Goal: Ask a question

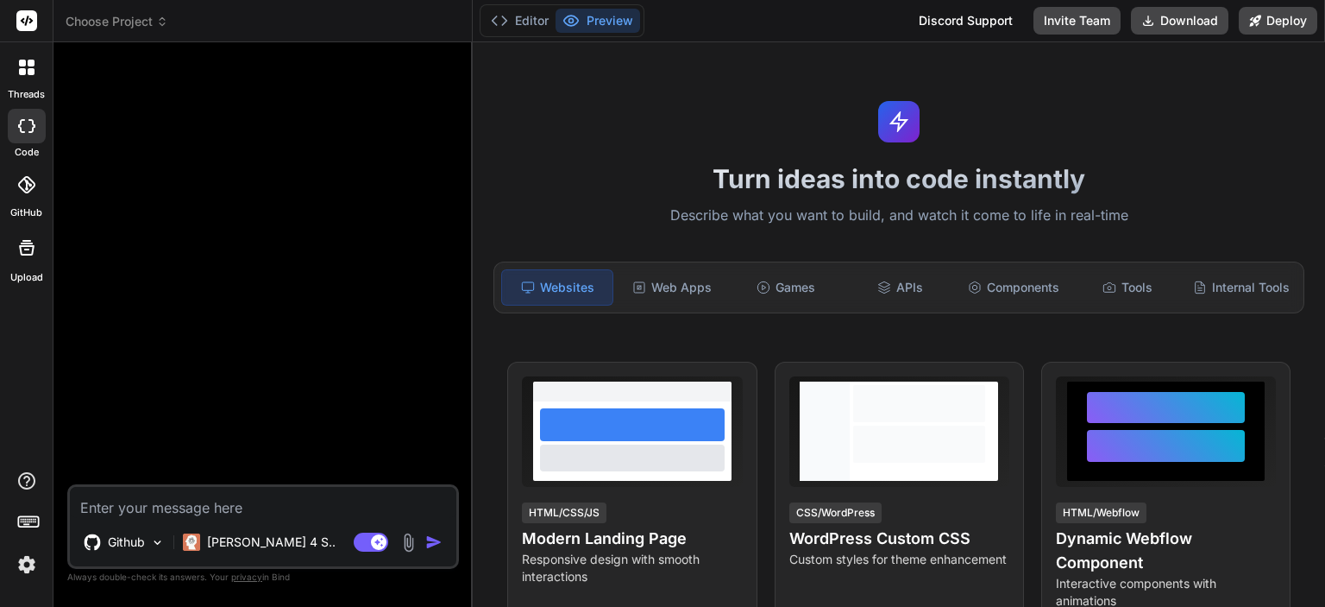
type textarea "x"
type textarea "m"
type textarea "x"
type textarea "mu"
type textarea "x"
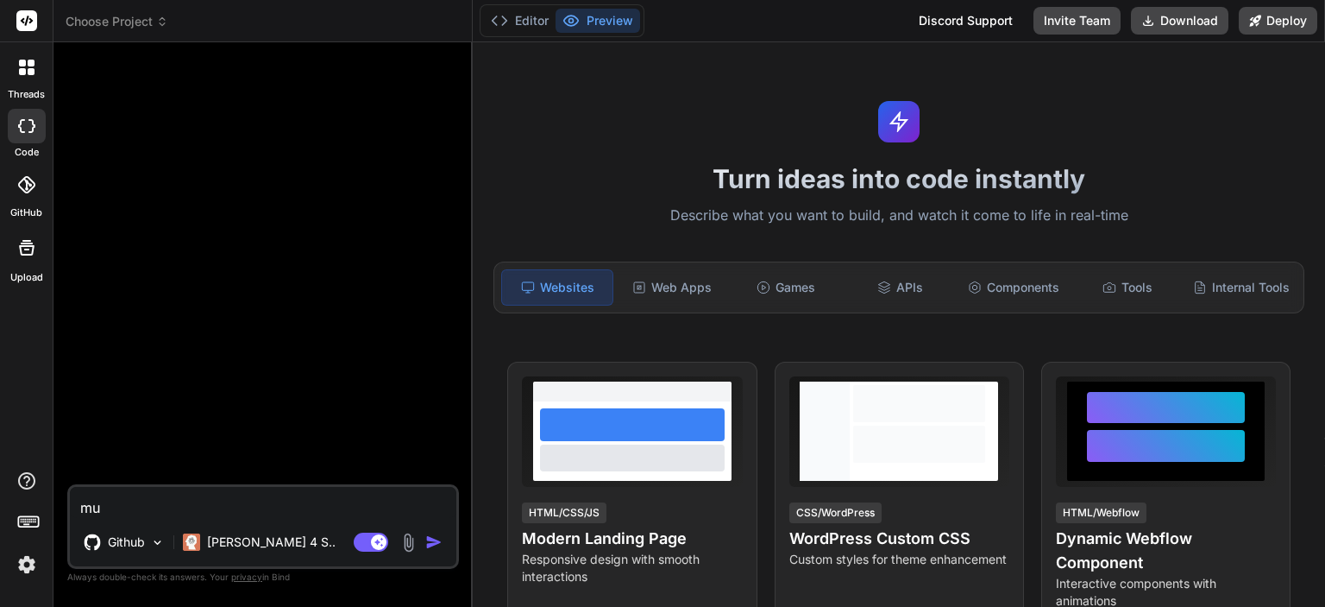
type textarea "muj"
type textarea "x"
type textarea "mujy"
type textarea "x"
type textarea "mujy"
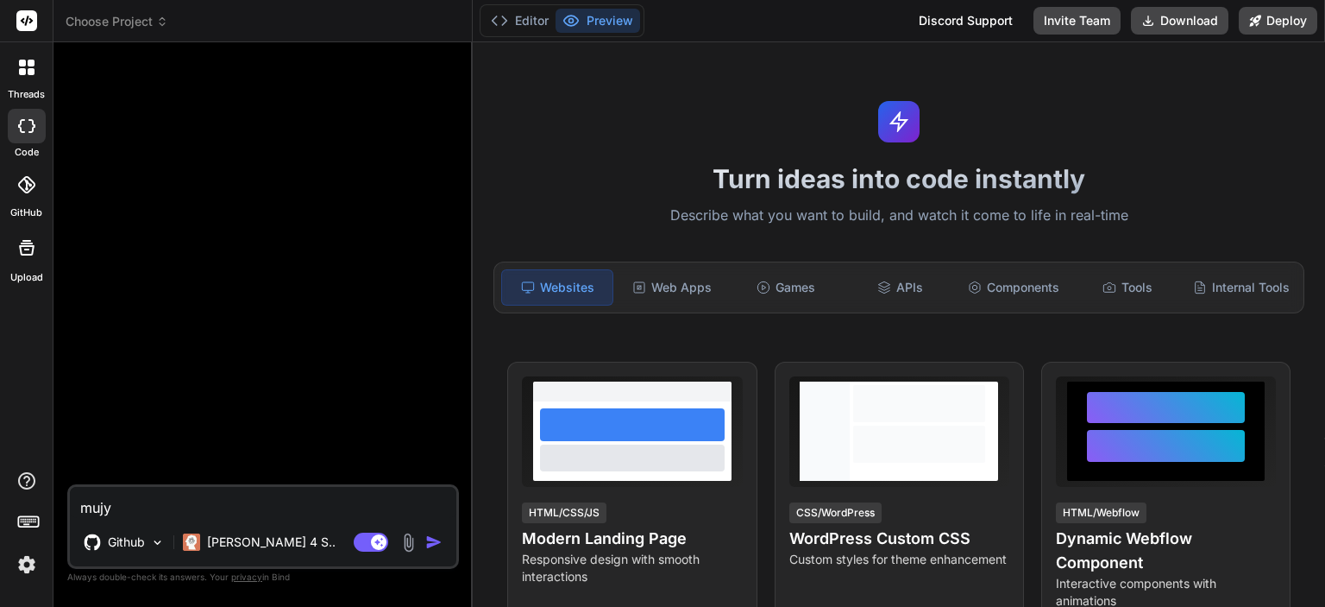
type textarea "x"
type textarea "mujy e"
type textarea "x"
type textarea "mujy ek"
type textarea "x"
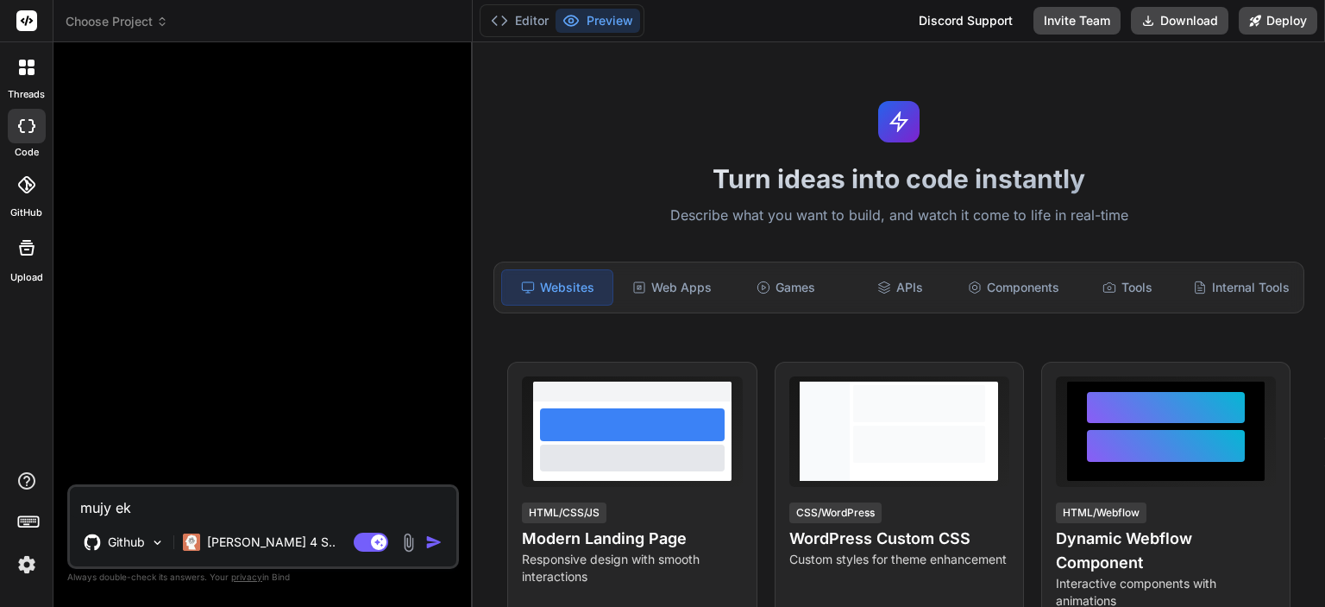
type textarea "mujy ek"
type textarea "x"
type textarea "mujy ek c"
type textarea "x"
type textarea "mujy ek ca"
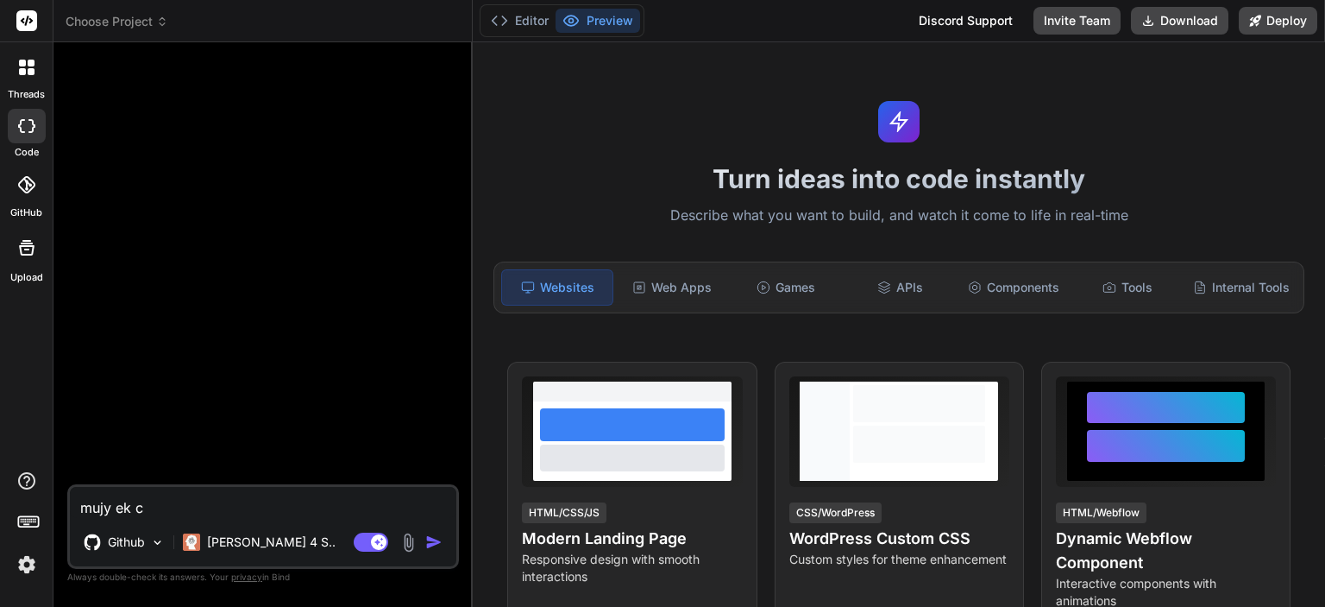
type textarea "x"
type textarea "mujy ek ca"
click at [243, 538] on p "[PERSON_NAME] 4 S.." at bounding box center [271, 541] width 129 height 17
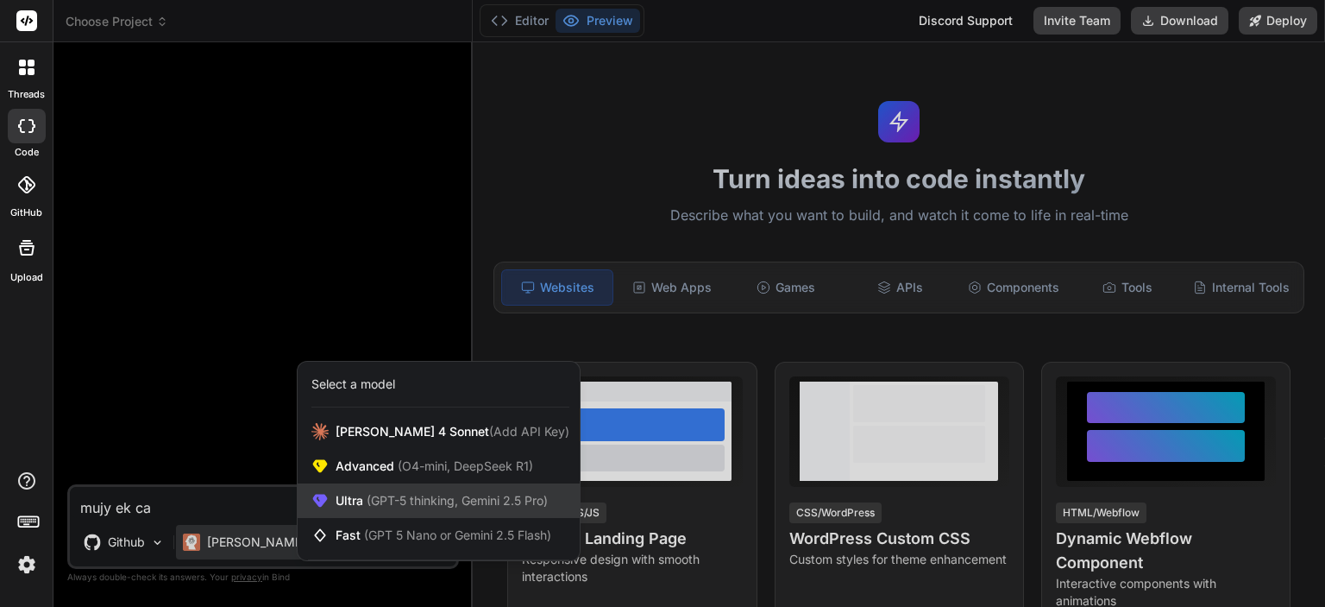
click at [351, 498] on span "Ultra (GPT-5 thinking, Gemini 2.5 Pro)" at bounding box center [442, 500] width 212 height 17
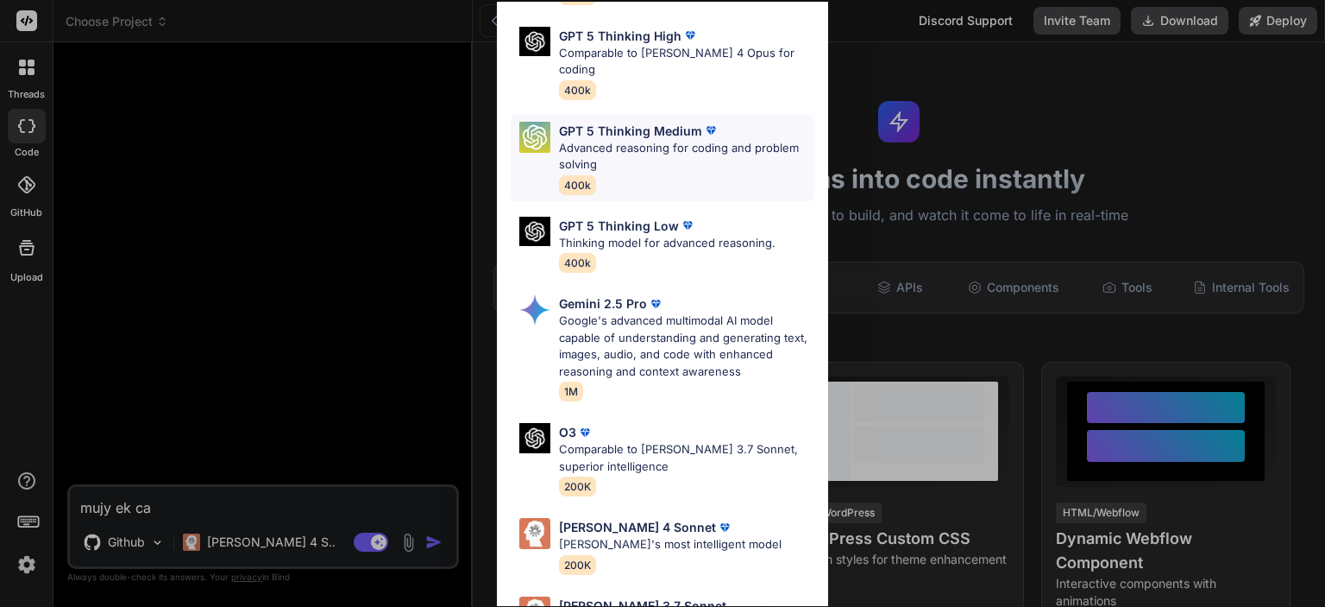
scroll to position [191, 0]
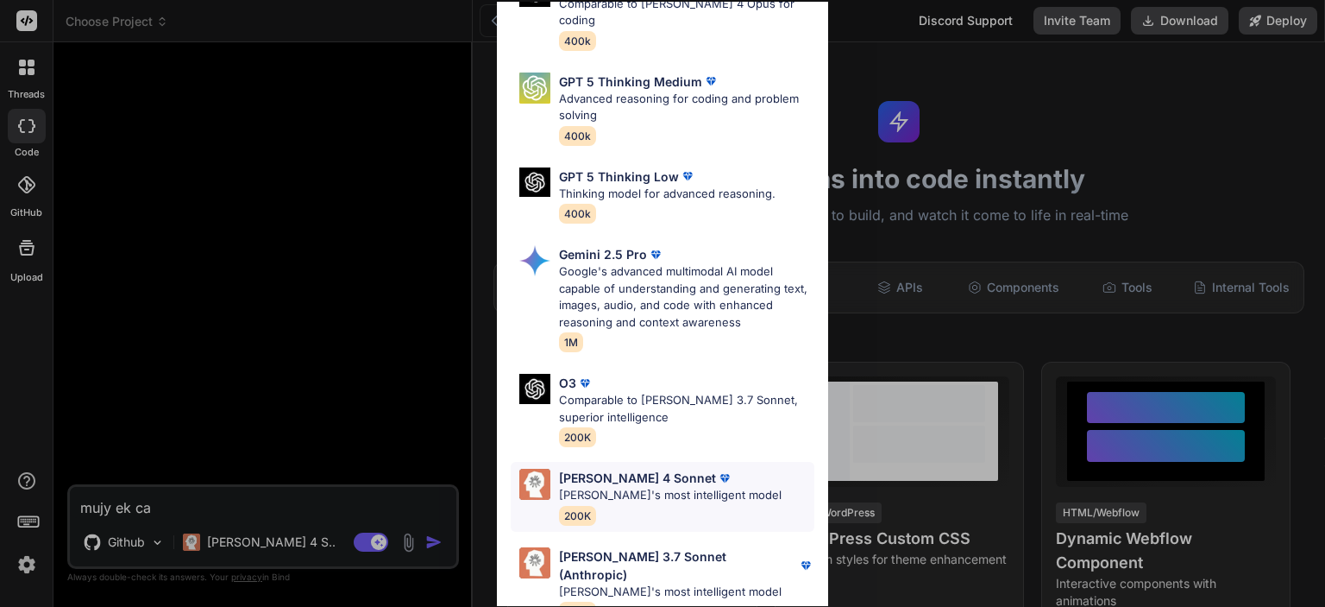
click at [639, 469] on p "[PERSON_NAME] 4 Sonnet" at bounding box center [637, 478] width 157 height 18
type textarea "x"
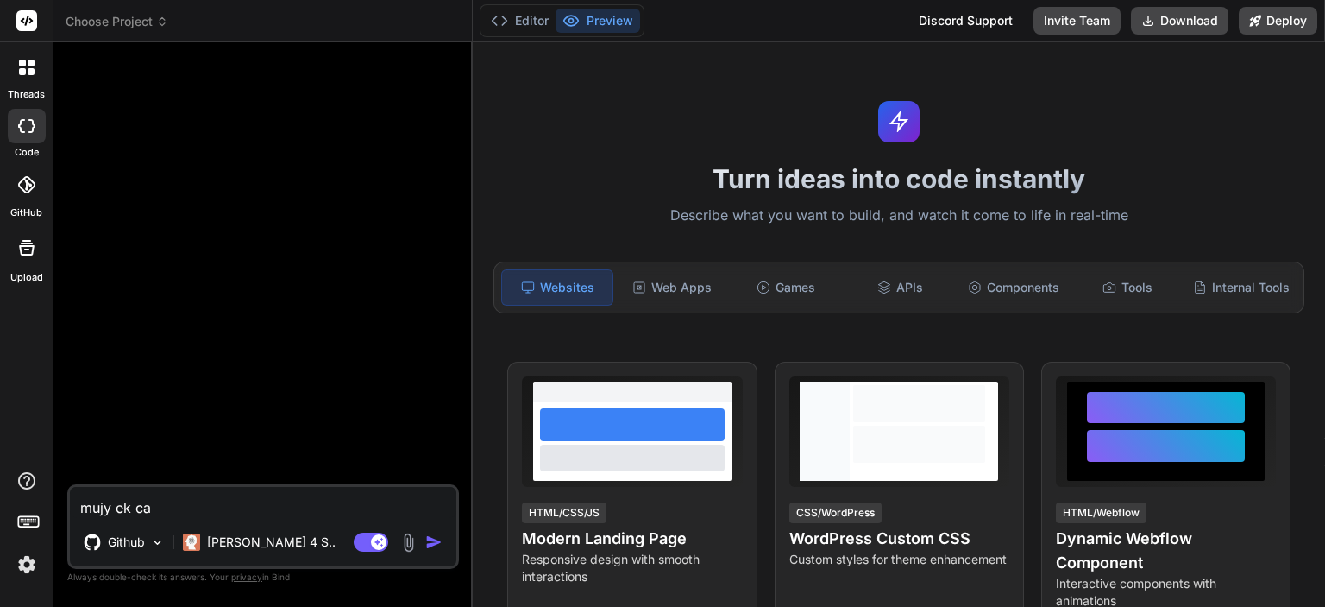
click at [279, 504] on textarea "mujy ek ca" at bounding box center [263, 502] width 387 height 31
type textarea "mujy ek cal"
type textarea "x"
type textarea "mujy ek calc"
type textarea "x"
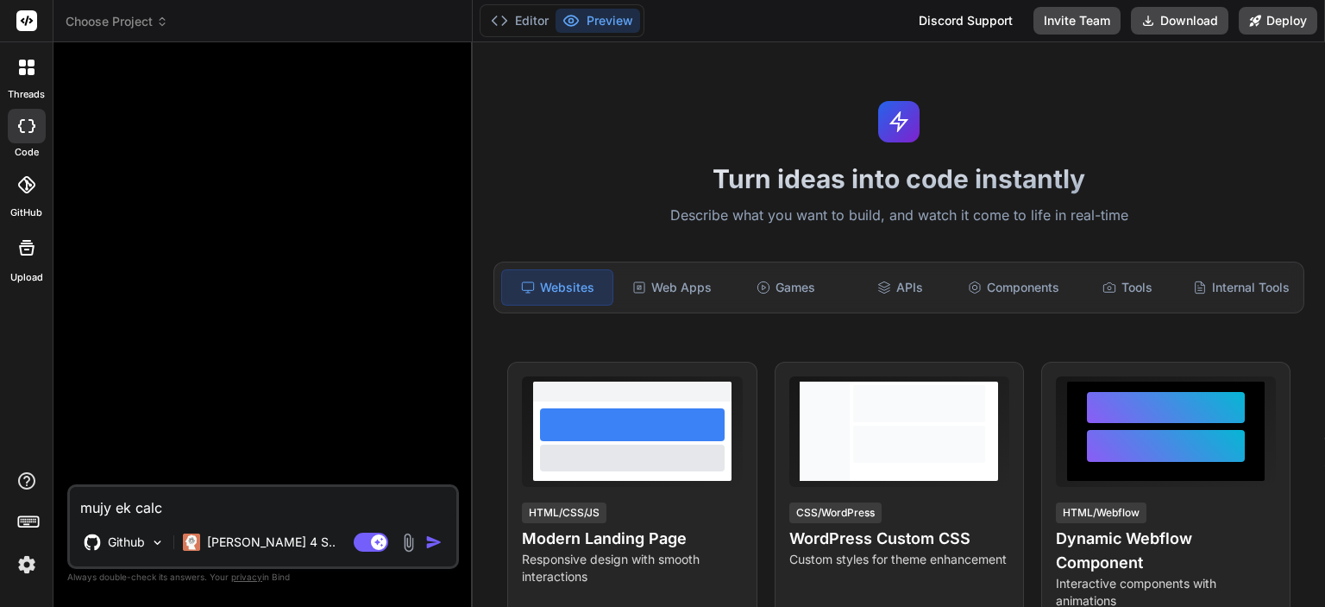
type textarea "mujy ek calcu"
type textarea "x"
type textarea "mujy ek calcul"
type textarea "x"
type textarea "mujy ek calcula"
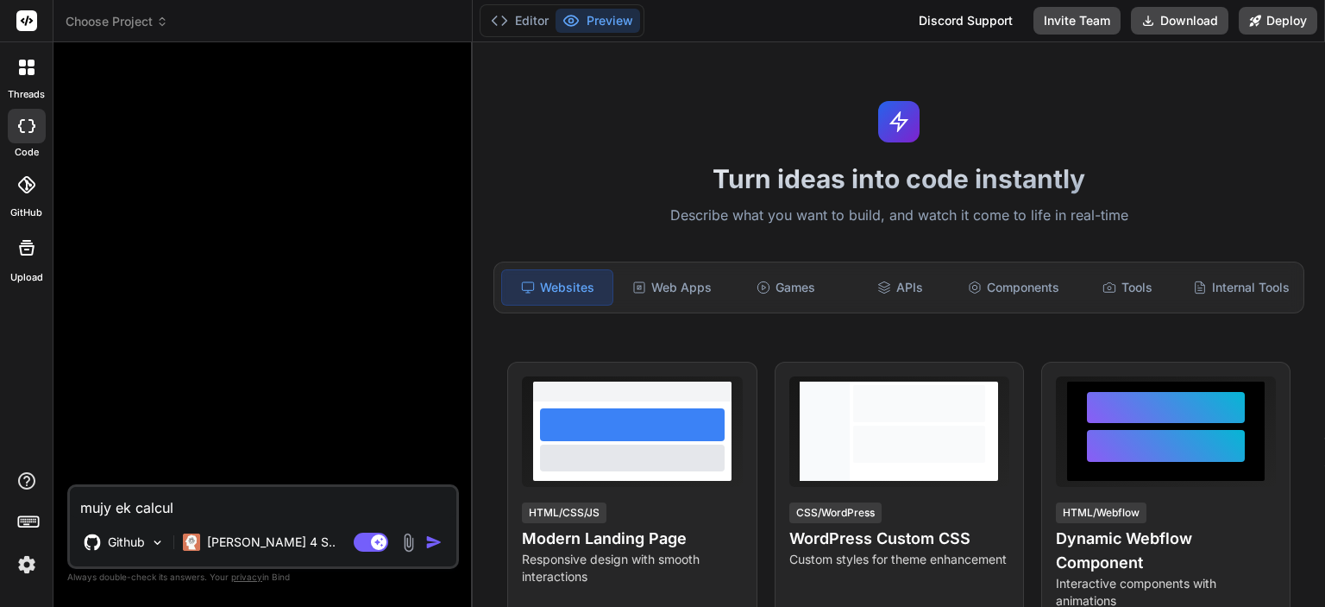
type textarea "x"
type textarea "mujy ek calcul"
type textarea "x"
type textarea "mujy ek calcu"
type textarea "x"
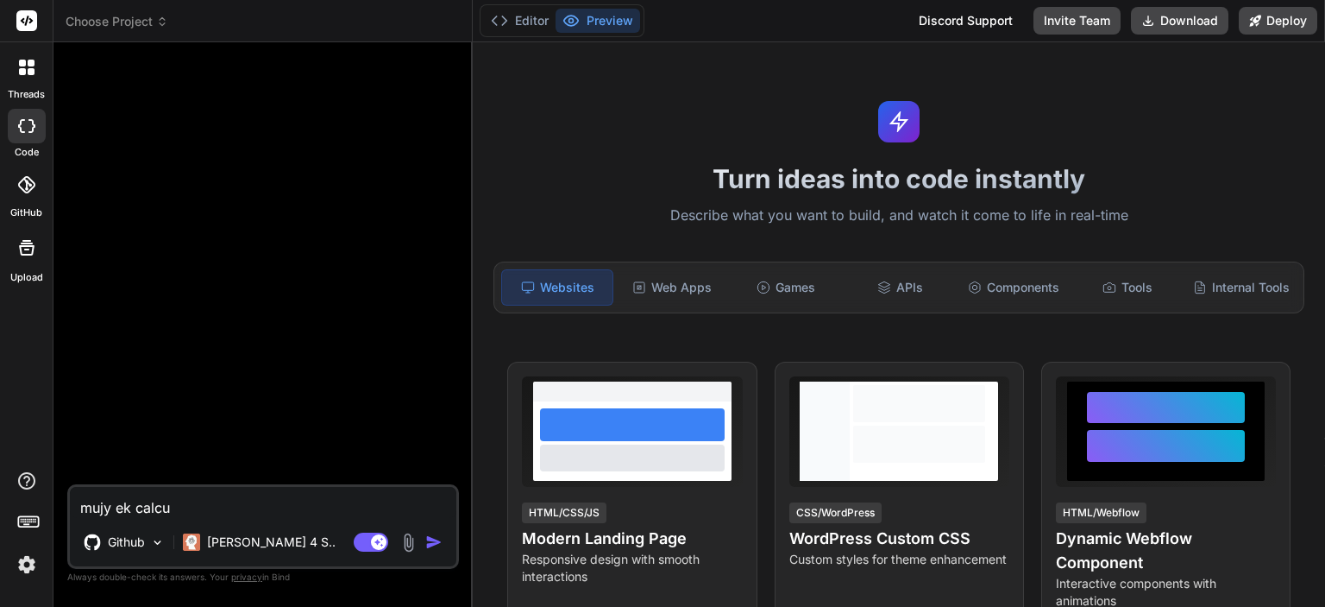
type textarea "mujy ek calc"
type textarea "x"
type textarea "mujy ek cal"
type textarea "x"
type textarea "mujy ek ca"
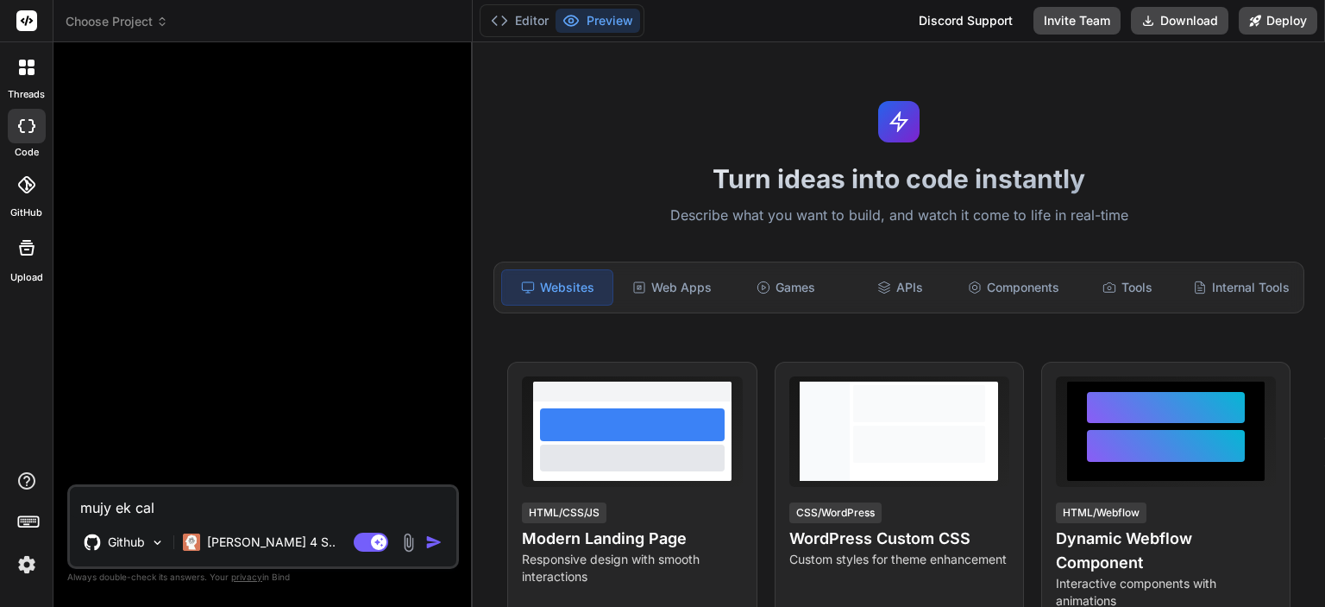
type textarea "x"
type textarea "mujy ek c"
type textarea "x"
type textarea "mujy ek"
type textarea "x"
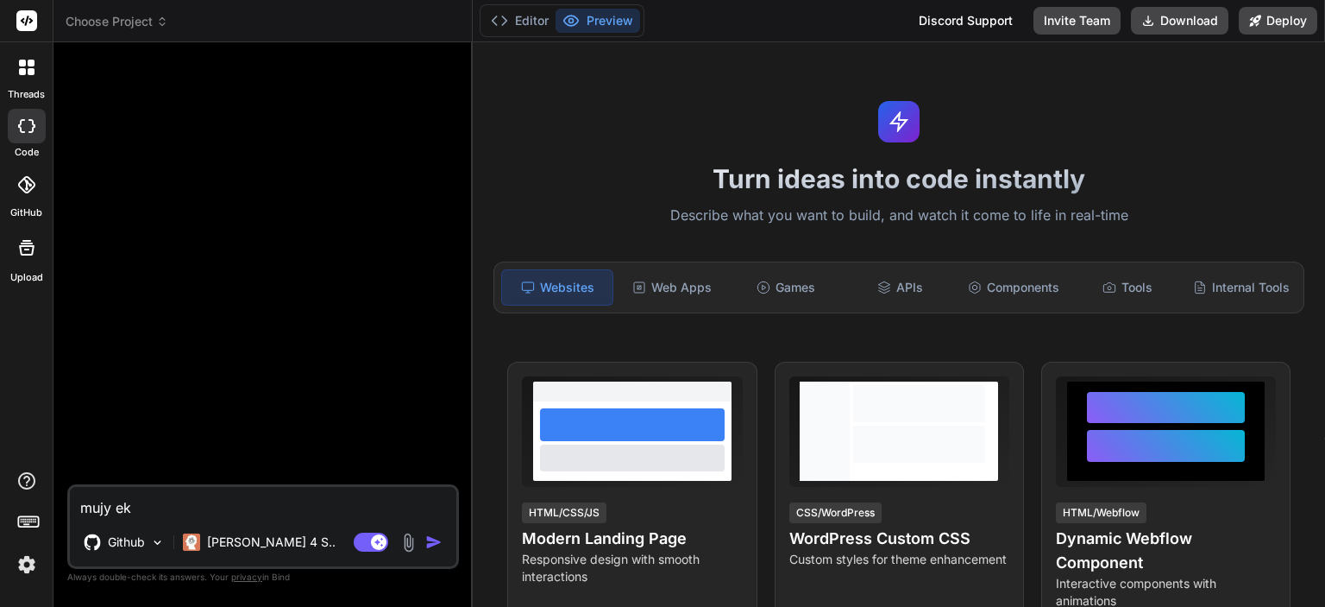
type textarea "mujy ek s"
type textarea "x"
type textarea "mujy ek sc"
type textarea "x"
type textarea "mujy ek sci"
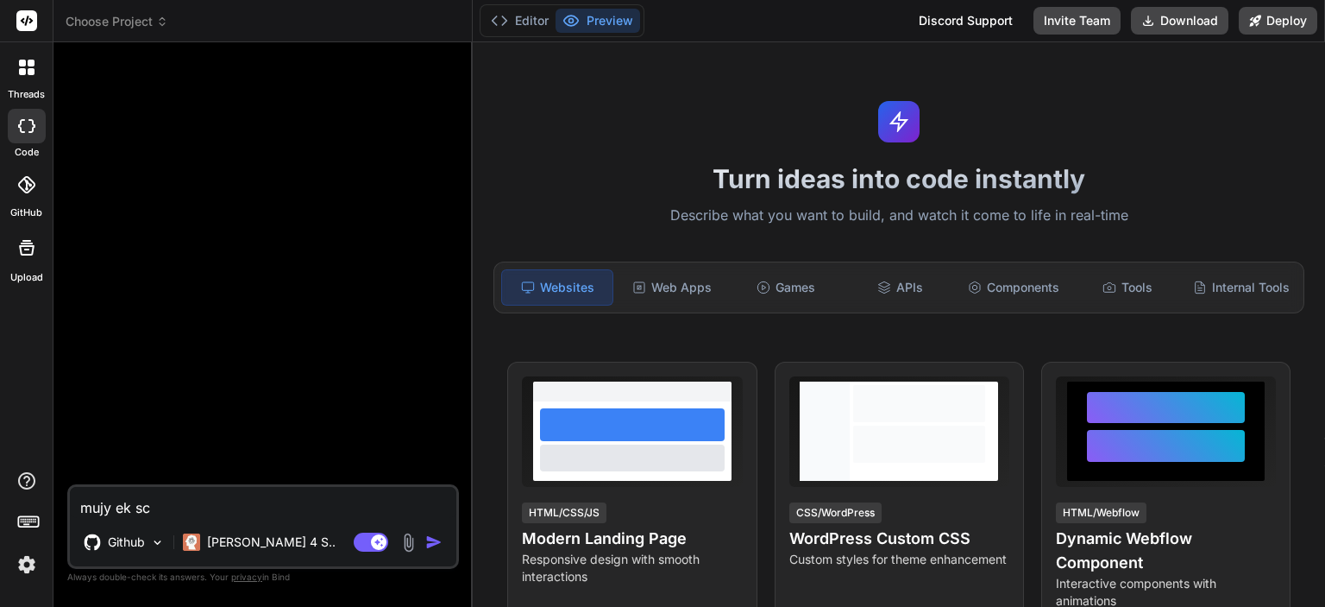
type textarea "x"
type textarea "mujy ek scie"
type textarea "x"
type textarea "mujy ek scien"
type textarea "x"
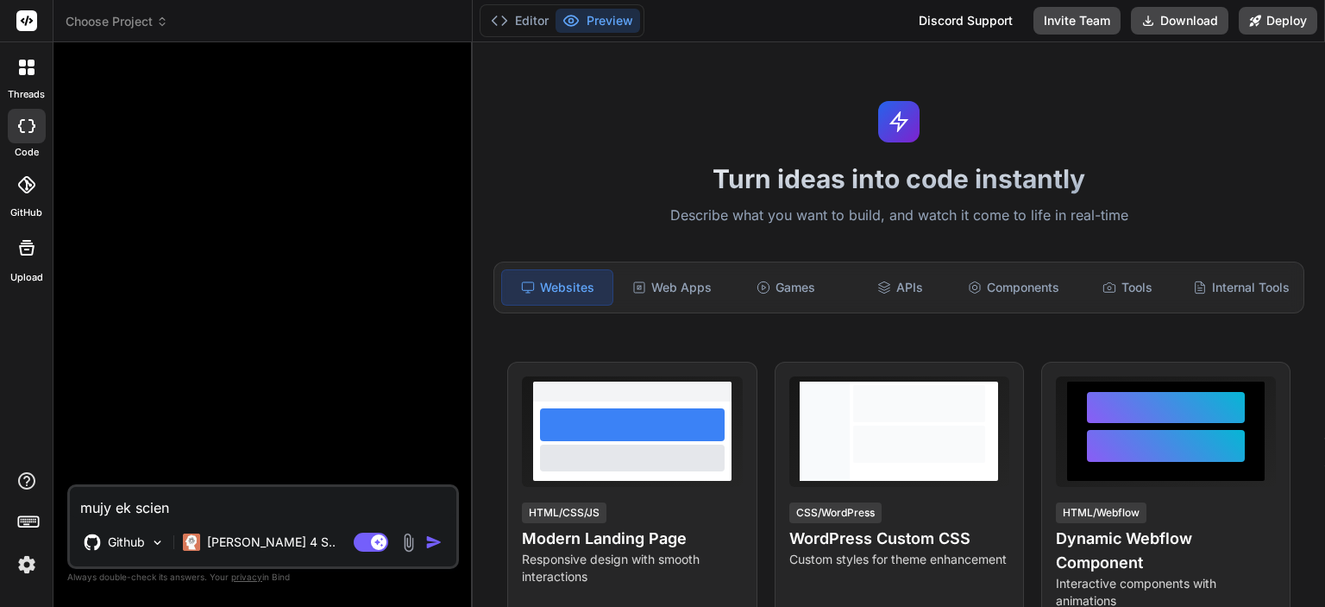
type textarea "mujy ek scient"
type textarea "x"
type textarea "mujy ek scienti"
type textarea "x"
type textarea "mujy ek scientif"
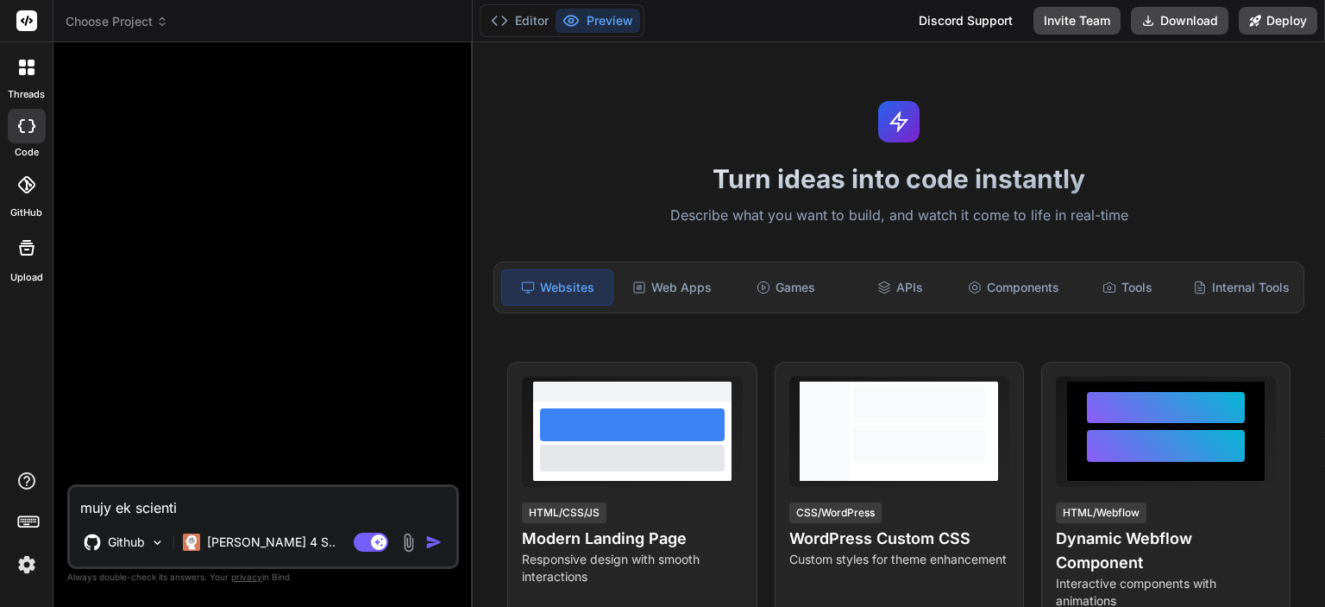
type textarea "x"
type textarea "mujy ek scientifi"
type textarea "x"
type textarea "mujy ek scientific"
type textarea "x"
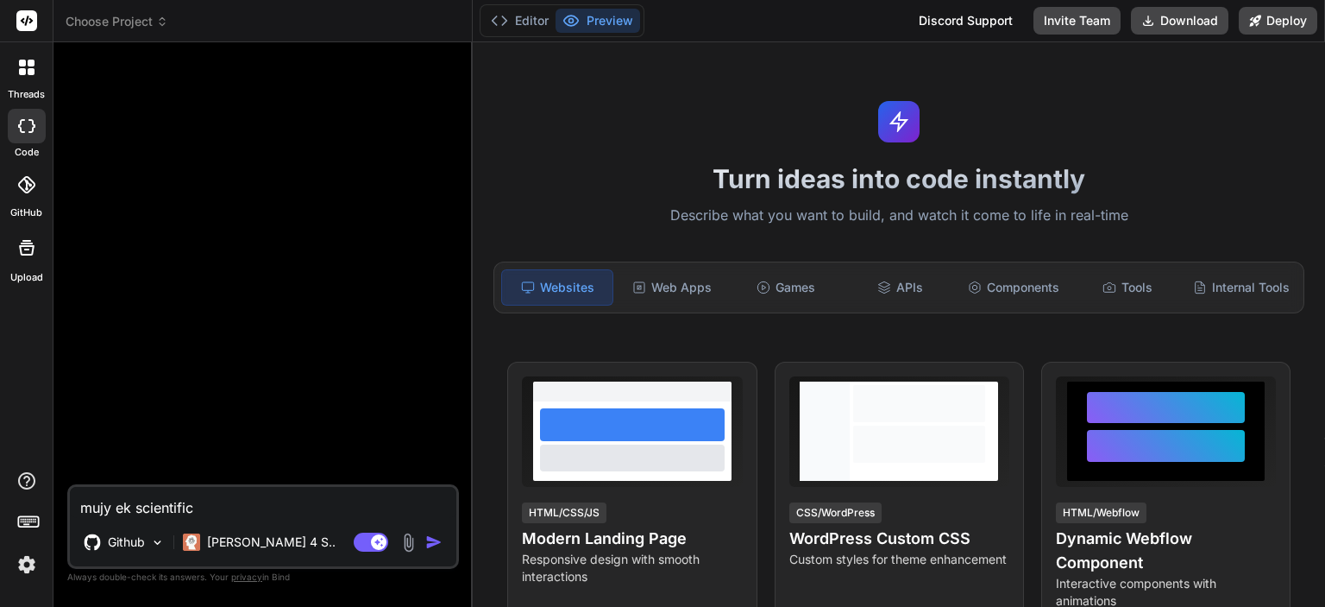
type textarea "mujy ek scientific"
type textarea "x"
type textarea "mujy ek scientific c"
type textarea "x"
type textarea "mujy ek scientific ca"
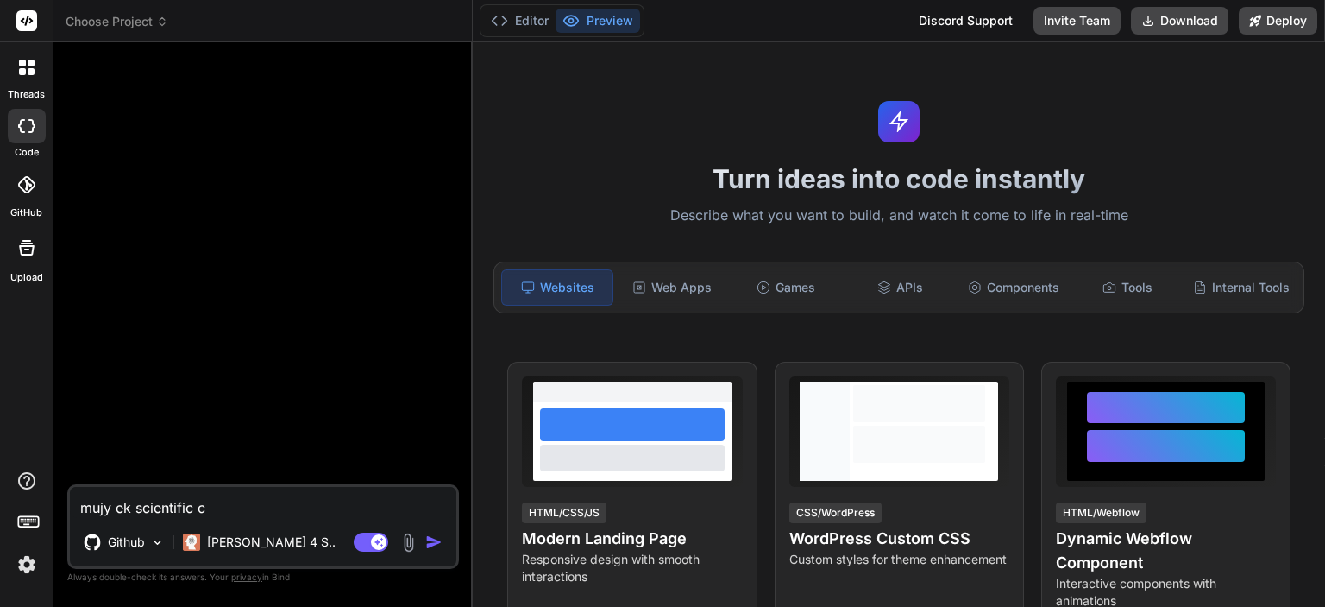
type textarea "x"
type textarea "mujy ek scientific cal"
type textarea "x"
type textarea "mujy ek scientific calc"
type textarea "x"
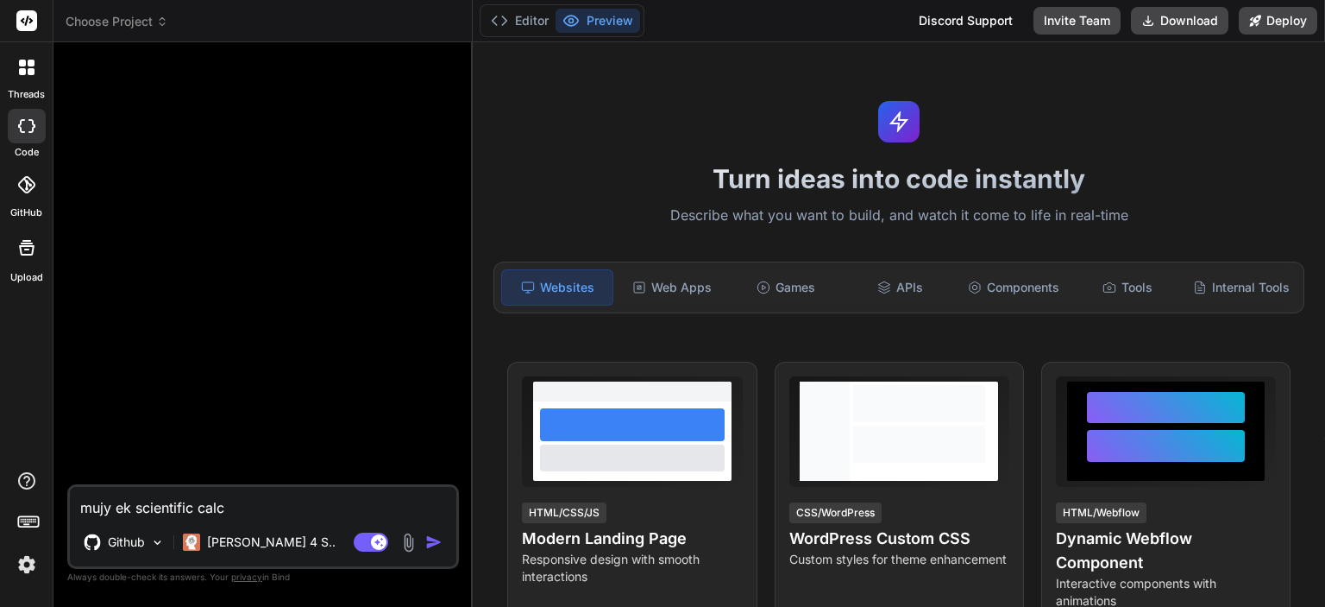
type textarea "mujy ek scientific calcu"
type textarea "x"
type textarea "mujy ek scientific calcul"
type textarea "x"
type textarea "mujy ek scientific calcula"
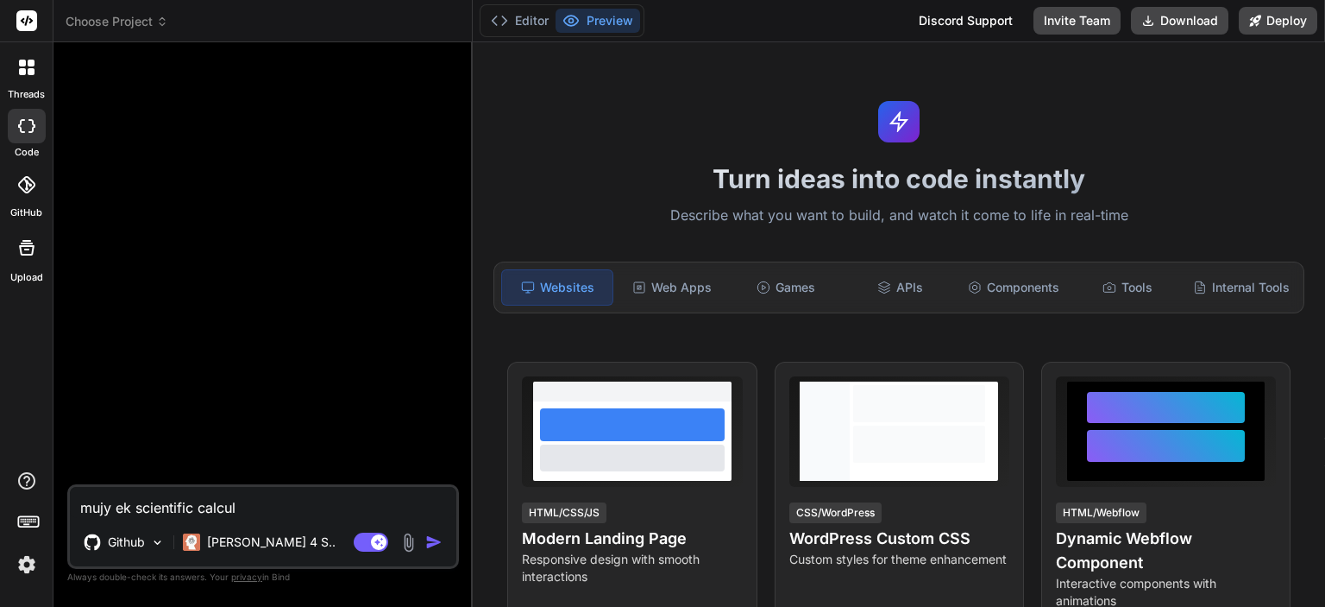
type textarea "x"
type textarea "mujy ek scientific calculat"
type textarea "x"
type textarea "mujy ek scientific calculato"
type textarea "x"
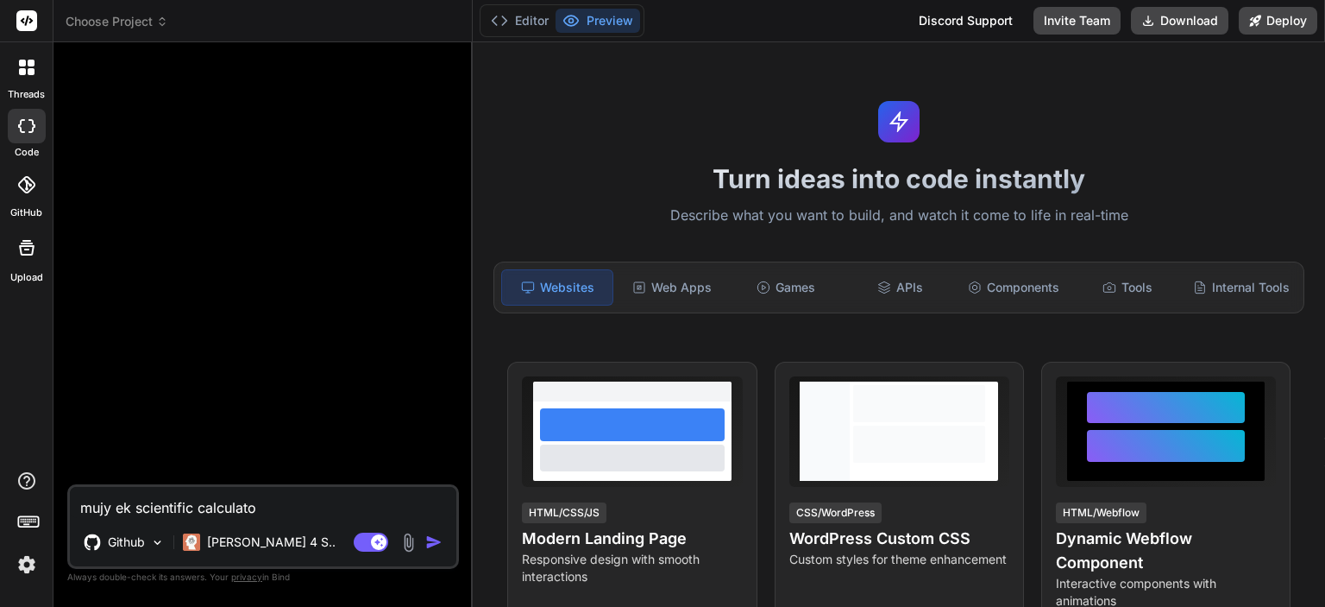
type textarea "mujy ek scientific calculator"
type textarea "x"
type textarea "mujy ek scientific calculator"
type textarea "x"
type textarea "mujy ek scientific calculator b"
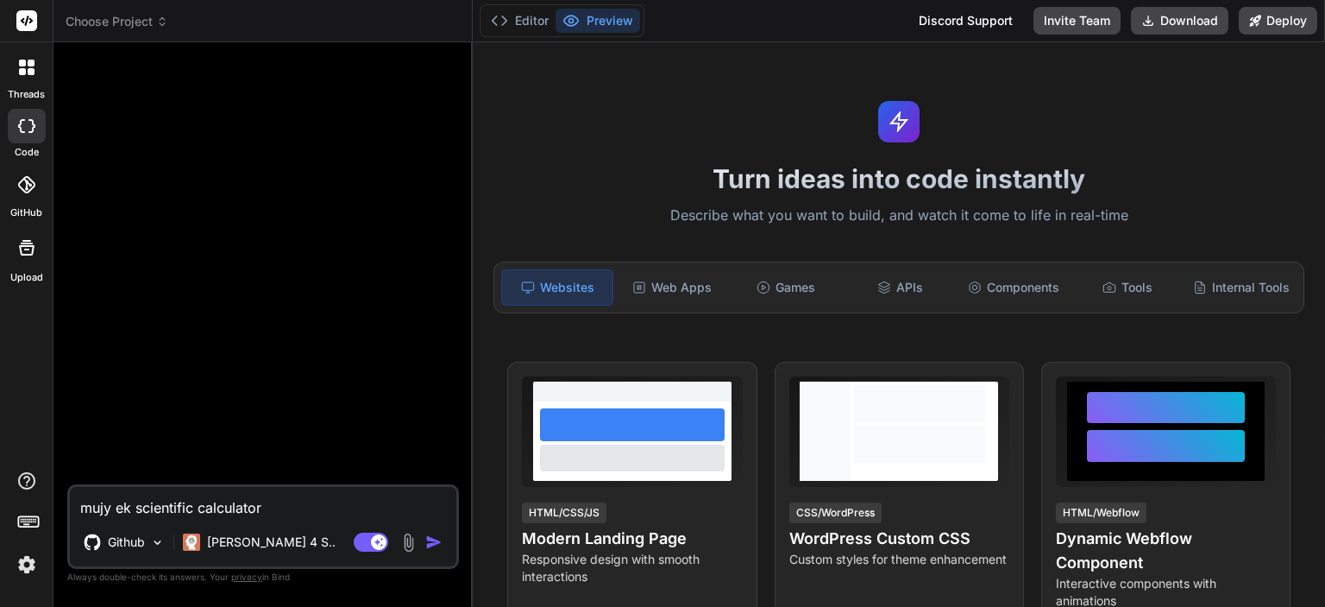
type textarea "x"
type textarea "mujy ek scientific calculator ba"
type textarea "x"
type textarea "mujy ek scientific calculator ban"
type textarea "x"
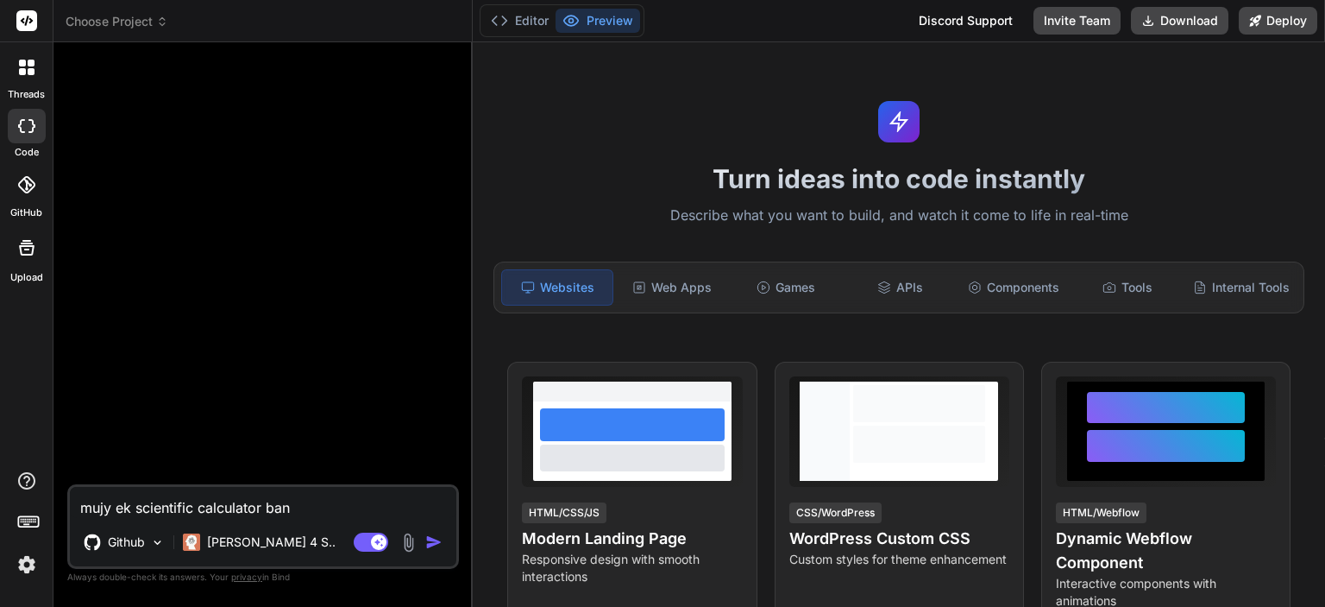
type textarea "mujy ek scientific calculator bana"
type textarea "x"
type textarea "mujy ek scientific calculator bana"
type textarea "x"
type textarea "mujy ek scientific calculator bana k"
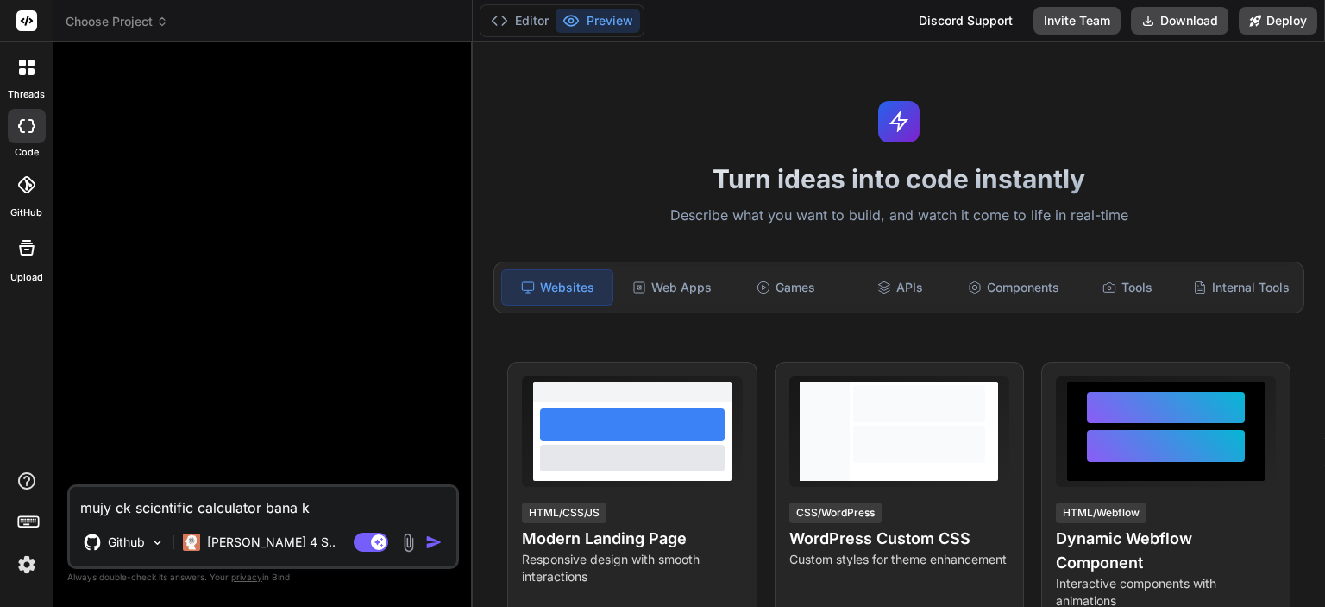
type textarea "x"
type textarea "mujy ek scientific calculator [PERSON_NAME]"
type textarea "x"
type textarea "mujy ek scientific calculator [PERSON_NAME]"
type textarea "x"
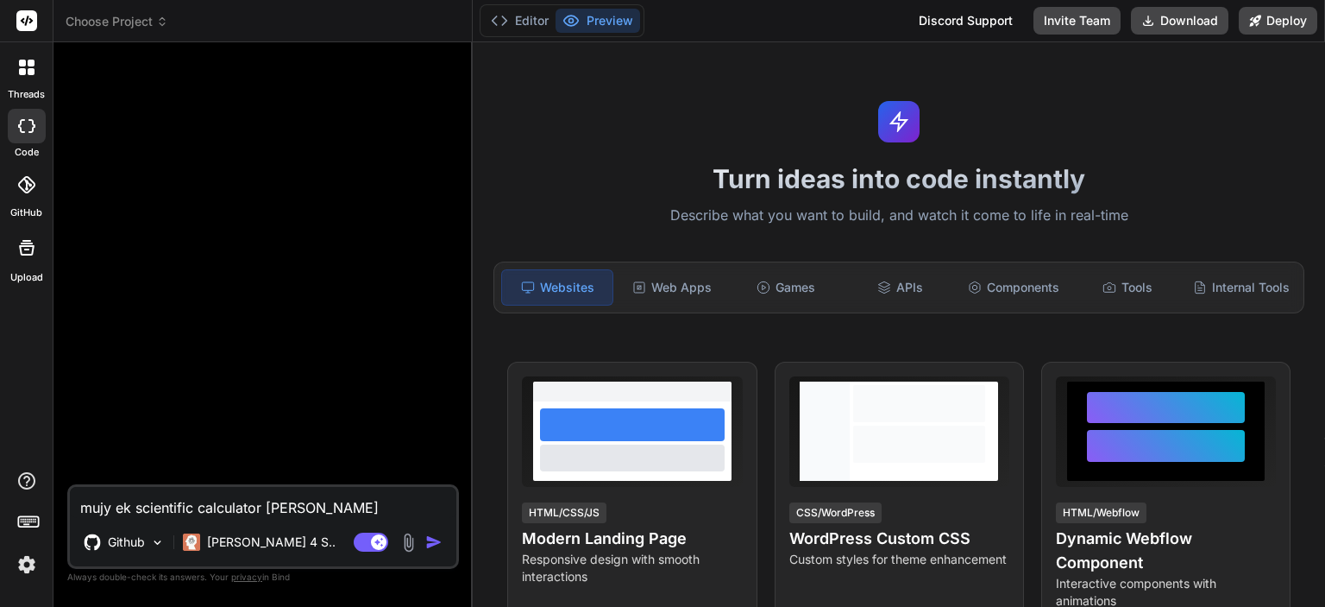
type textarea "mujy ek scientific calculator [PERSON_NAME]"
type textarea "x"
type textarea "mujy ek scientific calculator bana kar d"
type textarea "x"
type textarea "mujy ek scientific calculator bana kar de"
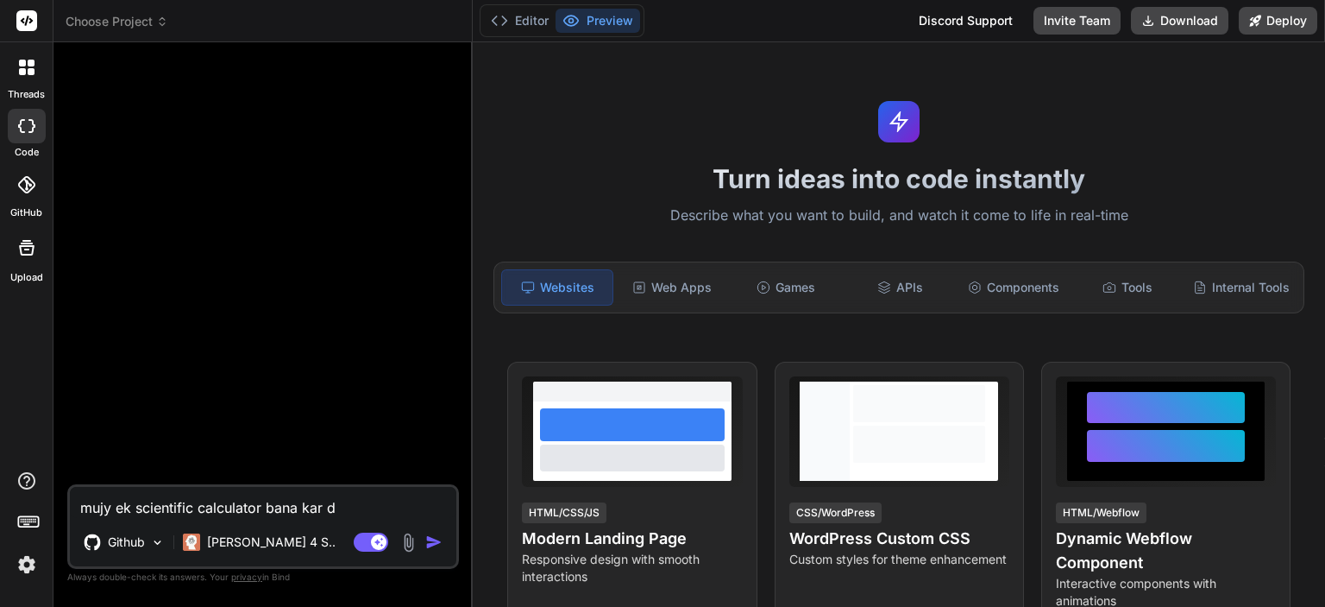
type textarea "x"
type textarea "mujy ek scientific calculator bana kar den"
type textarea "x"
type textarea "mujy ek scientific calculator bana kar den"
type textarea "x"
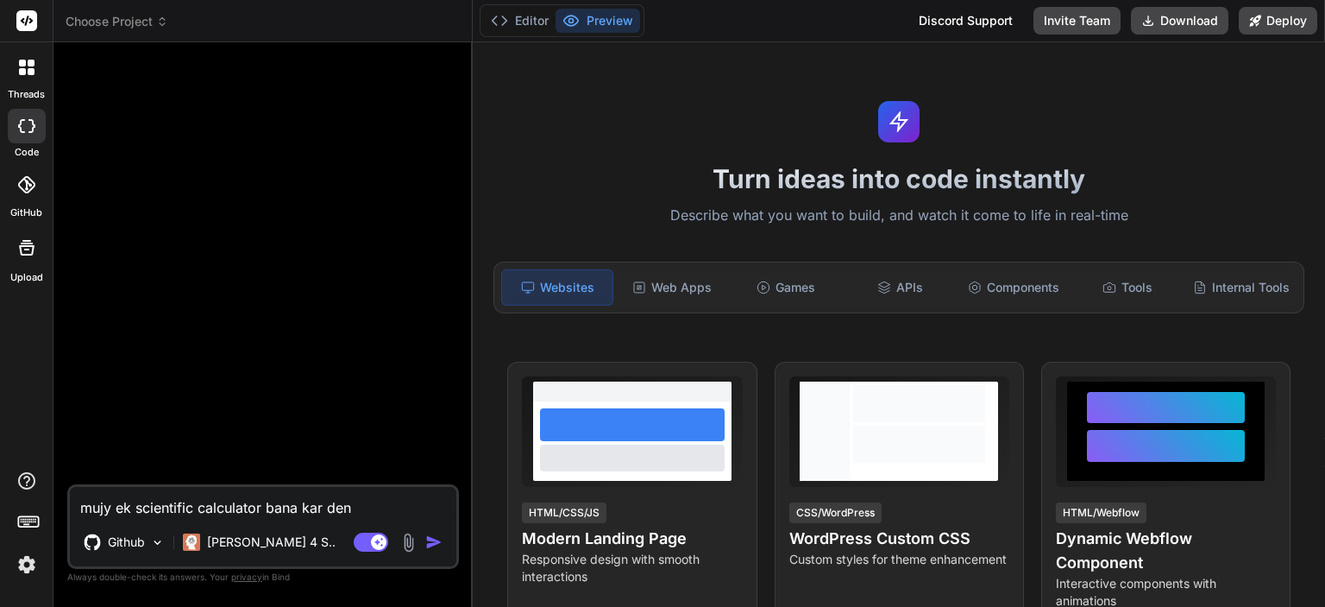
type textarea "mujy ek scientific calculator bana kar den j"
type textarea "x"
type textarea "mujy ek scientific calculator bana kar den jo"
type textarea "x"
type textarea "mujy ek scientific calculator bana kar den jo"
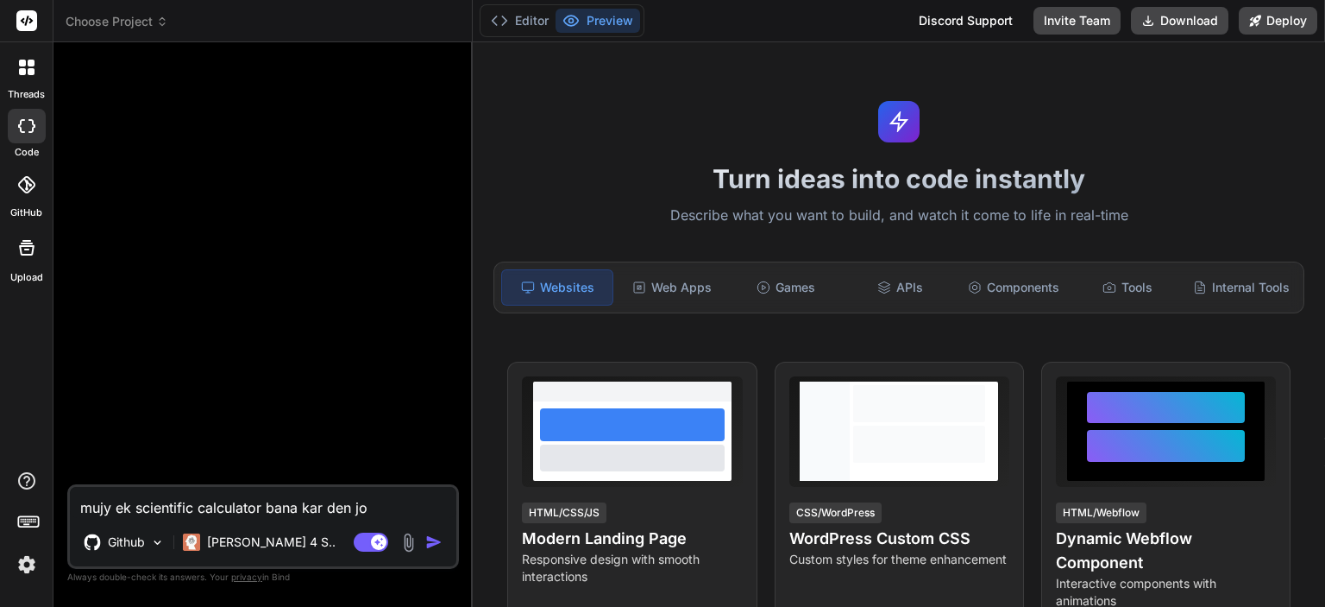
type textarea "x"
type textarea "mujy ek scientific calculator bana kar den jo w"
type textarea "x"
type textarea "mujy ek scientific calculator bana kar den jo we"
type textarea "x"
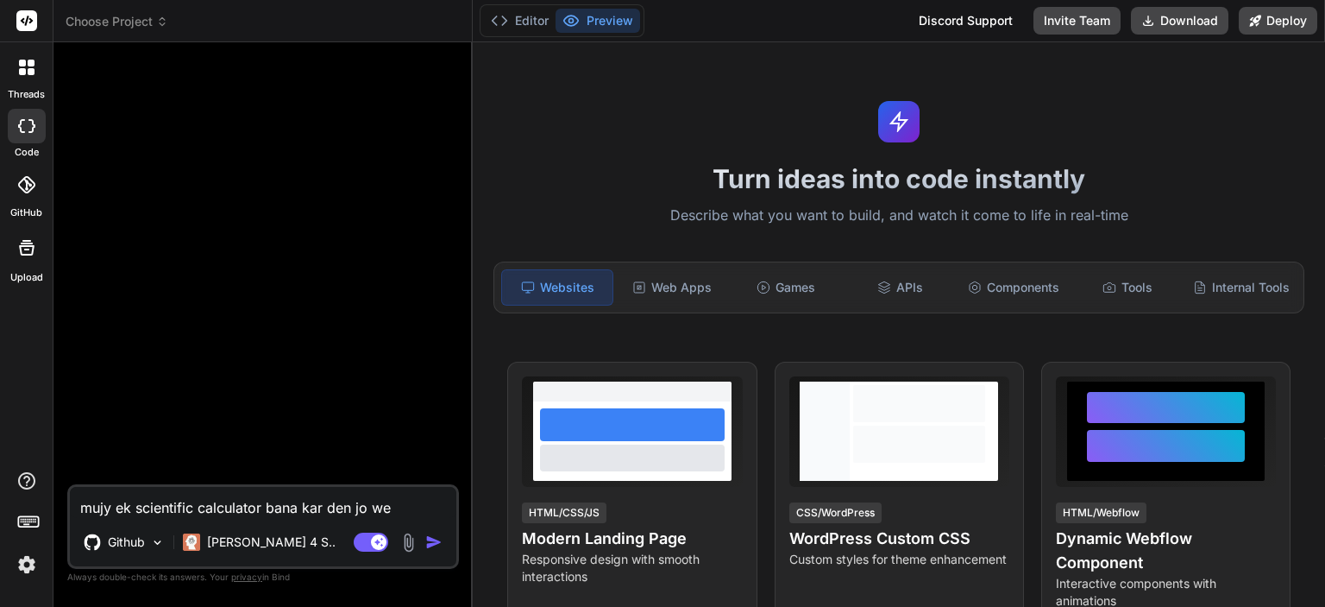
type textarea "mujy ek scientific calculator bana kar den jo web"
type textarea "x"
type textarea "mujy ek scientific calculator bana kar den jo web"
type textarea "x"
type textarea "mujy ek scientific calculator bana kar den jo web p"
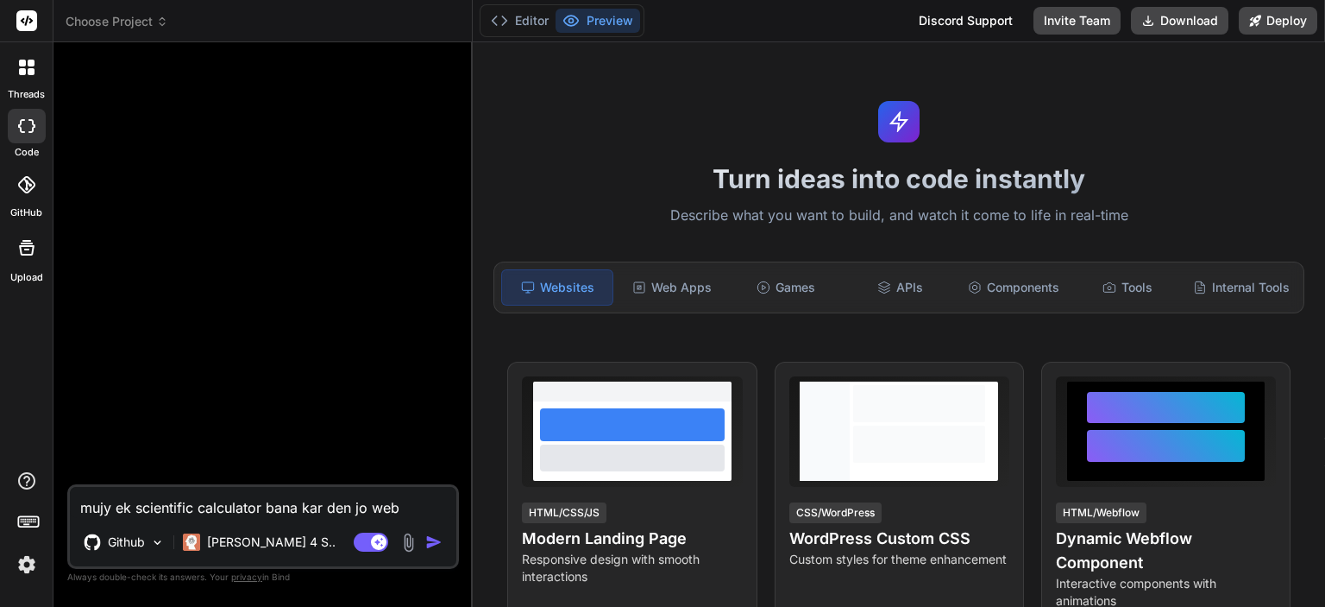
type textarea "x"
type textarea "mujy ek scientific calculator bana kar den jo web pa"
type textarea "x"
type textarea "mujy ek scientific calculator bana kar den jo web par"
type textarea "x"
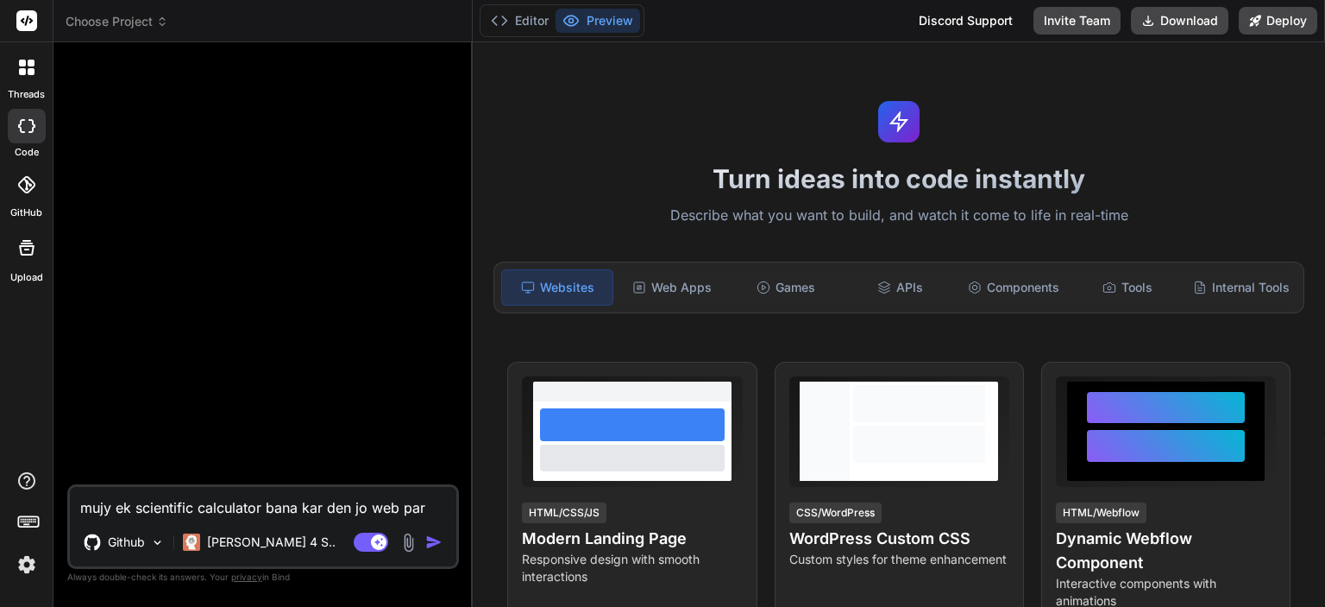
type textarea "mujy ek scientific calculator bana kar den jo web par"
type textarea "x"
type textarea "mujy ek scientific calculator bana kar den jo web par c"
type textarea "x"
type textarea "mujy ek scientific calculator bana kar den jo web par ch"
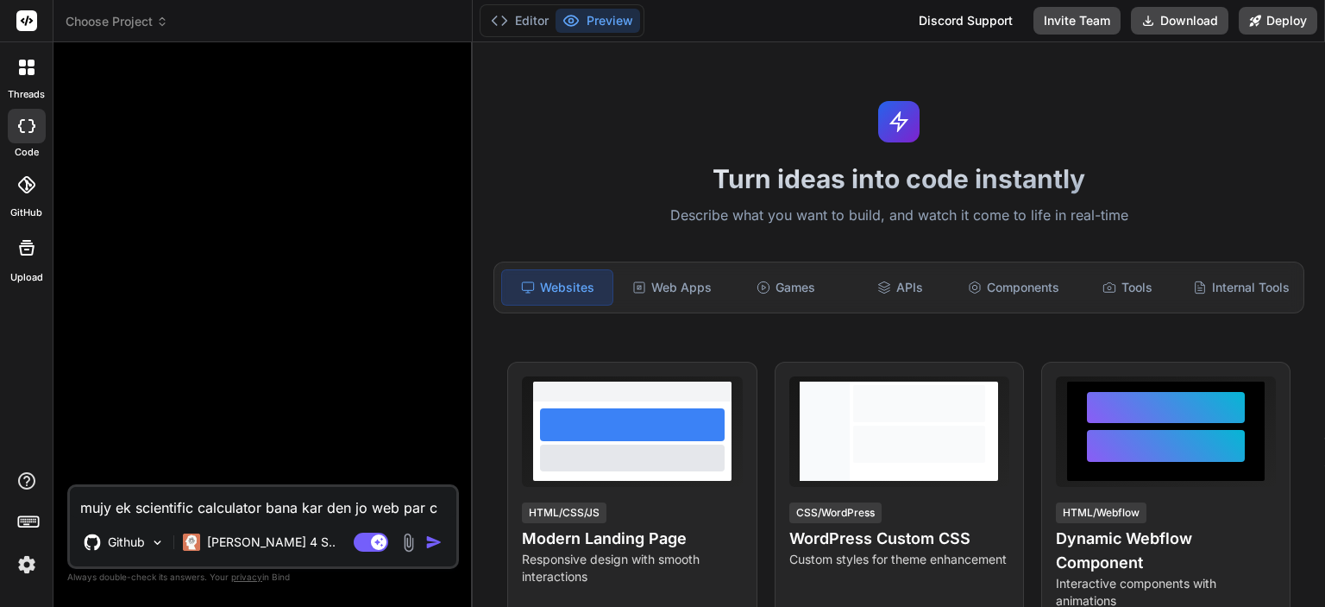
type textarea "x"
type textarea "mujy ek scientific calculator bana kar den jo web par cha"
type textarea "x"
type textarea "mujy ek scientific calculator bana kar den jo web par chal"
type textarea "x"
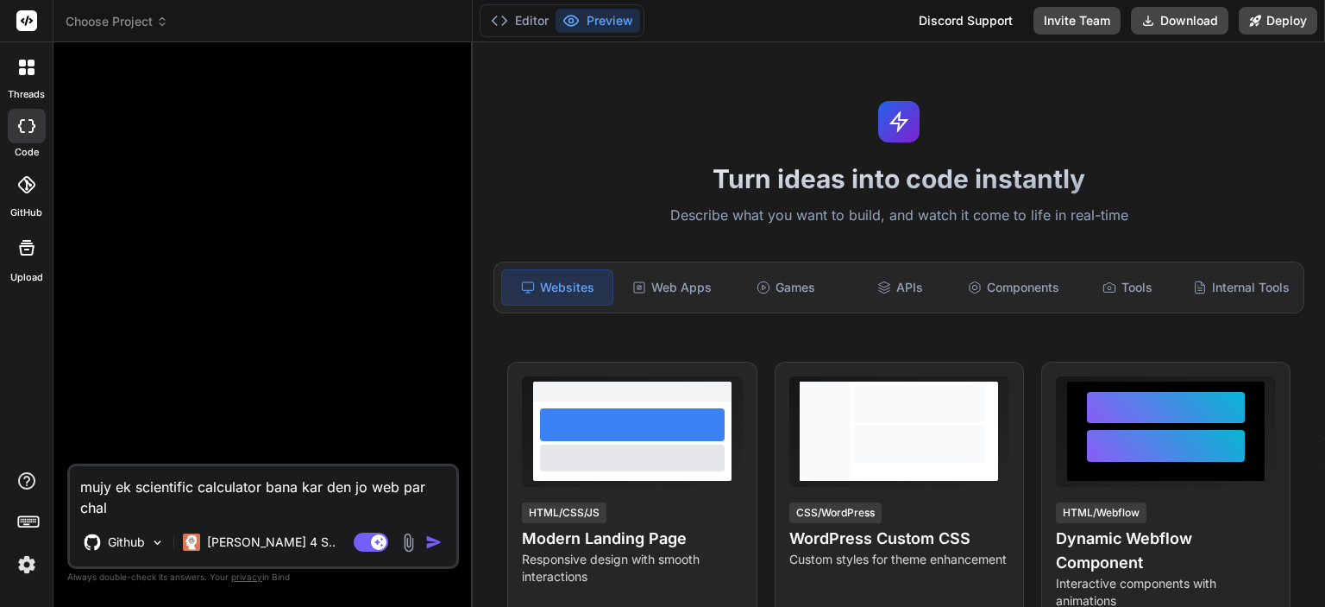
type textarea "mujy ek scientific calculator bana kar den jo web par chaly"
type textarea "x"
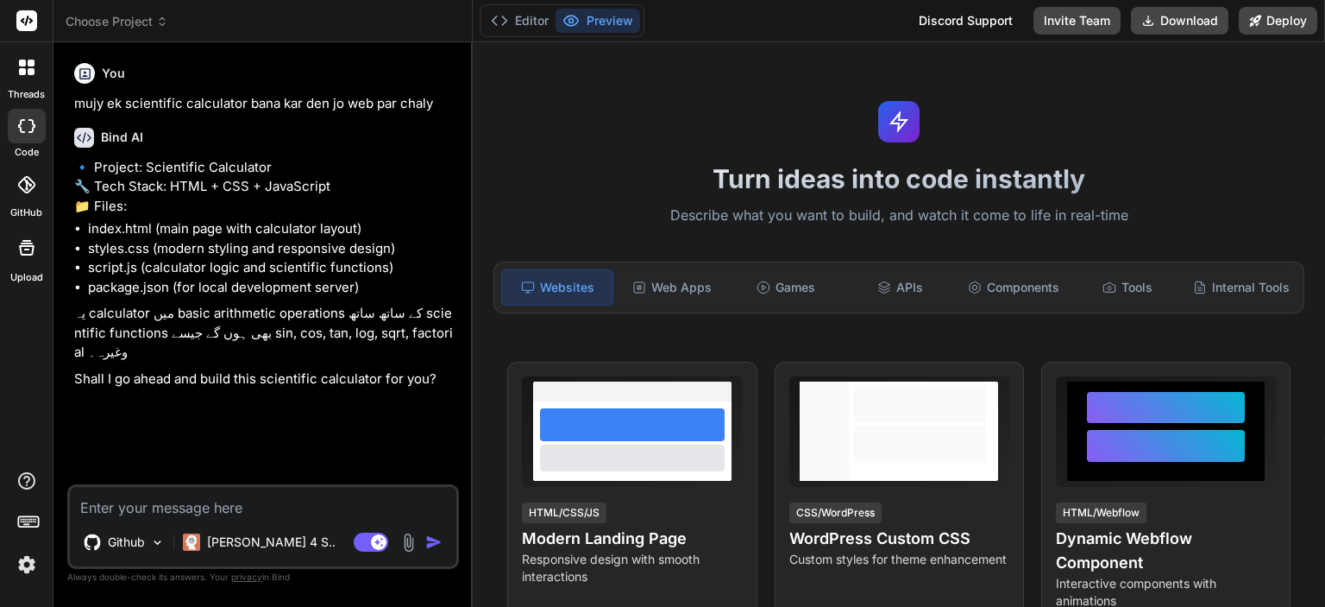
type textarea "x"
type textarea "y"
type textarea "x"
type textarea "ye"
type textarea "x"
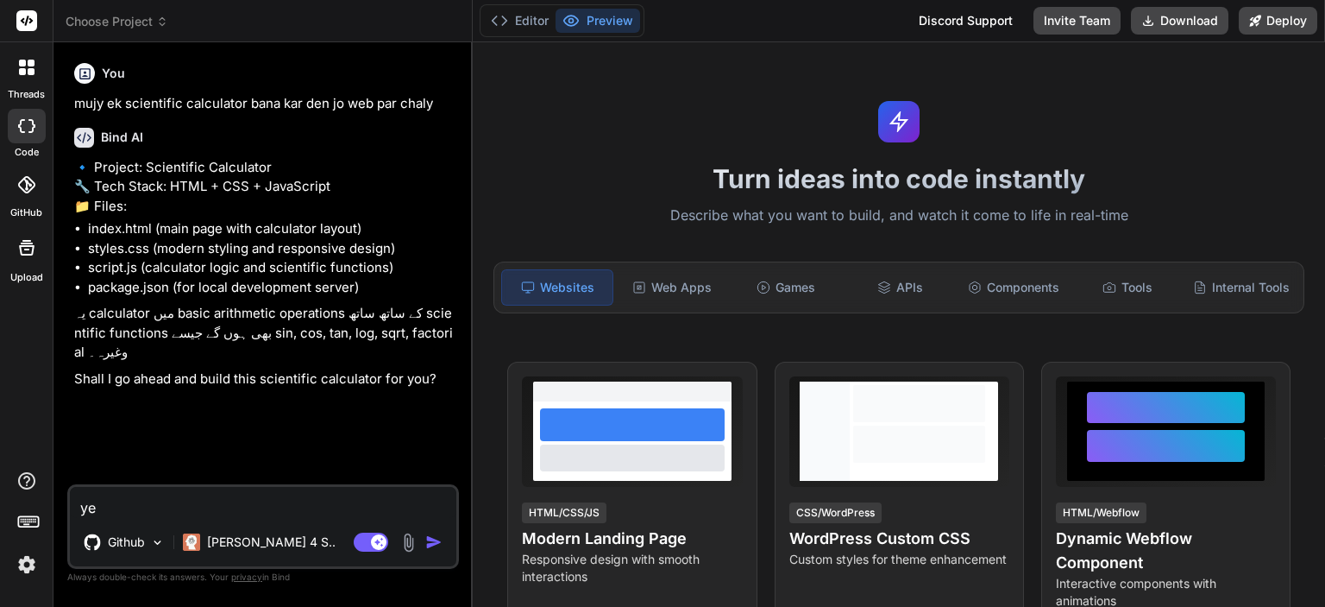
type textarea "yes"
type textarea "x"
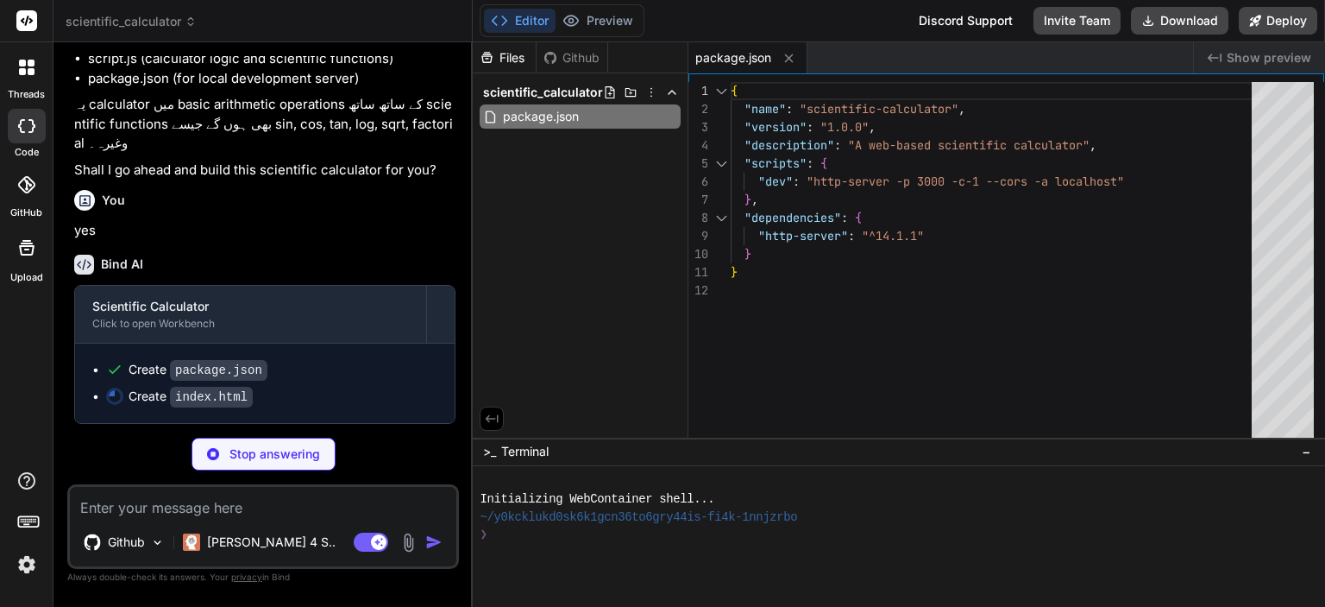
scroll to position [245, 0]
type textarea "x"
type textarea "</div> <script src="script.js"></script> </body> </html>"
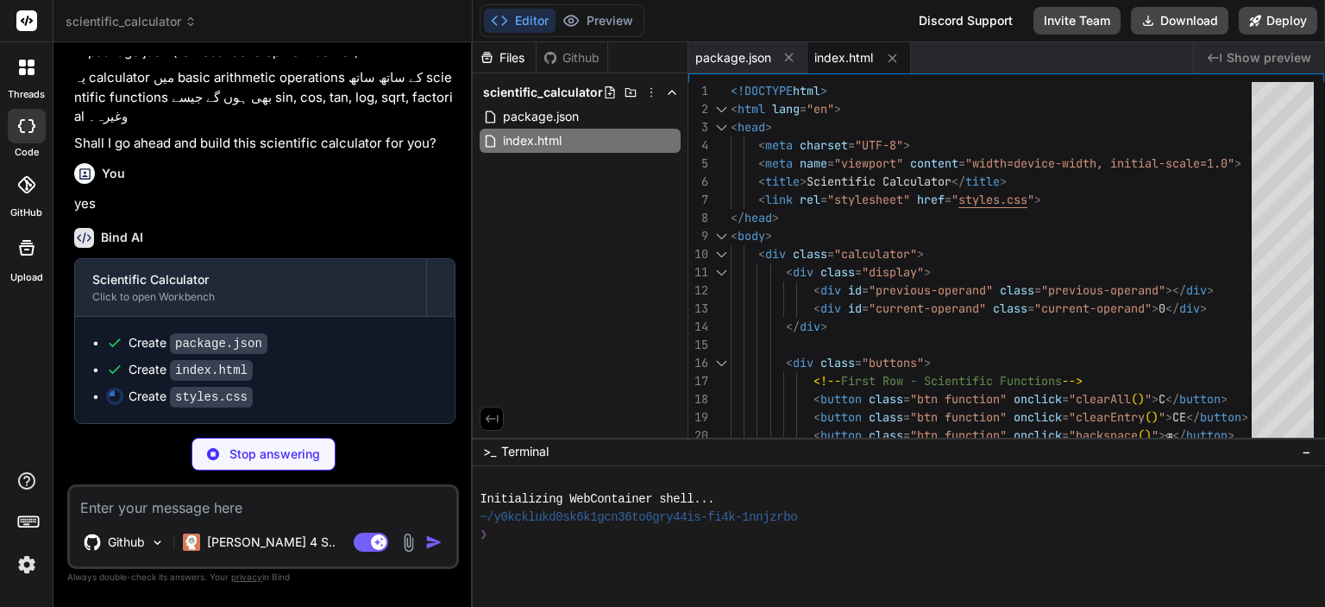
scroll to position [272, 0]
type textarea "x"
type textarea "font-size: 24px; } .display { padding: 15px; min-height: 70px; } }"
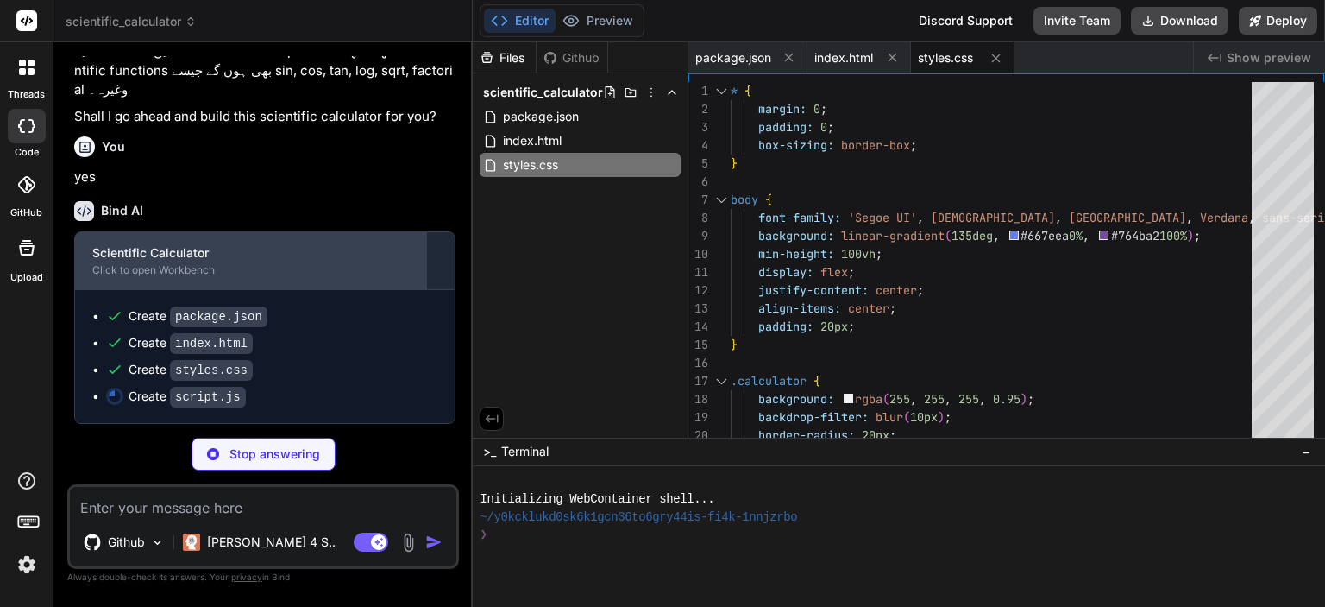
scroll to position [299, 0]
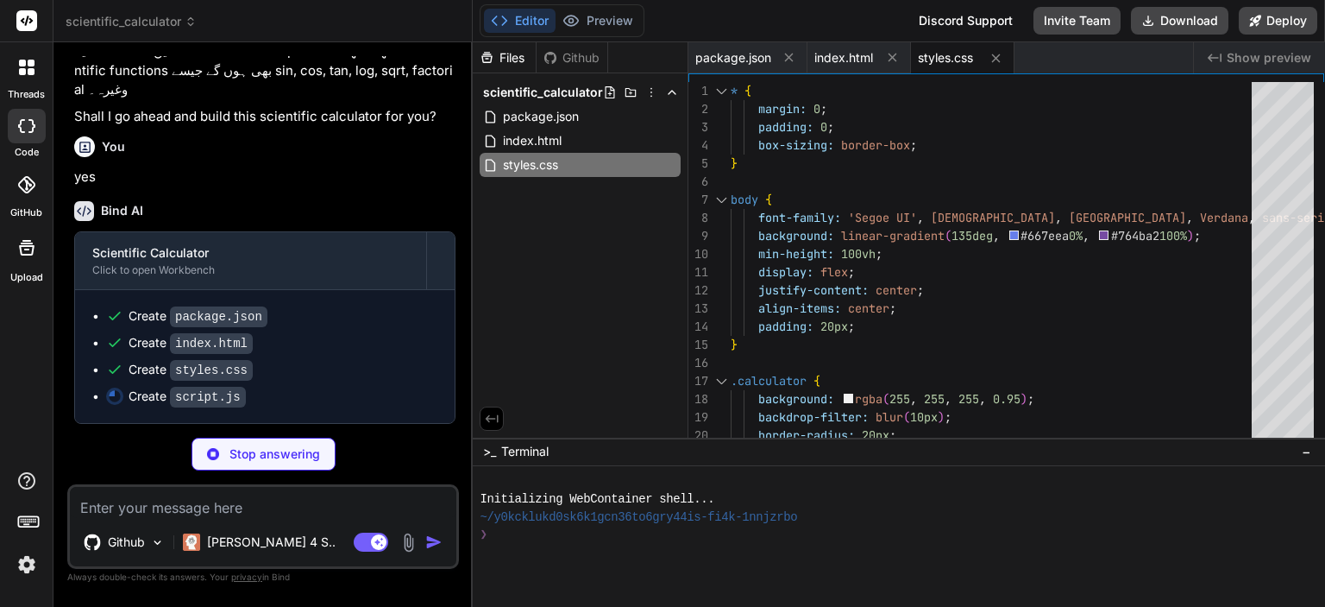
type textarea "x"
type textarea "} else if (key === '(' || key === ')') { appendNumber(key); } });"
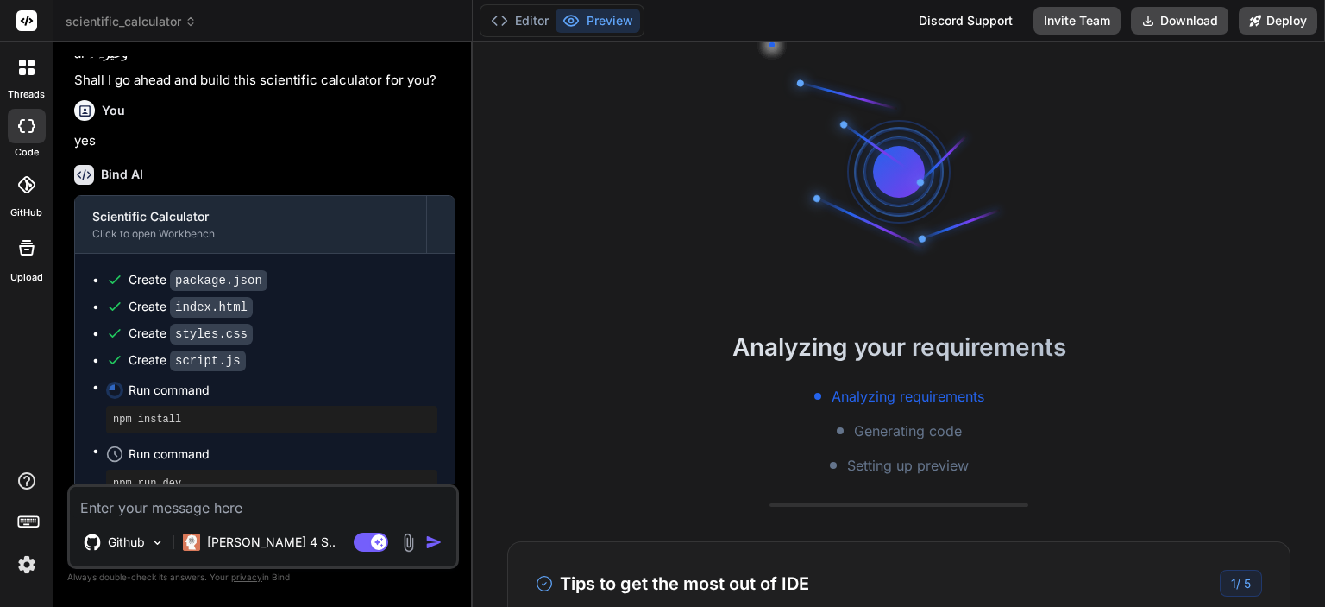
scroll to position [157, 0]
type textarea "x"
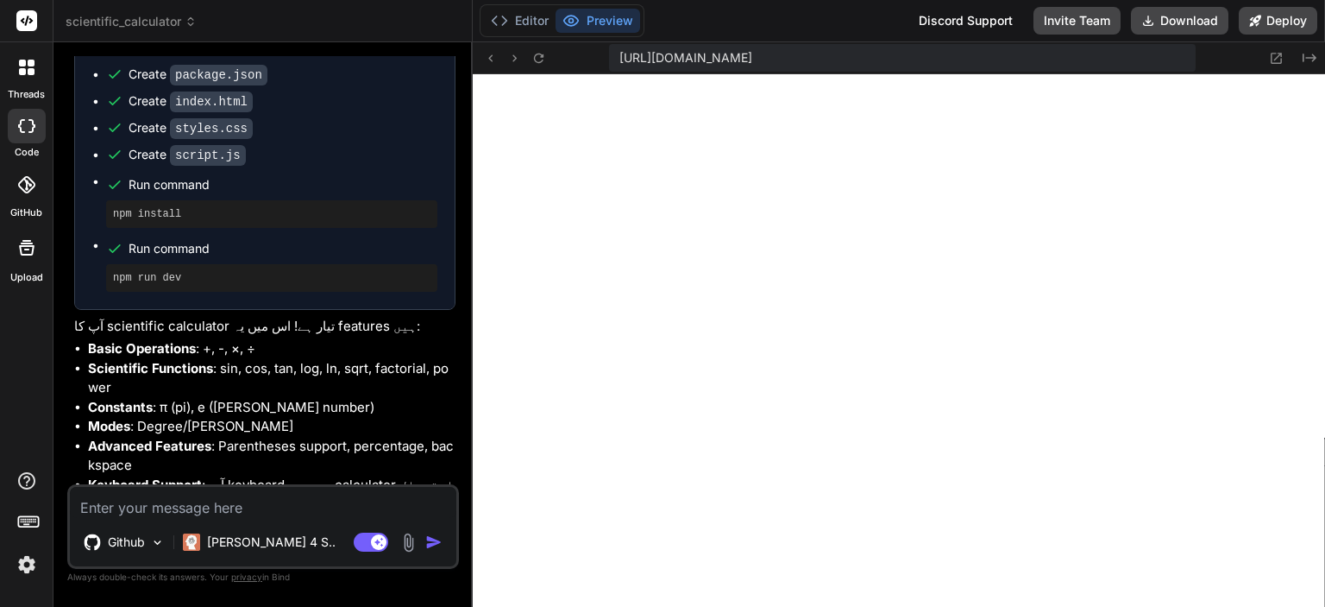
scroll to position [639, 0]
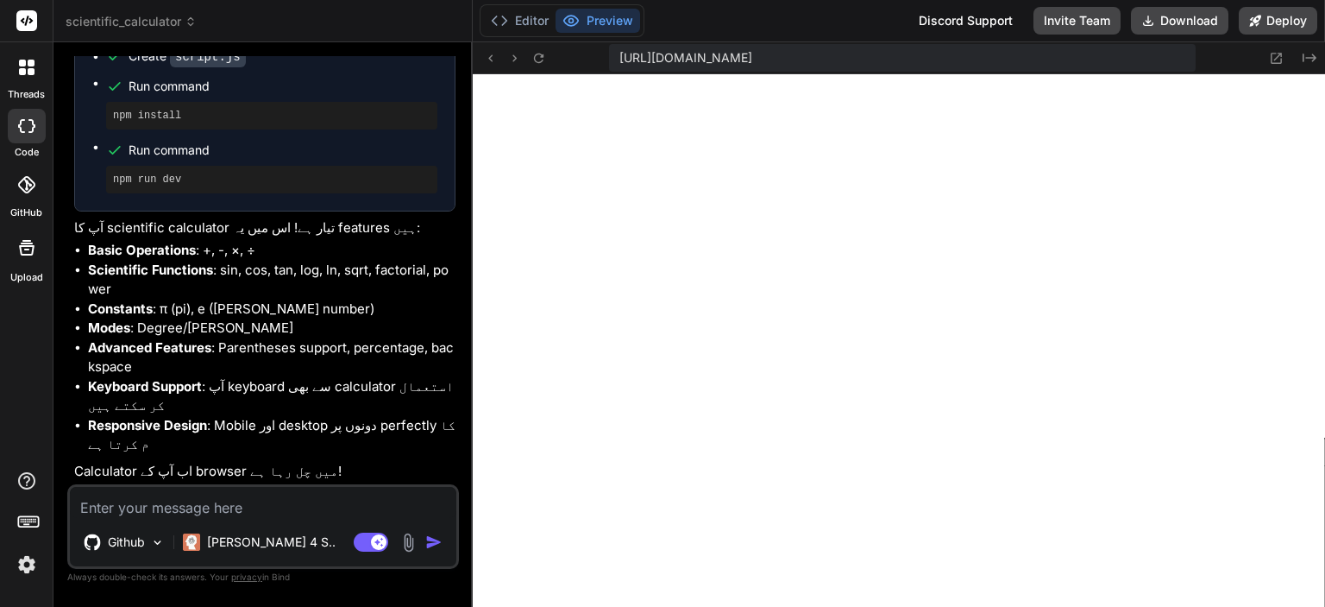
click at [186, 514] on textarea at bounding box center [263, 502] width 387 height 31
type textarea "i"
type textarea "x"
type textarea "is"
type textarea "x"
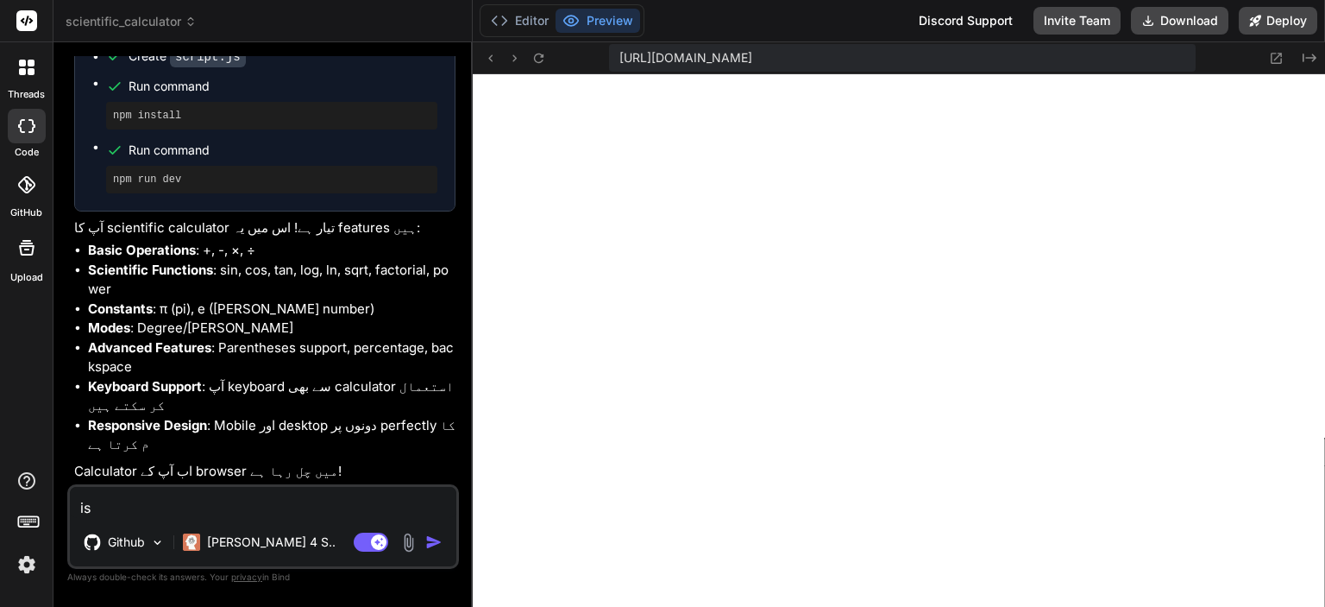
type textarea "is"
type textarea "x"
type textarea "is c"
type textarea "x"
type textarea "is co"
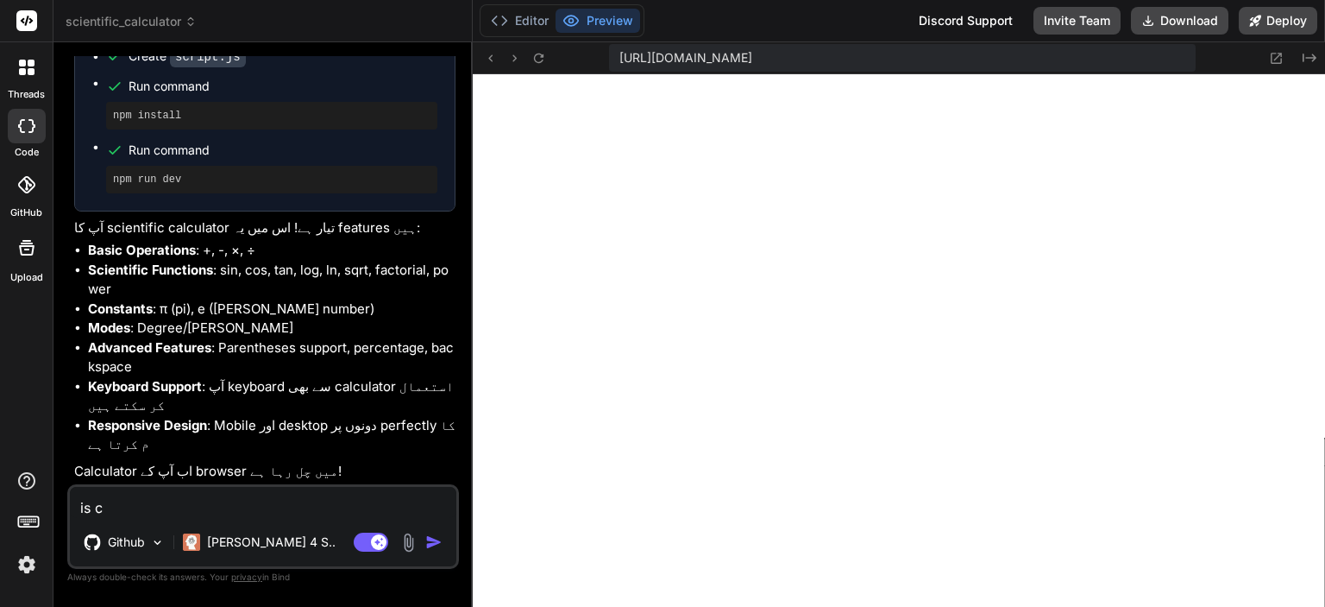
type textarea "x"
type textarea "is col"
type textarea "x"
type textarea "is colo"
type textarea "x"
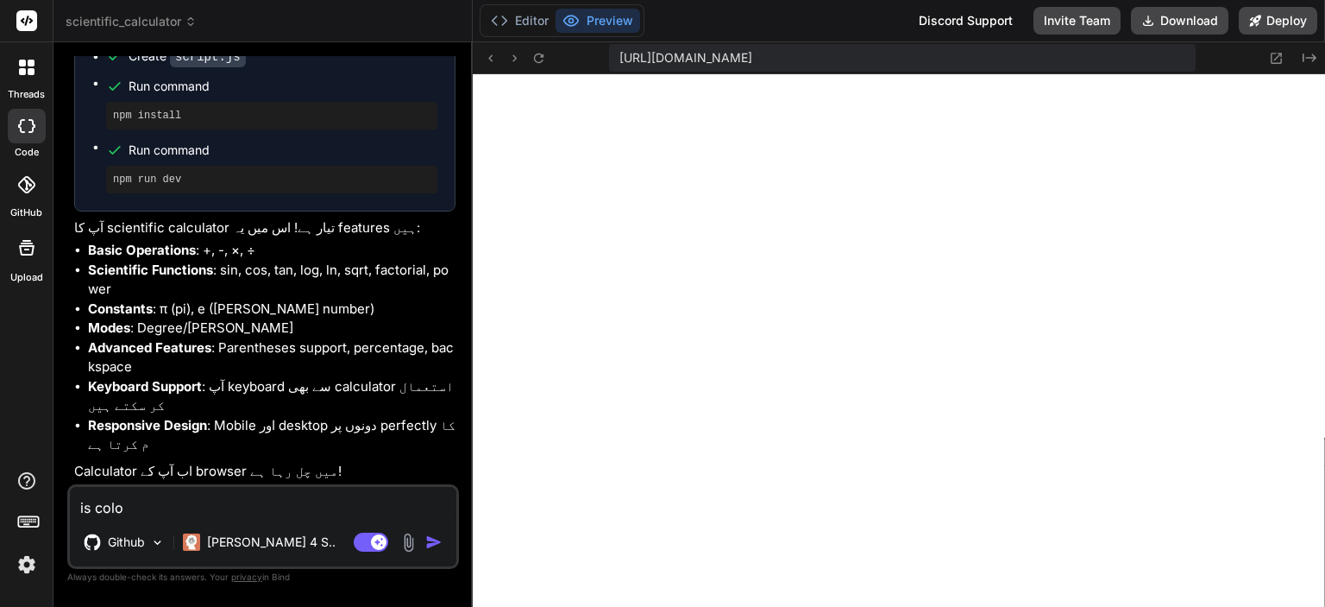
type textarea "is color"
type textarea "x"
type textarea "is color"
type textarea "x"
type textarea "is color"
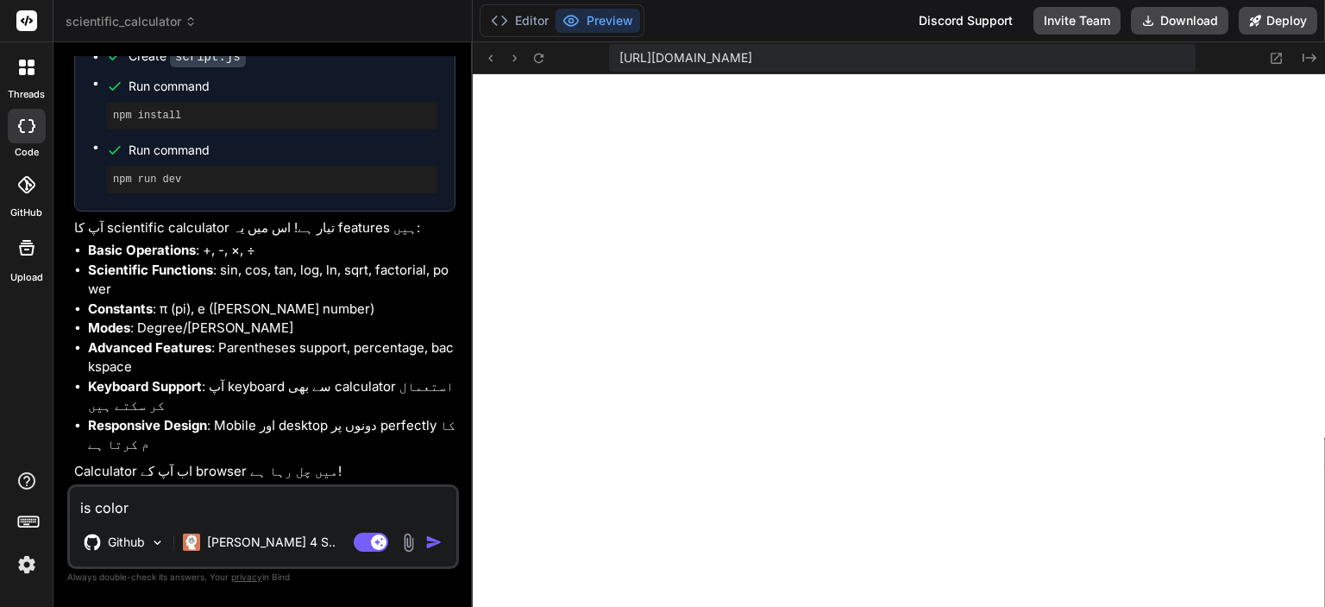
type textarea "x"
type textarea "is colo"
type textarea "x"
type textarea "is col"
type textarea "x"
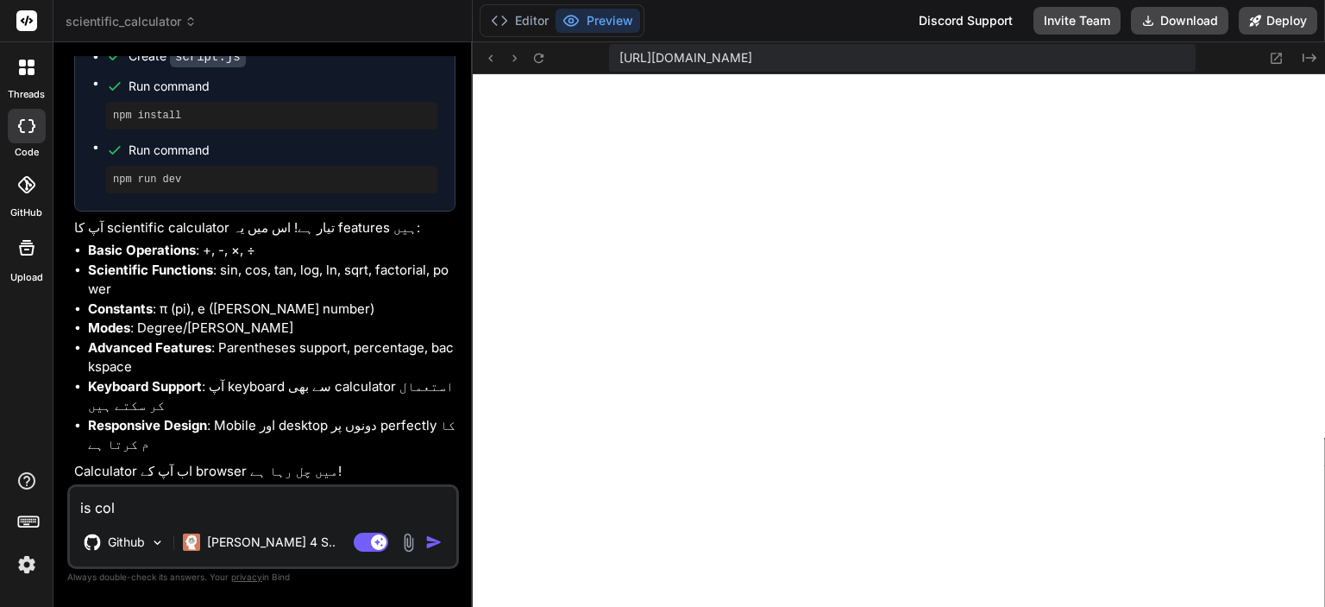
type textarea "is co"
type textarea "x"
type textarea "is c"
type textarea "x"
type textarea "is"
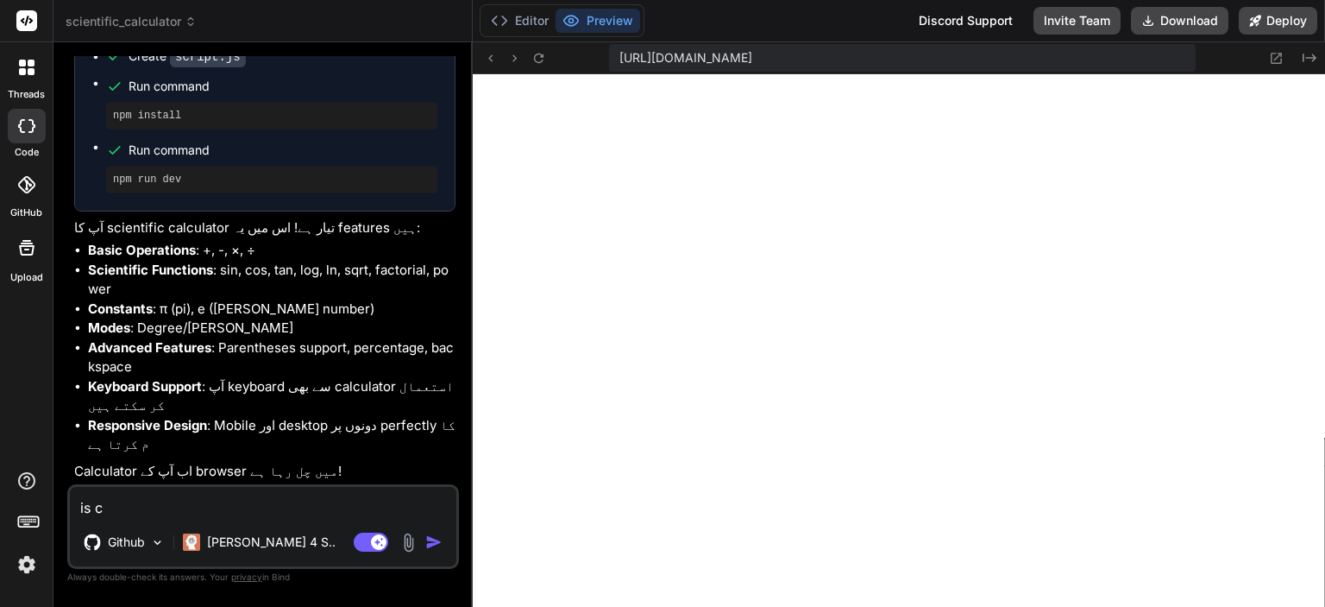
type textarea "x"
type textarea "is k"
type textarea "x"
type textarea "is k"
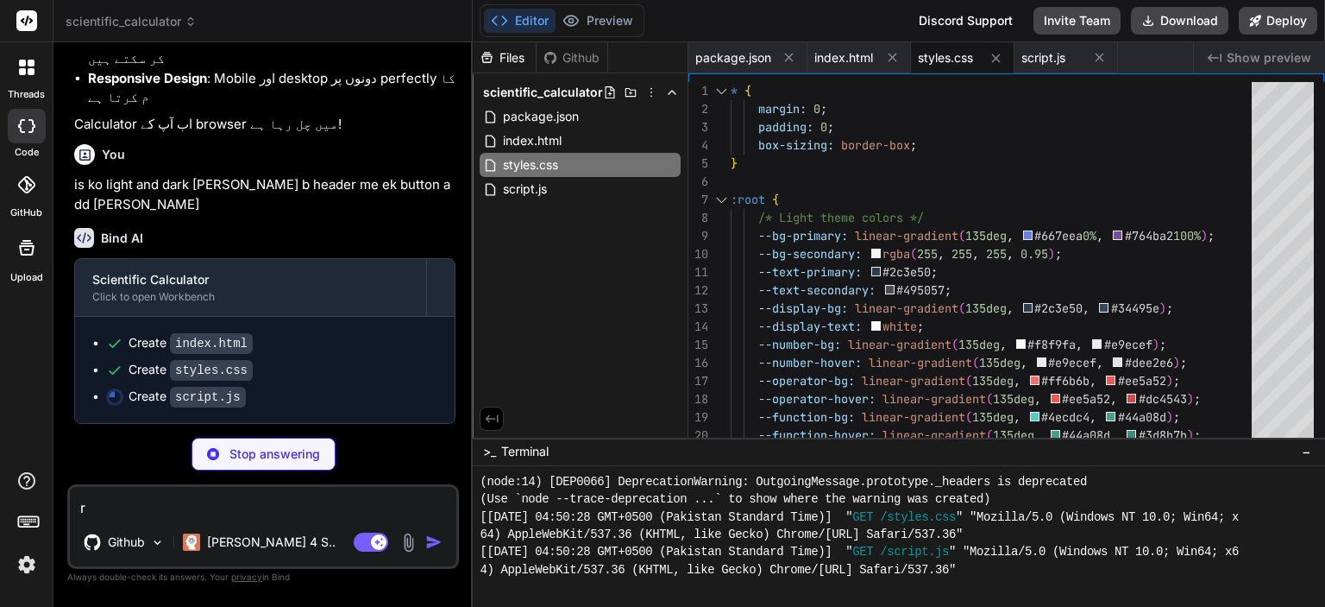
scroll to position [965, 0]
click at [107, 198] on p "is ko light and dark [PERSON_NAME] b header me ek button add [PERSON_NAME]" at bounding box center [264, 194] width 381 height 39
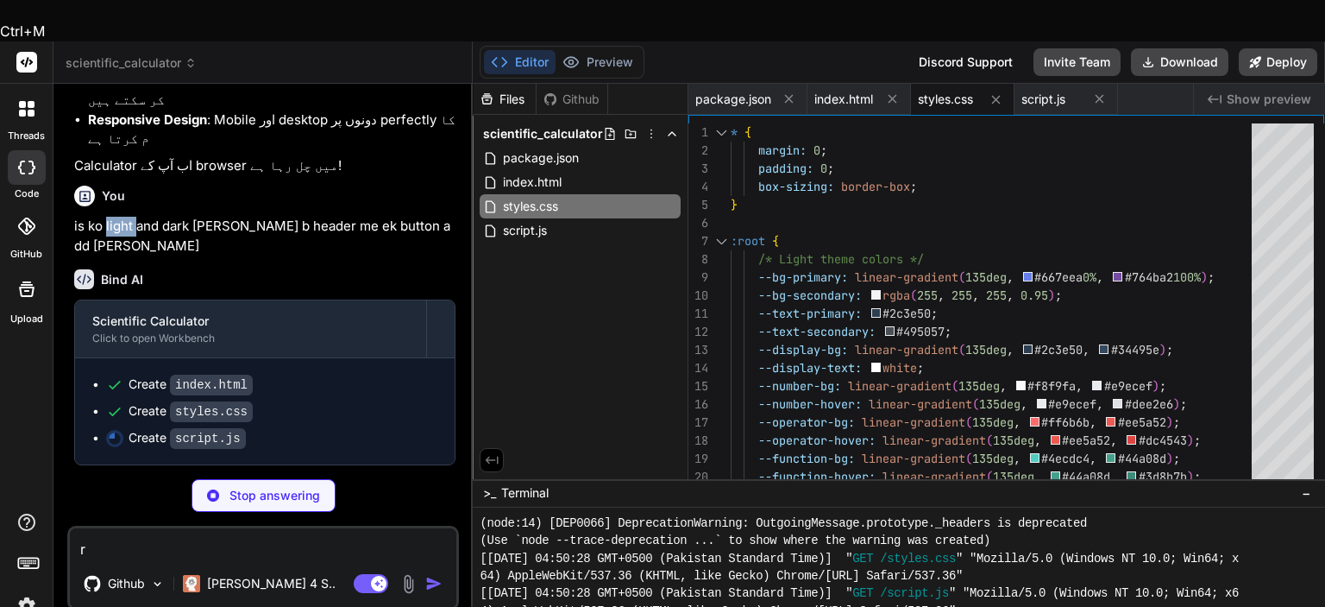
click at [107, 217] on p "is ko light and dark [PERSON_NAME] b header me ek button add [PERSON_NAME]" at bounding box center [264, 236] width 381 height 39
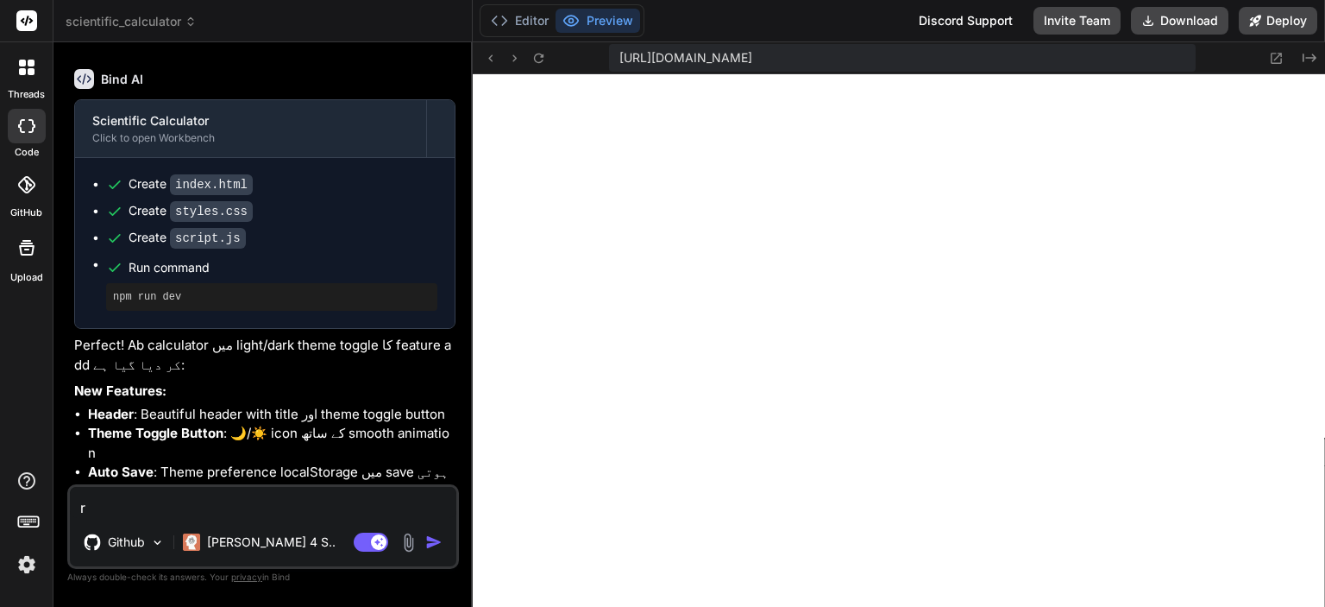
scroll to position [1196, 0]
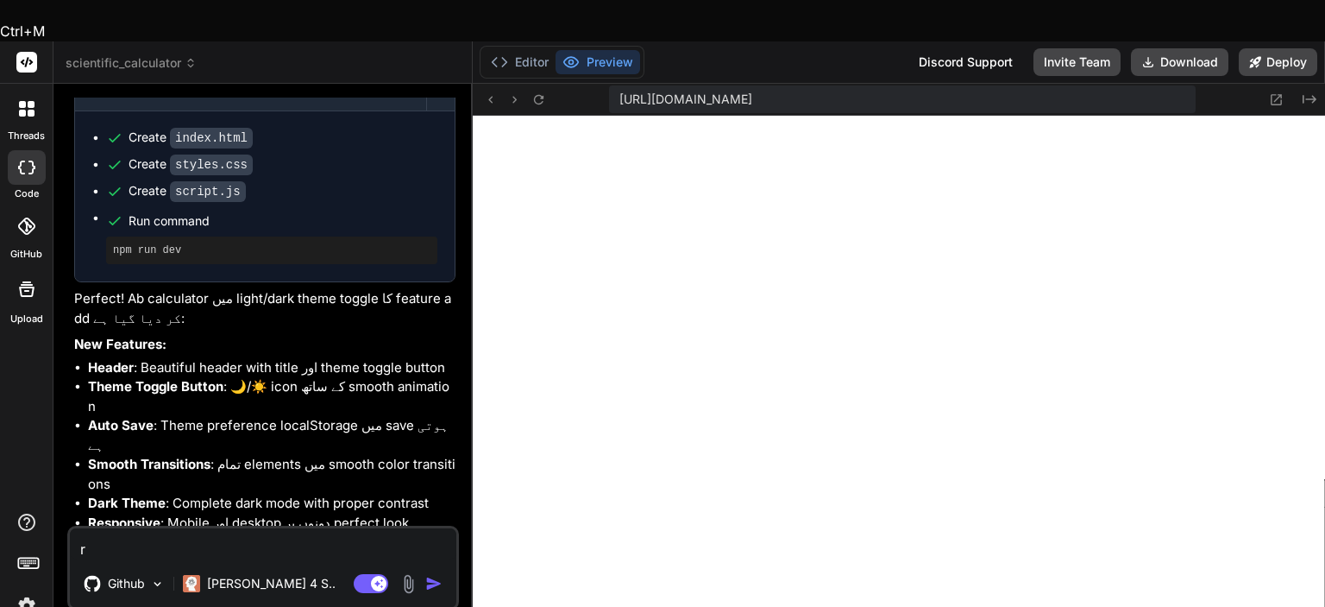
drag, startPoint x: 95, startPoint y: 502, endPoint x: 77, endPoint y: 502, distance: 18.1
click at [77, 528] on textarea "r" at bounding box center [263, 543] width 387 height 31
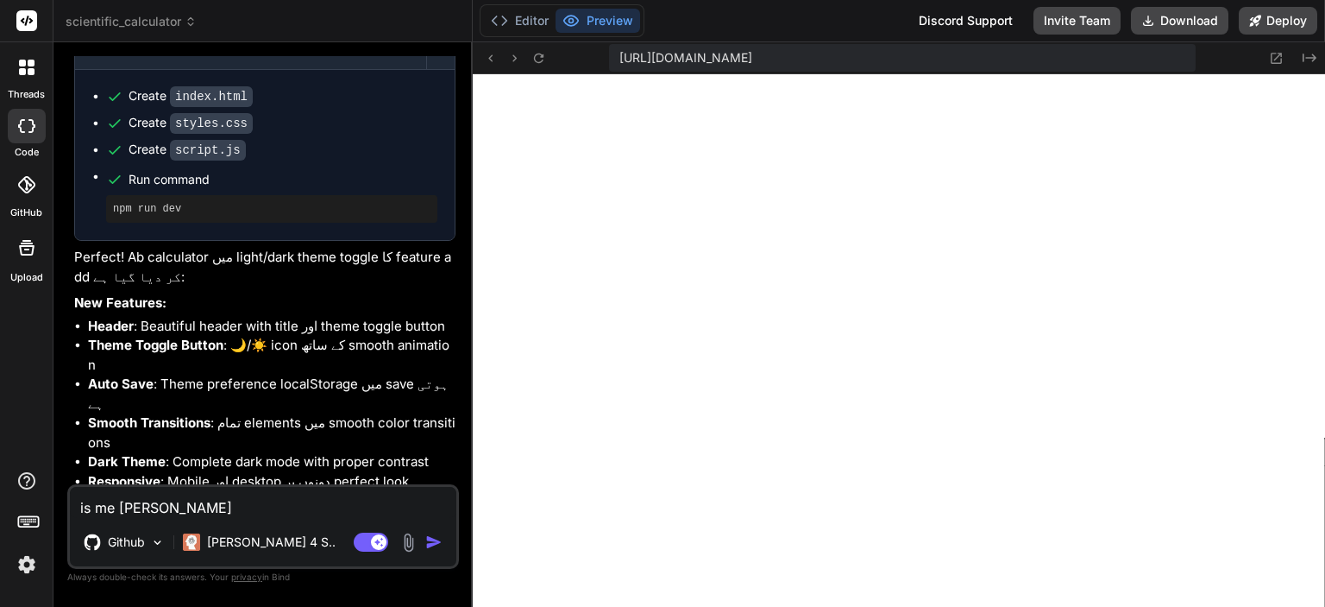
click at [286, 504] on textarea "is me [PERSON_NAME]" at bounding box center [263, 502] width 387 height 31
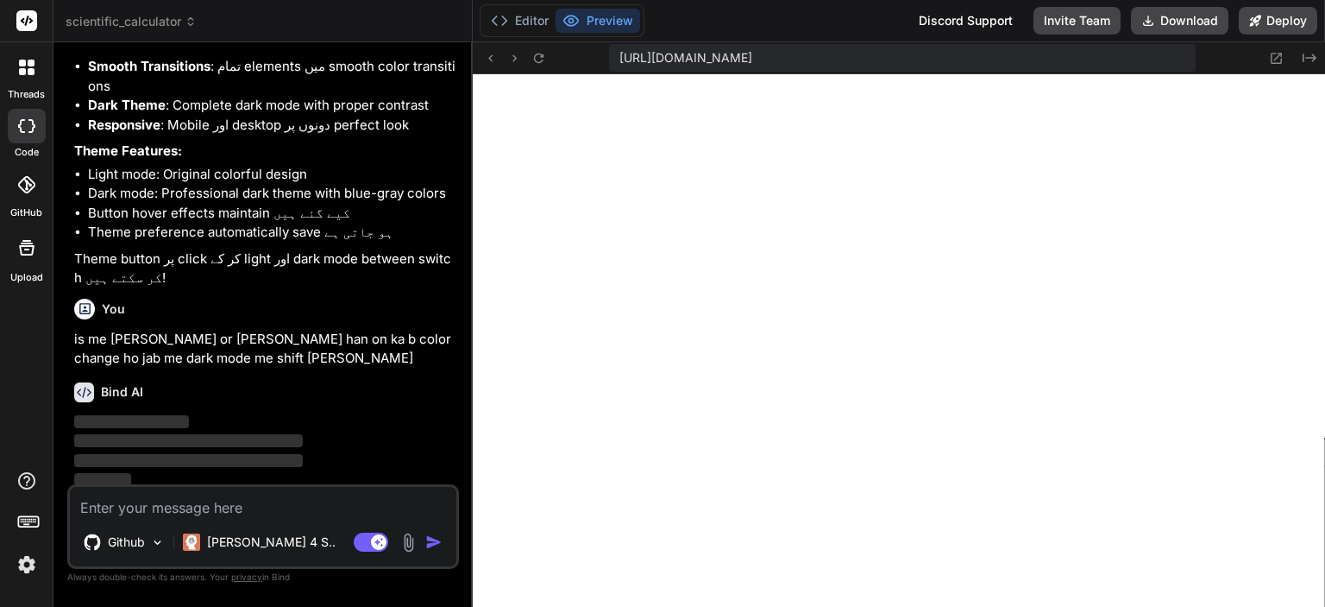
scroll to position [1555, 0]
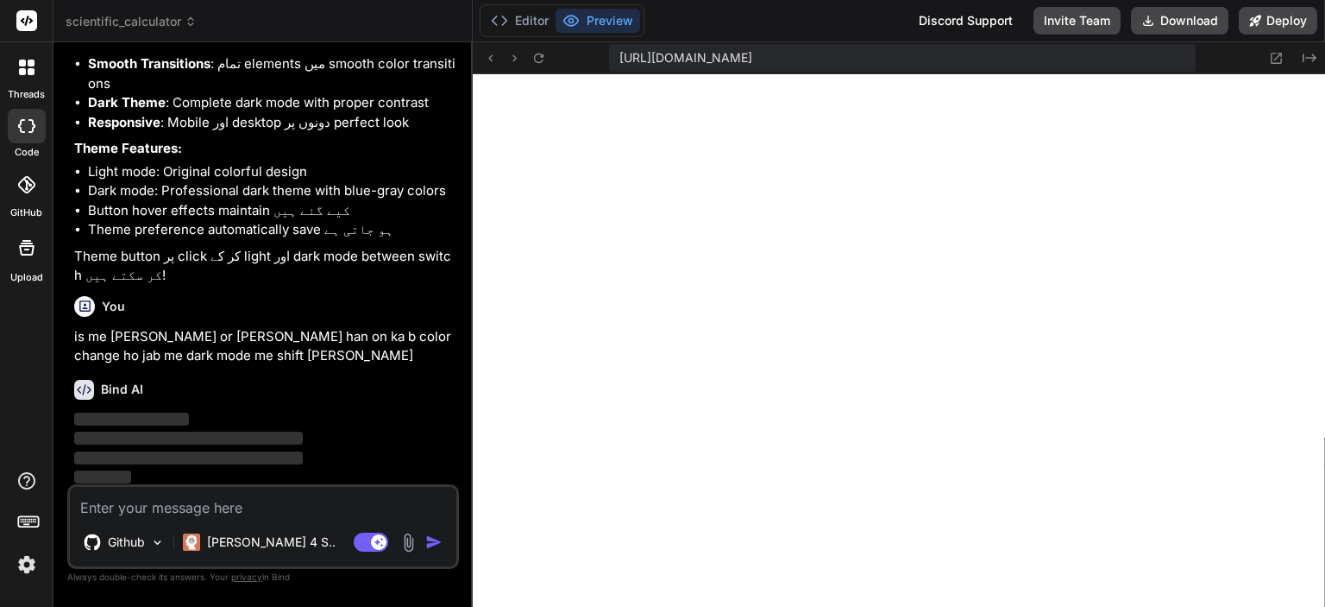
click at [752, 55] on span "[URL][DOMAIN_NAME]" at bounding box center [686, 57] width 133 height 17
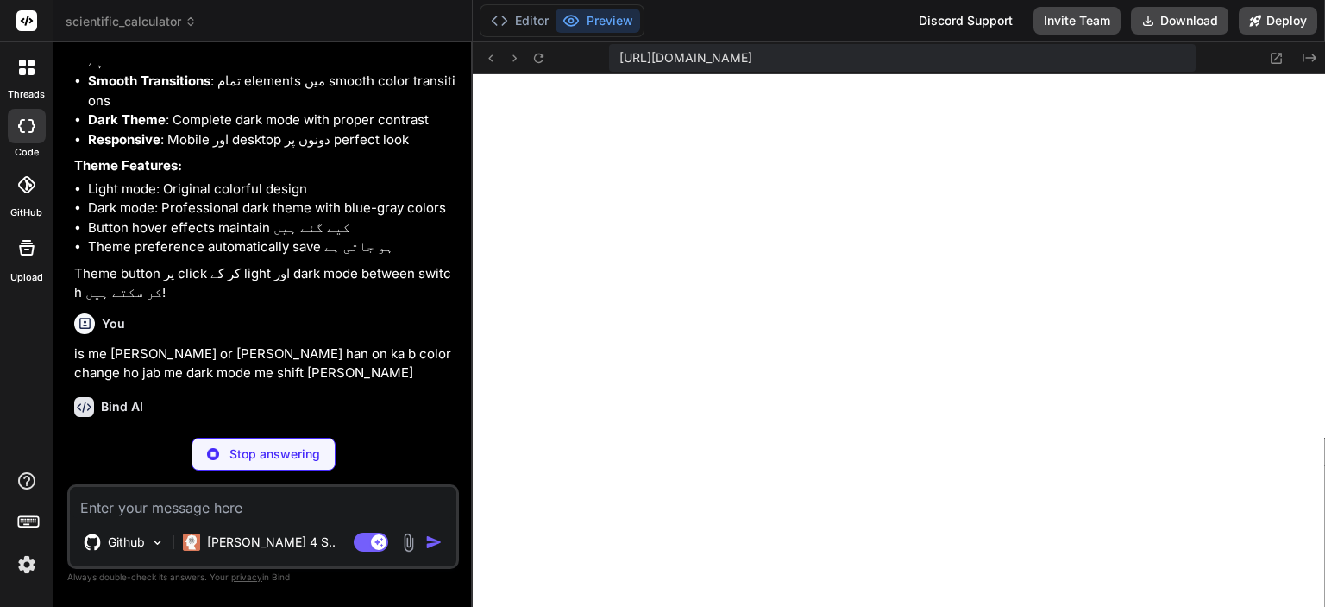
click at [752, 55] on span "[URL][DOMAIN_NAME]" at bounding box center [686, 57] width 133 height 17
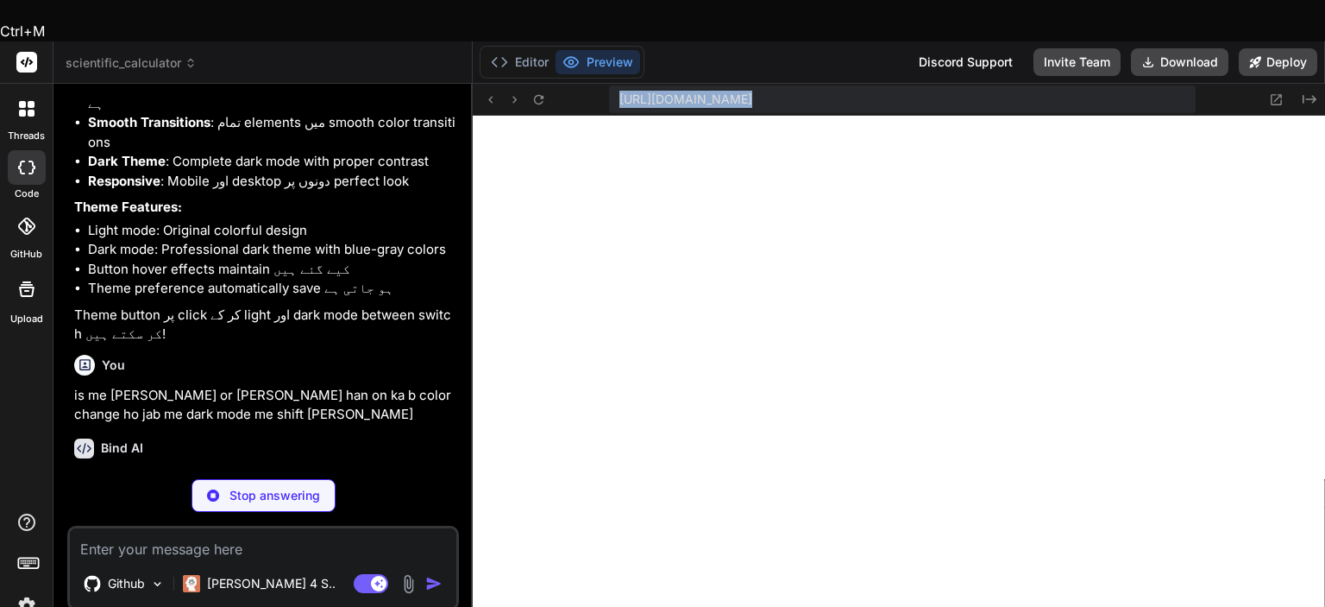
click at [752, 91] on span "[URL][DOMAIN_NAME]" at bounding box center [686, 99] width 133 height 17
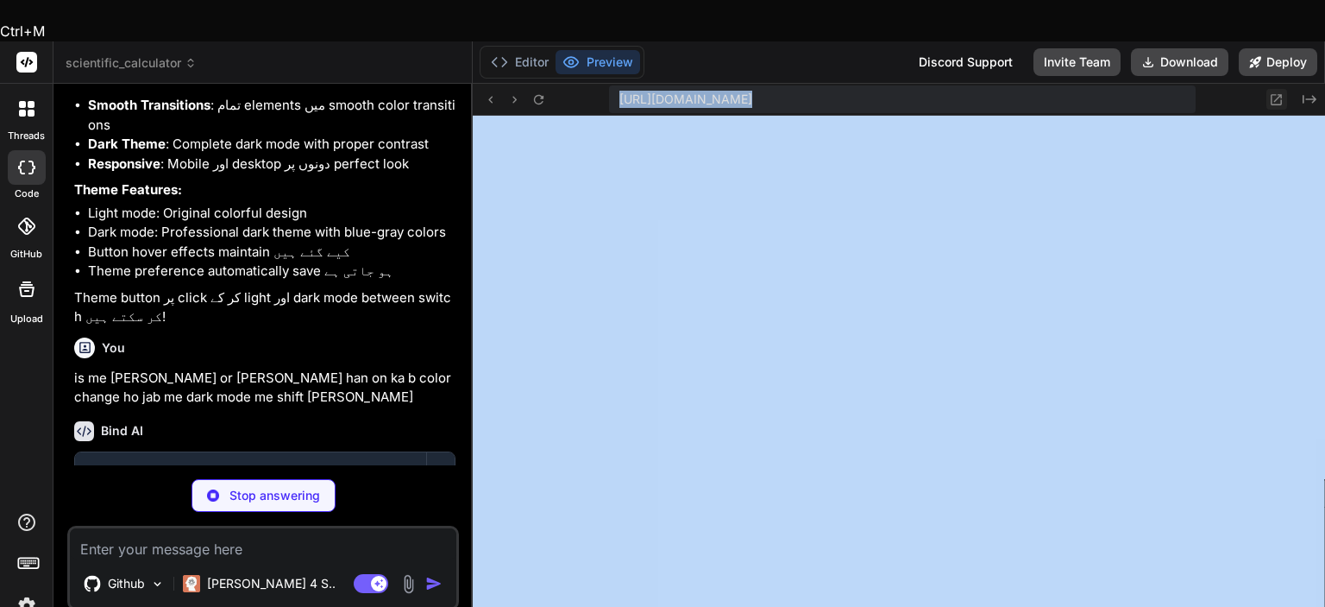
click at [1280, 94] on icon at bounding box center [1277, 99] width 11 height 11
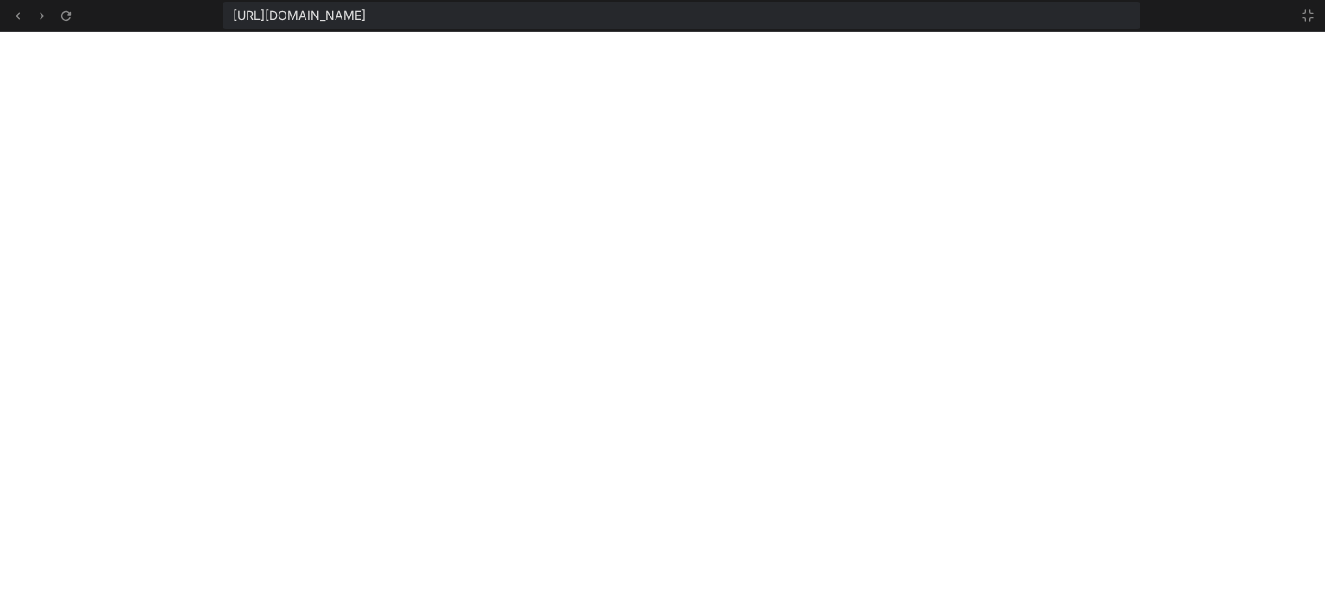
scroll to position [1777, 0]
drag, startPoint x: 860, startPoint y: 8, endPoint x: 217, endPoint y: 11, distance: 642.8
click at [217, 11] on div "[URL][DOMAIN_NAME]" at bounding box center [662, 16] width 1325 height 32
copy span "[URL][DOMAIN_NAME]"
click at [1308, 15] on icon at bounding box center [1308, 16] width 14 height 14
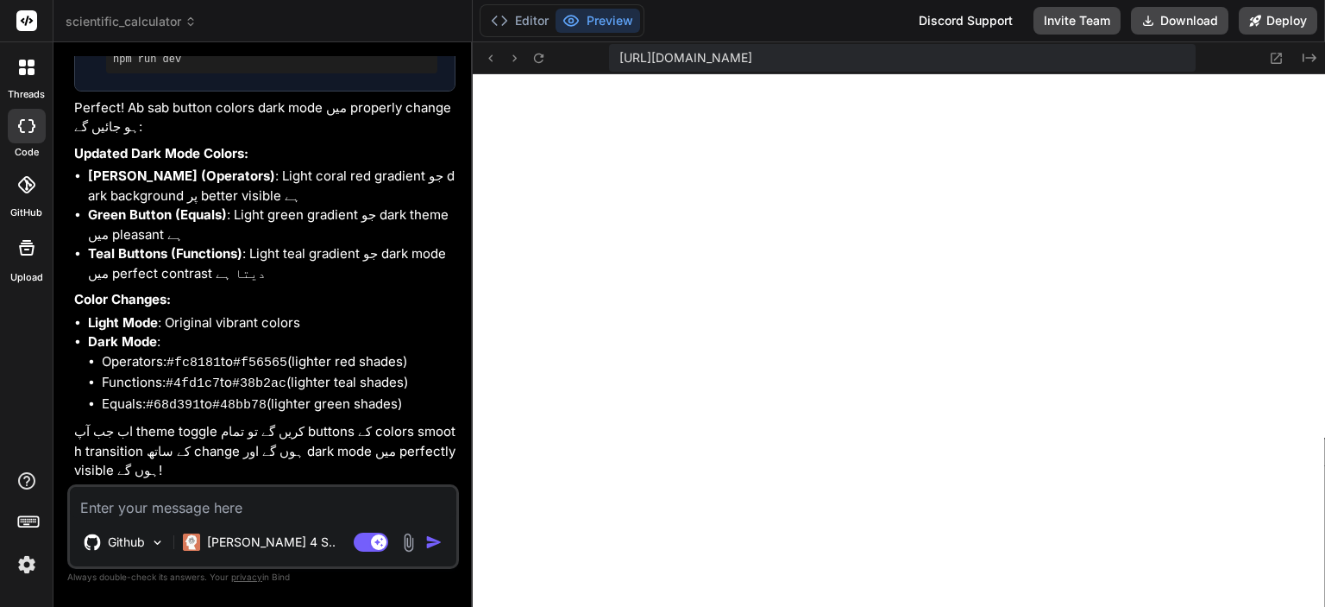
scroll to position [2041, 0]
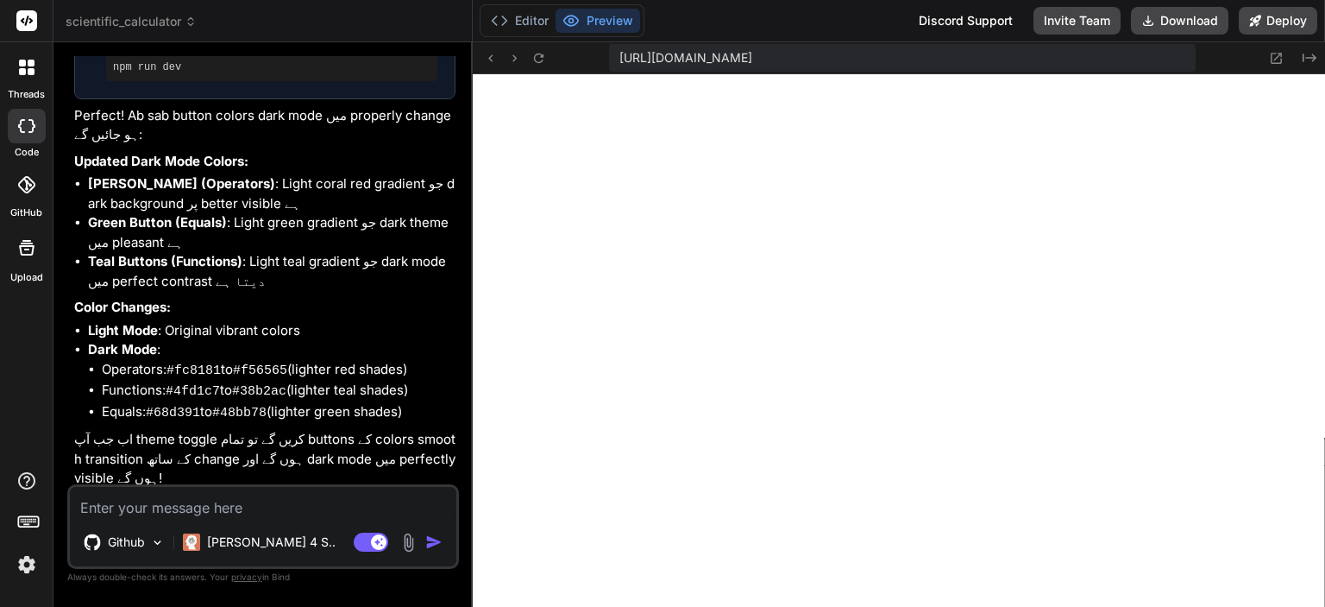
click at [181, 509] on textarea at bounding box center [263, 502] width 387 height 31
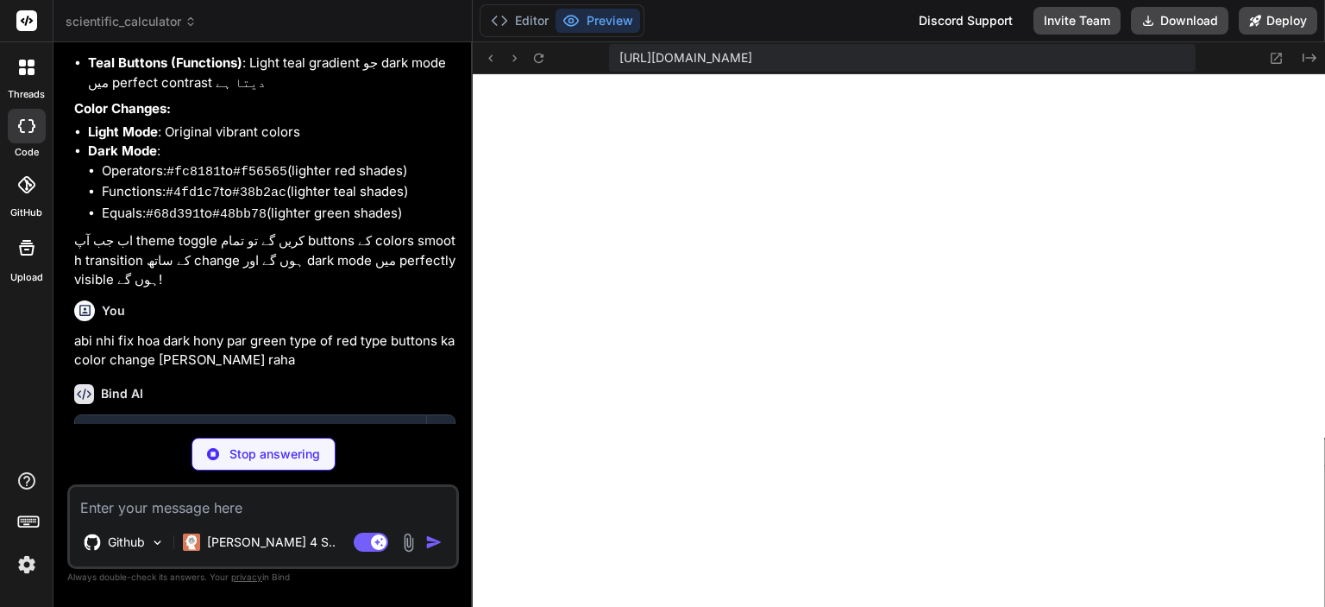
scroll to position [2334, 0]
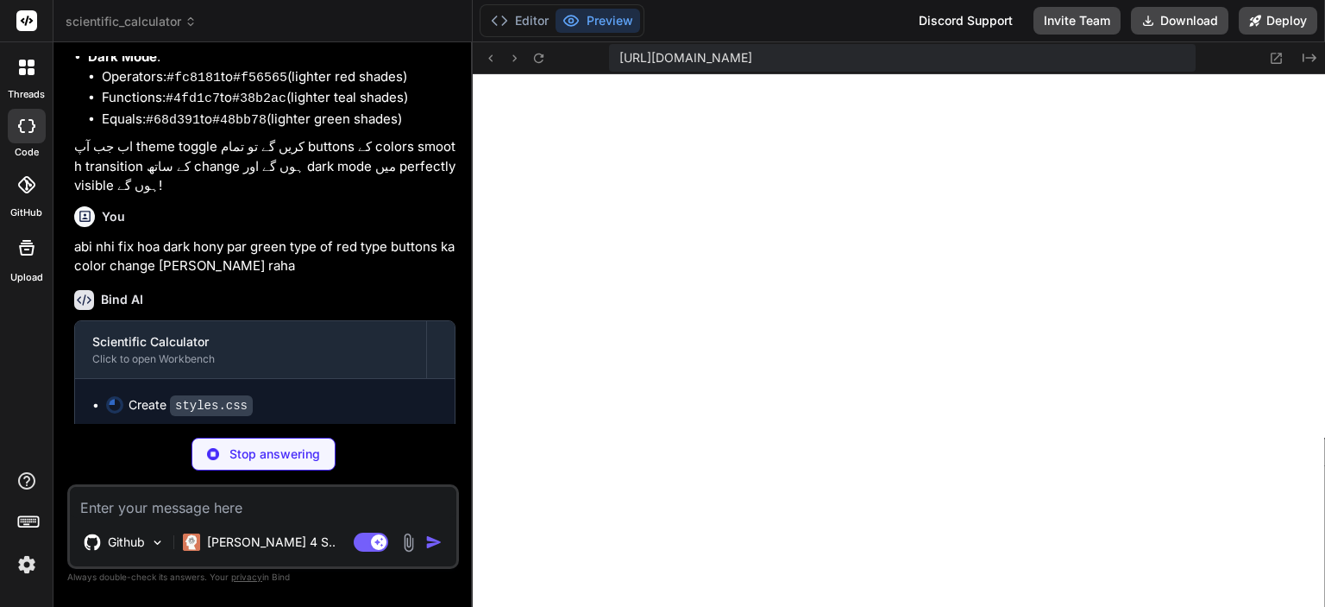
click at [305, 243] on p "abi nhi fix hoa dark hony par green type of red type buttons ka color change [P…" at bounding box center [264, 256] width 381 height 39
click at [322, 237] on p "abi nhi fix hoa dark hony par green type of red type buttons ka color change [P…" at bounding box center [264, 256] width 381 height 39
click at [319, 237] on p "abi nhi fix hoa dark hony par green type of red type buttons ka color change [P…" at bounding box center [264, 256] width 381 height 39
click at [174, 508] on textarea at bounding box center [263, 502] width 387 height 31
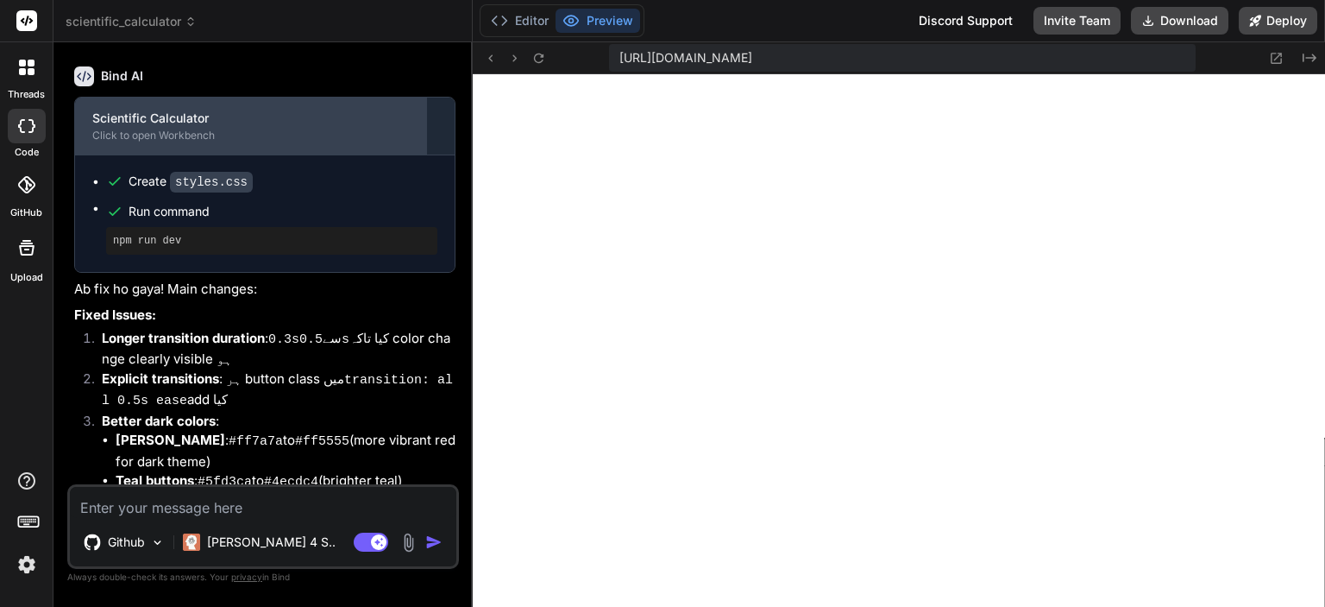
scroll to position [2727, 0]
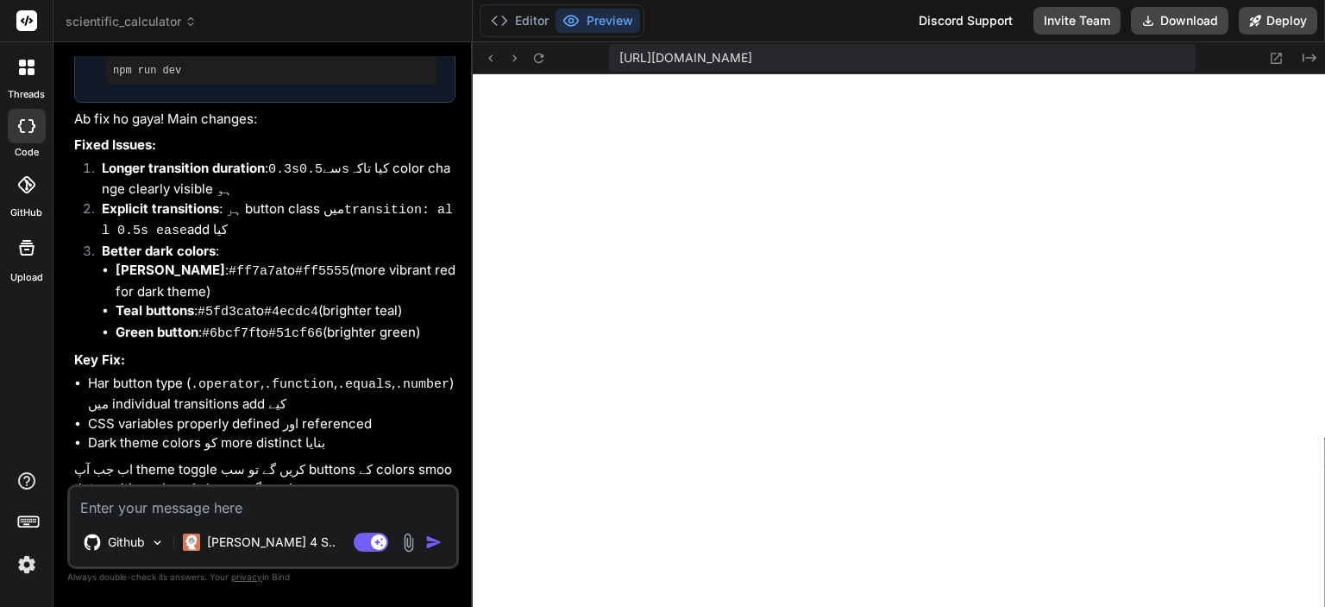
click at [160, 505] on textarea at bounding box center [263, 502] width 387 height 31
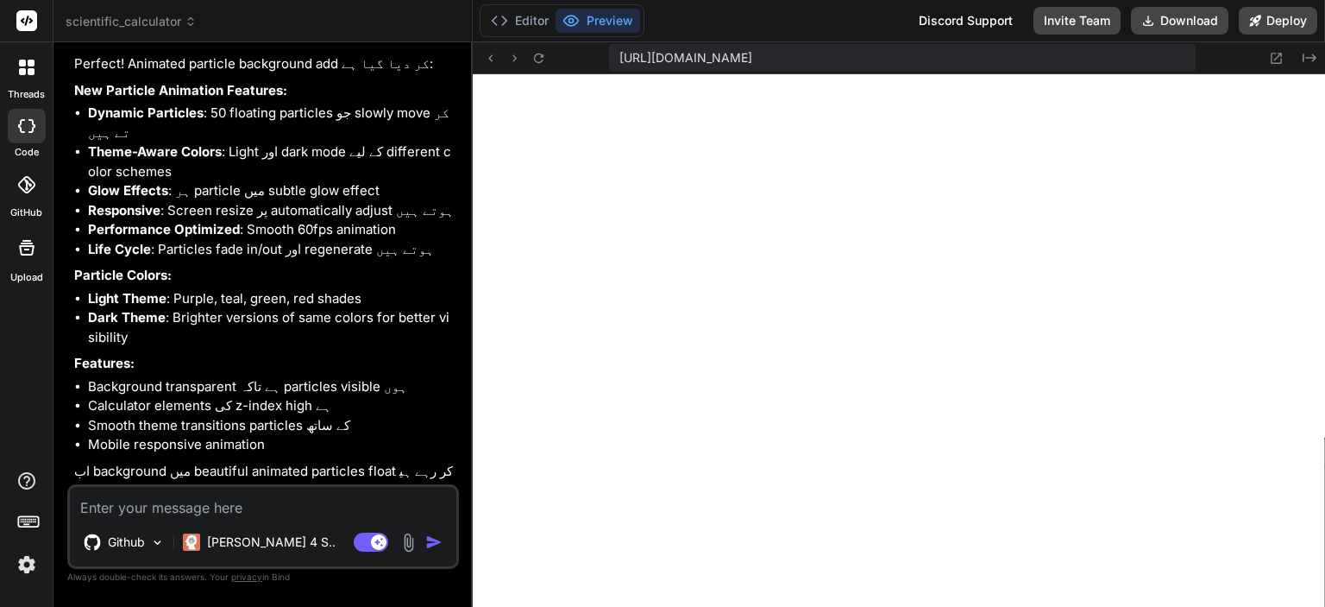
scroll to position [3540, 0]
click at [245, 515] on textarea at bounding box center [263, 502] width 387 height 31
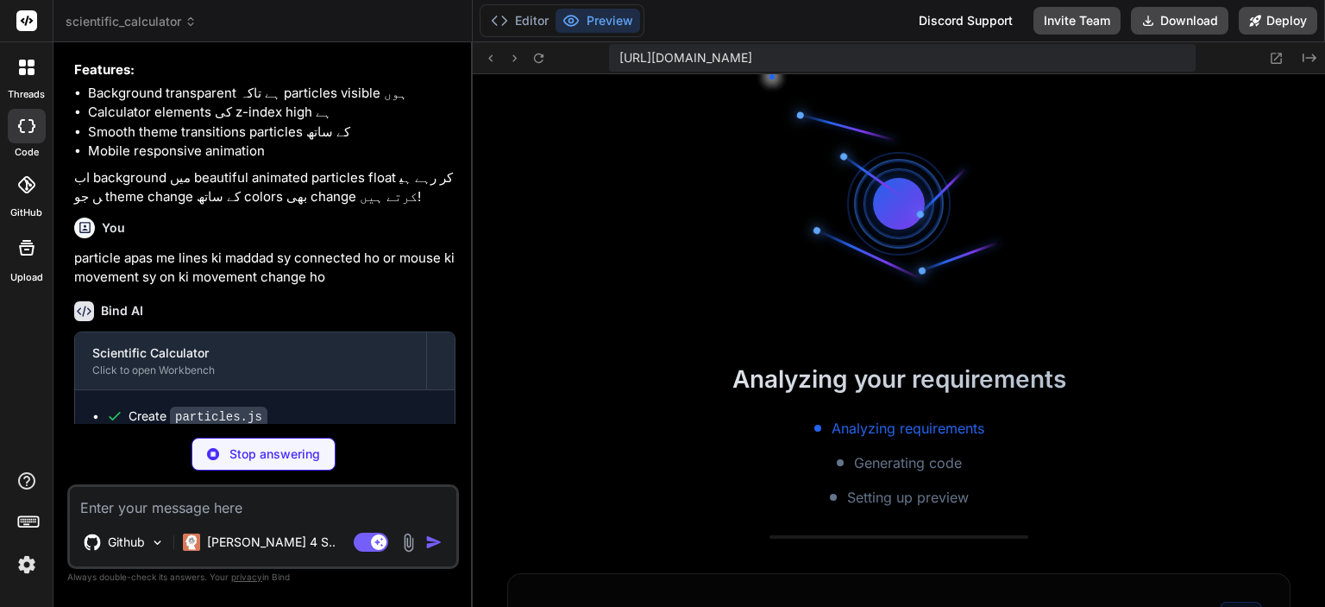
scroll to position [5122, 0]
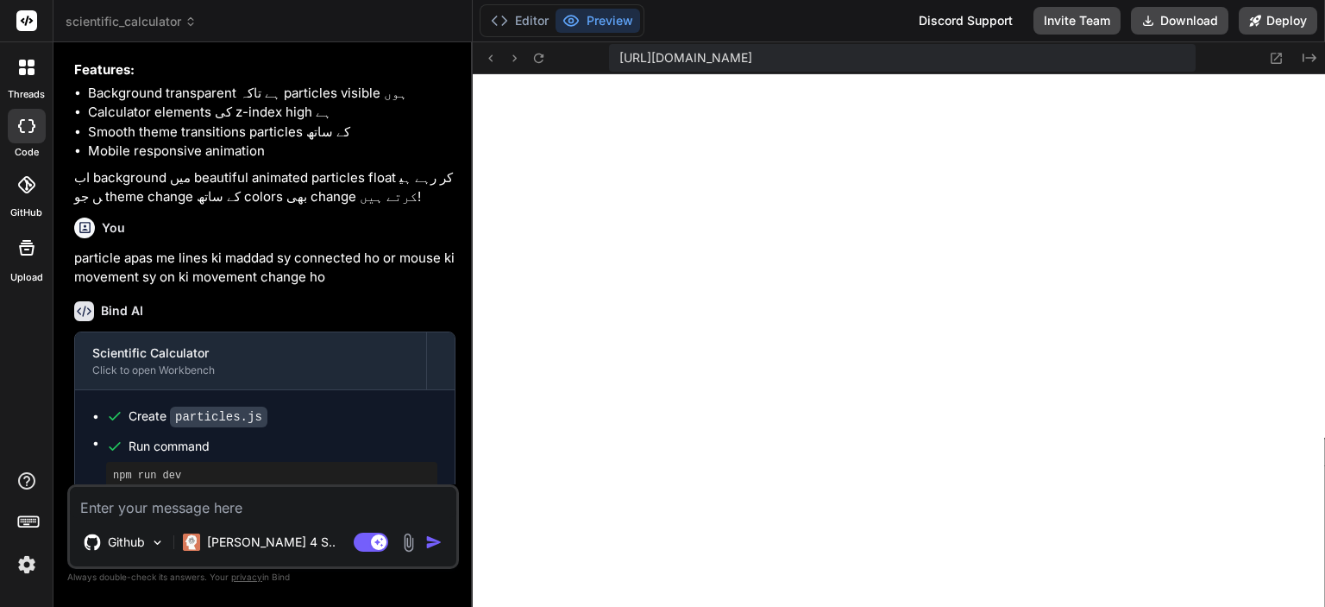
click at [183, 510] on textarea at bounding box center [263, 502] width 387 height 31
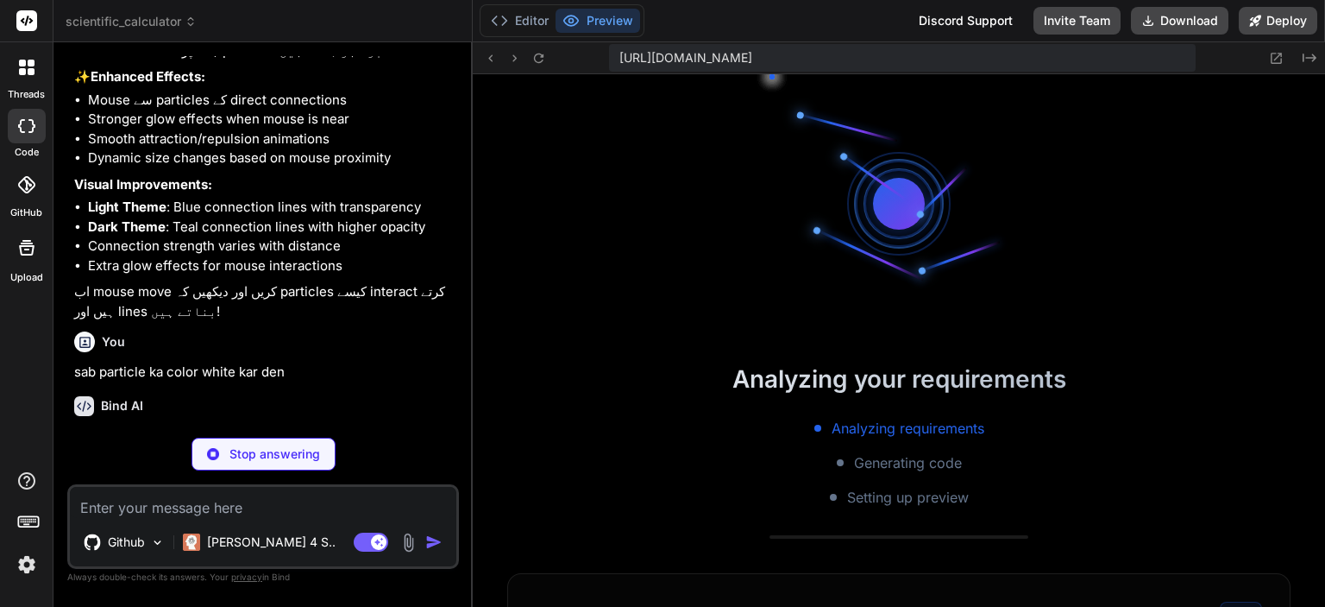
scroll to position [5966, 0]
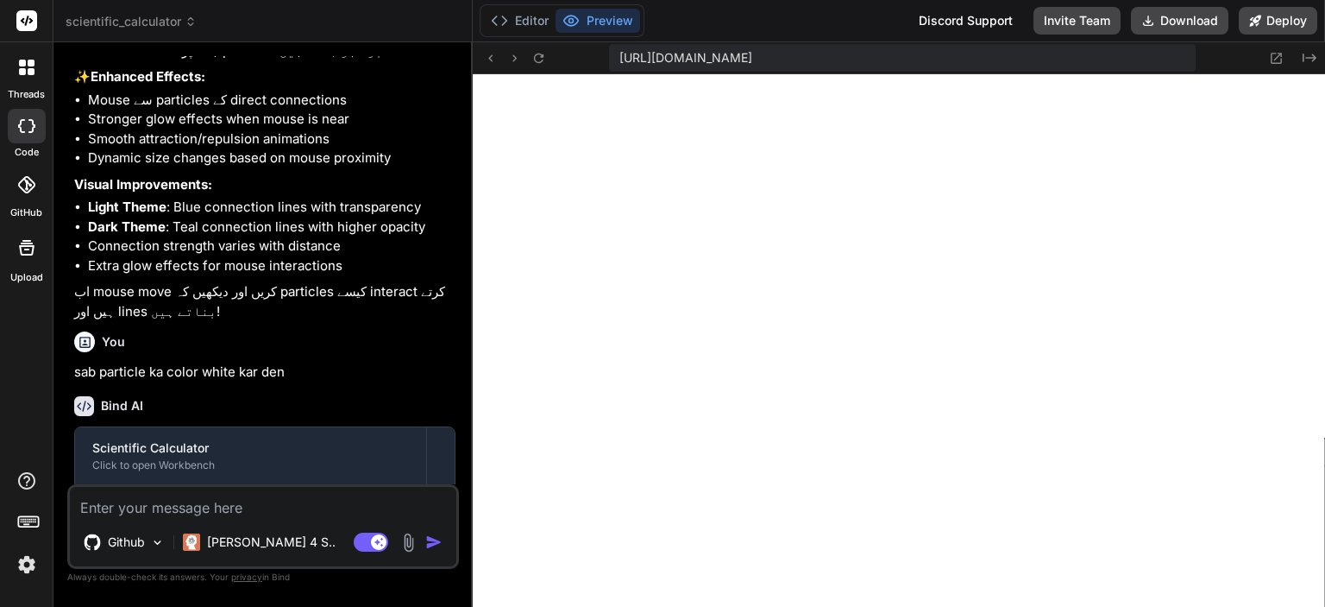
click at [239, 501] on textarea at bounding box center [263, 502] width 387 height 31
click at [255, 507] on textarea at bounding box center [263, 502] width 387 height 31
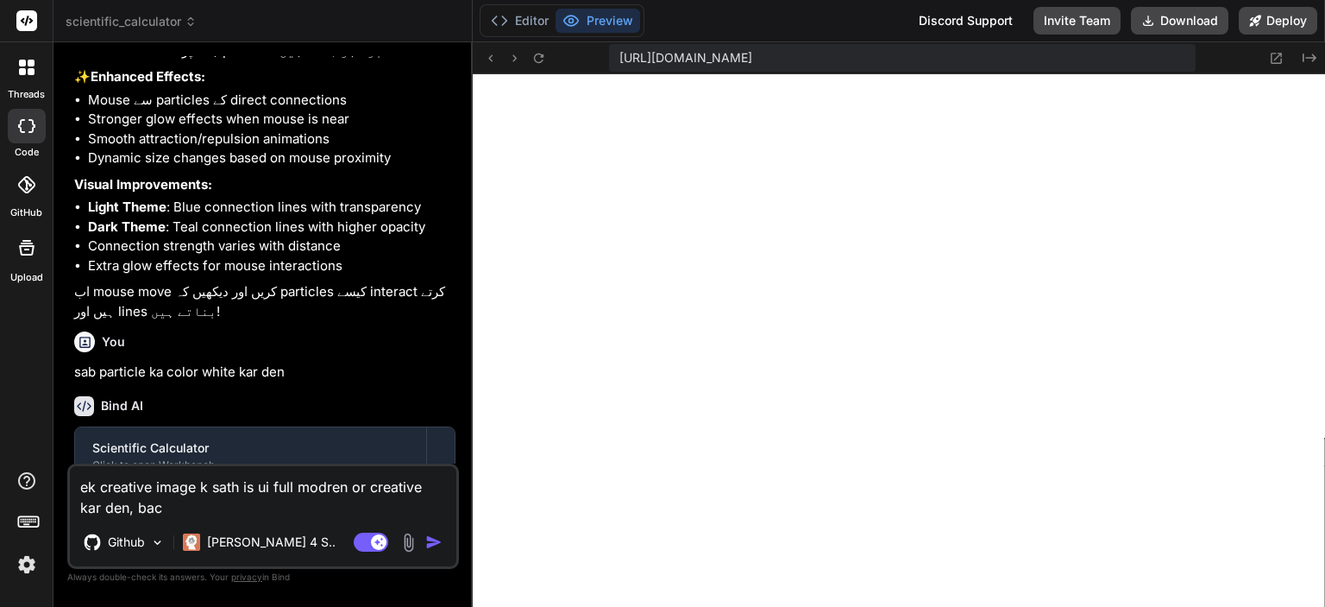
click at [181, 498] on textarea "ek creative image k sath is ui full modren or creative kar den, bac" at bounding box center [263, 492] width 387 height 52
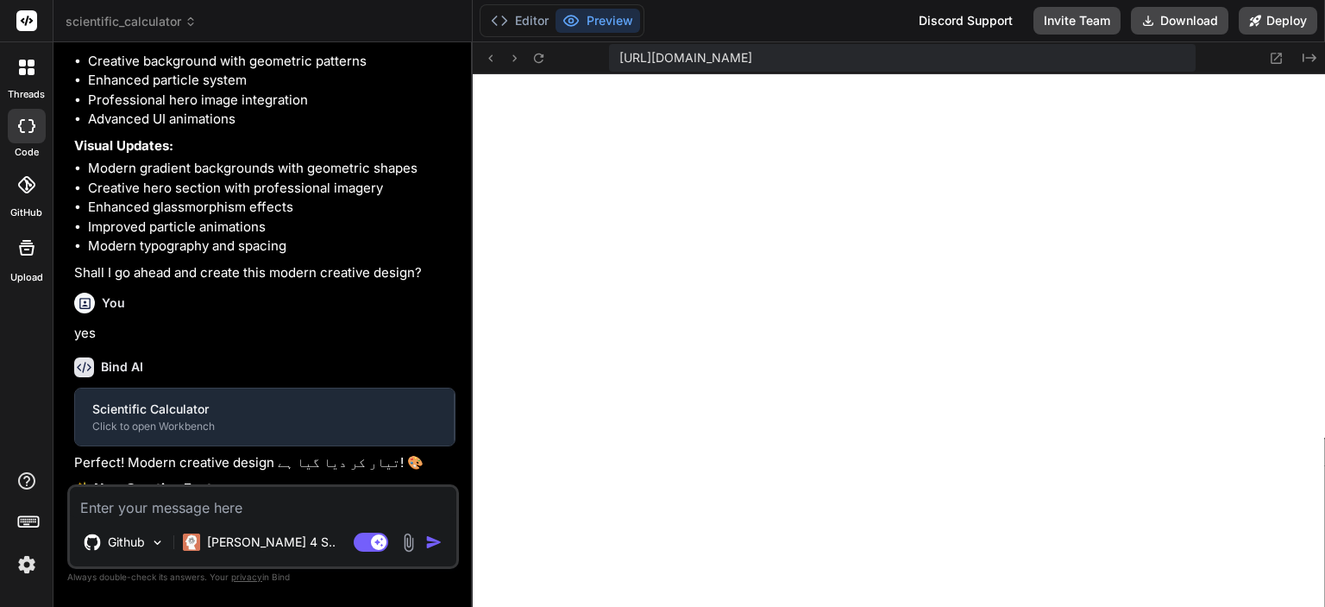
scroll to position [6635, 0]
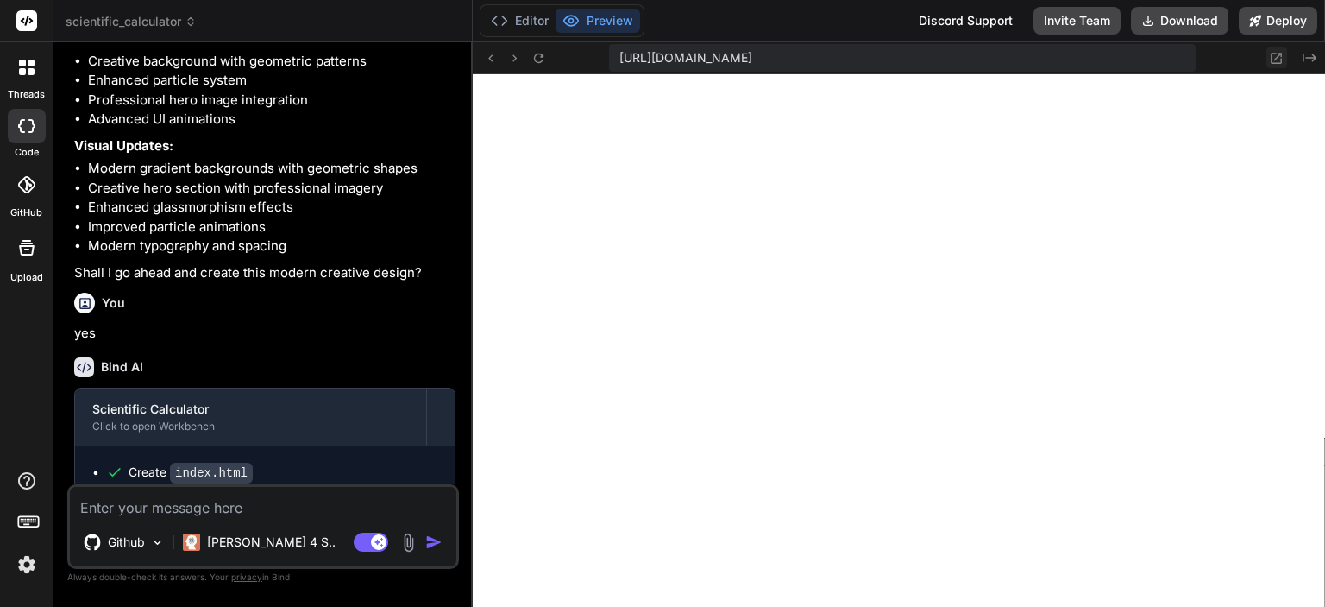
click at [1274, 57] on icon at bounding box center [1276, 58] width 15 height 15
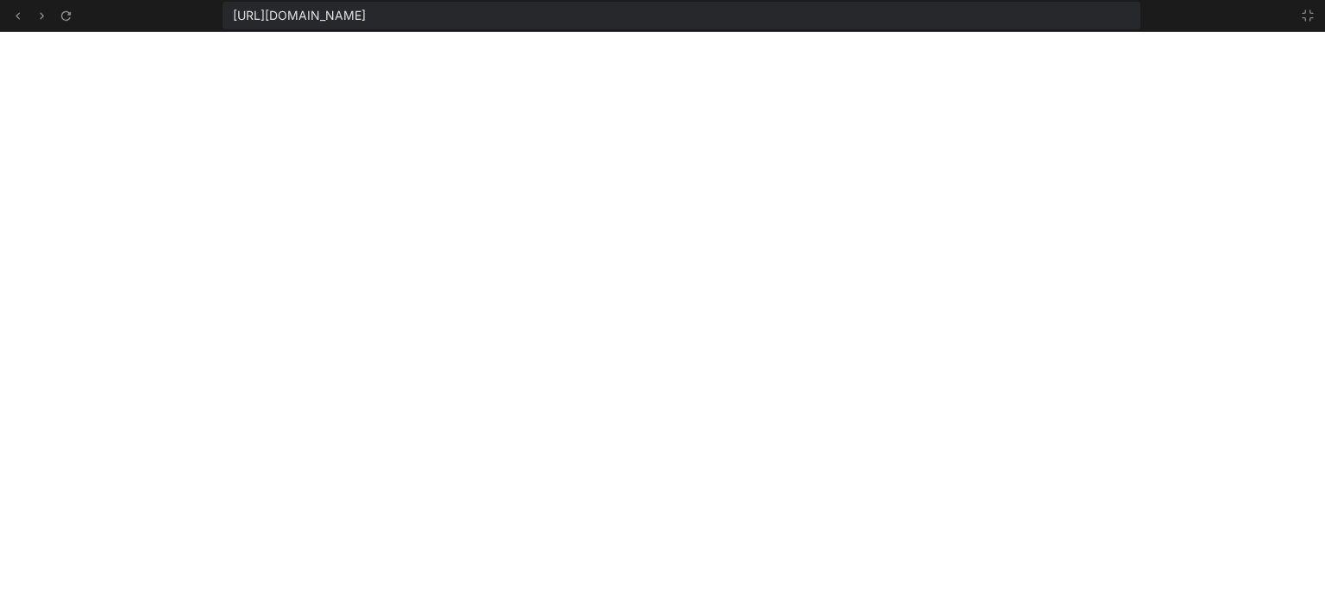
scroll to position [6777, 0]
click at [1302, 20] on icon at bounding box center [1308, 16] width 14 height 14
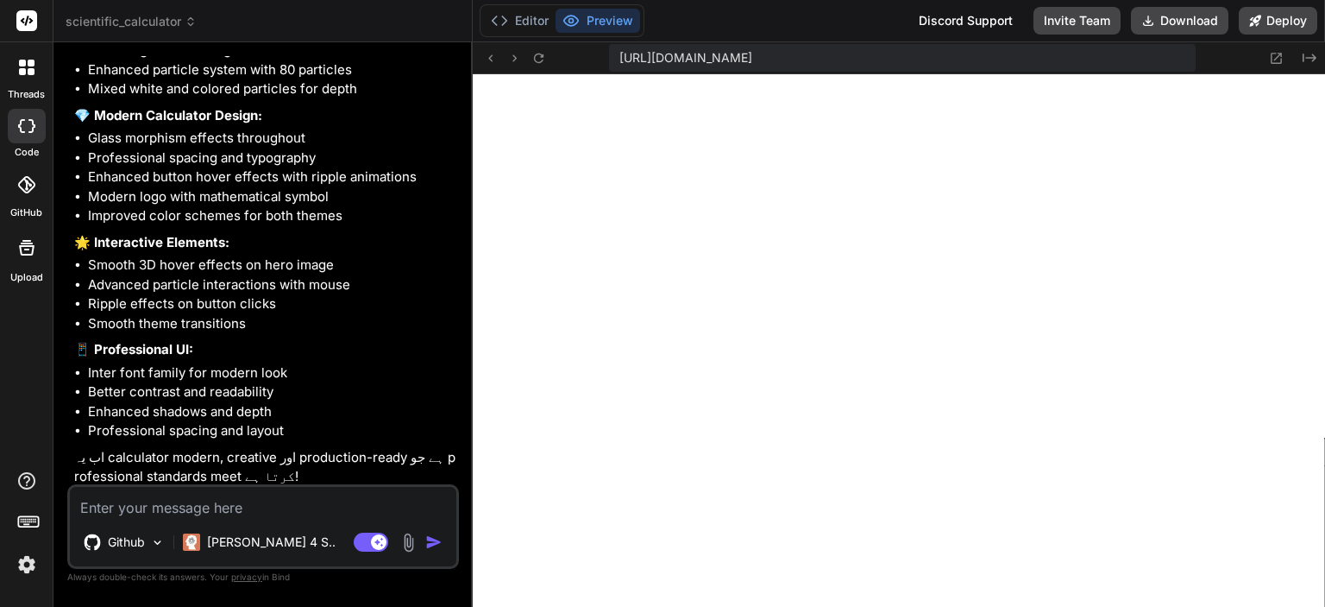
scroll to position [6388, 0]
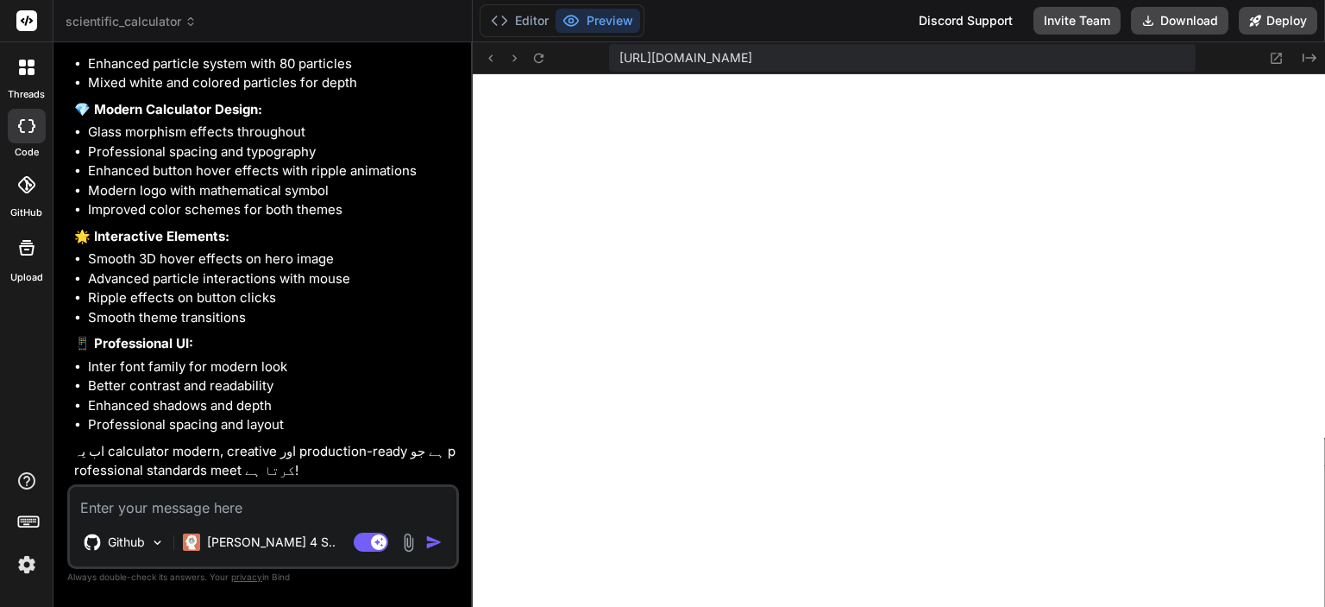
click at [162, 500] on textarea at bounding box center [263, 502] width 387 height 31
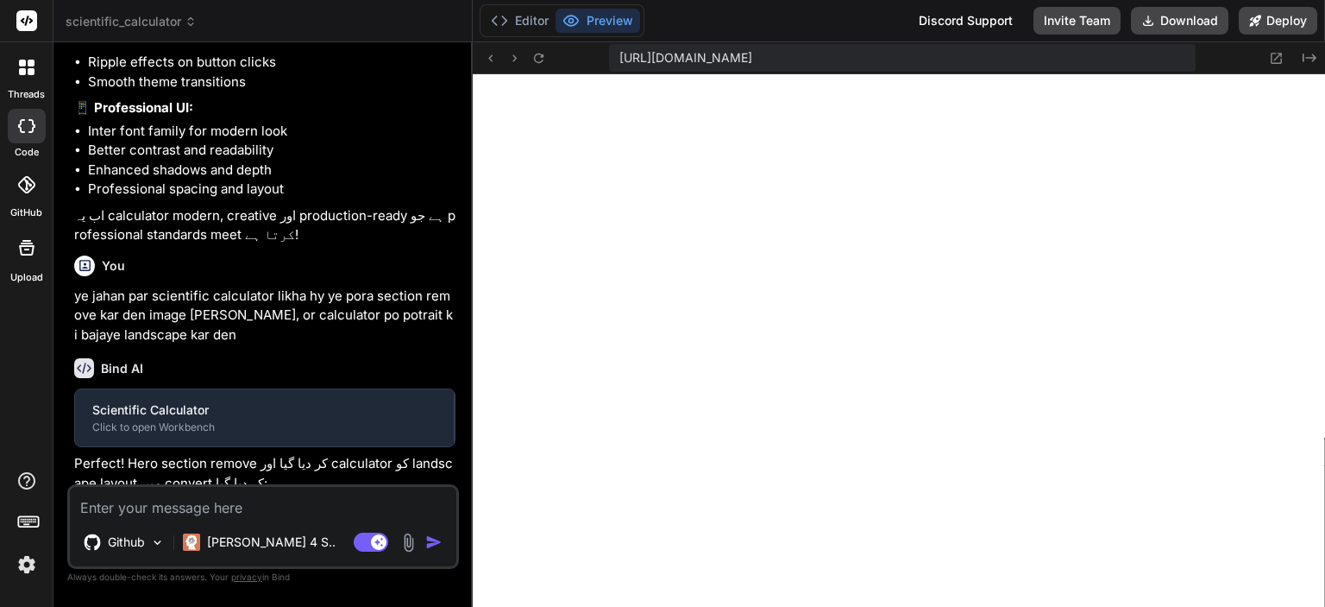
scroll to position [7586, 0]
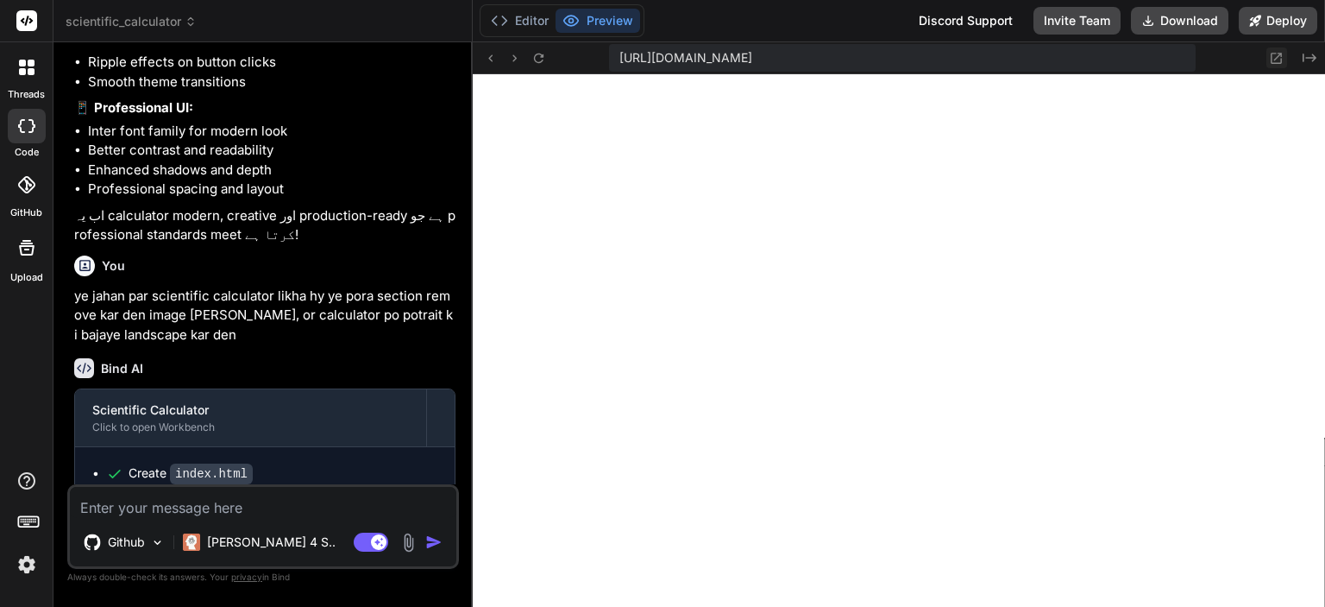
click at [1274, 55] on icon at bounding box center [1276, 58] width 15 height 15
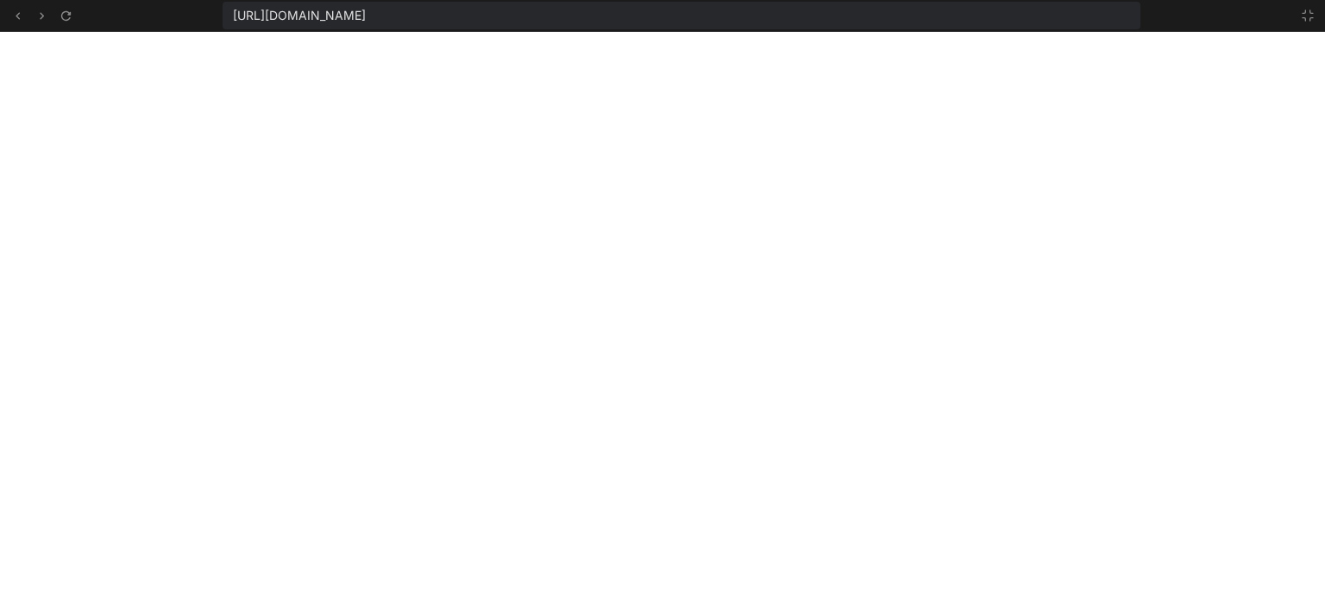
scroll to position [7726, 0]
click at [1299, 23] on button at bounding box center [1308, 15] width 21 height 21
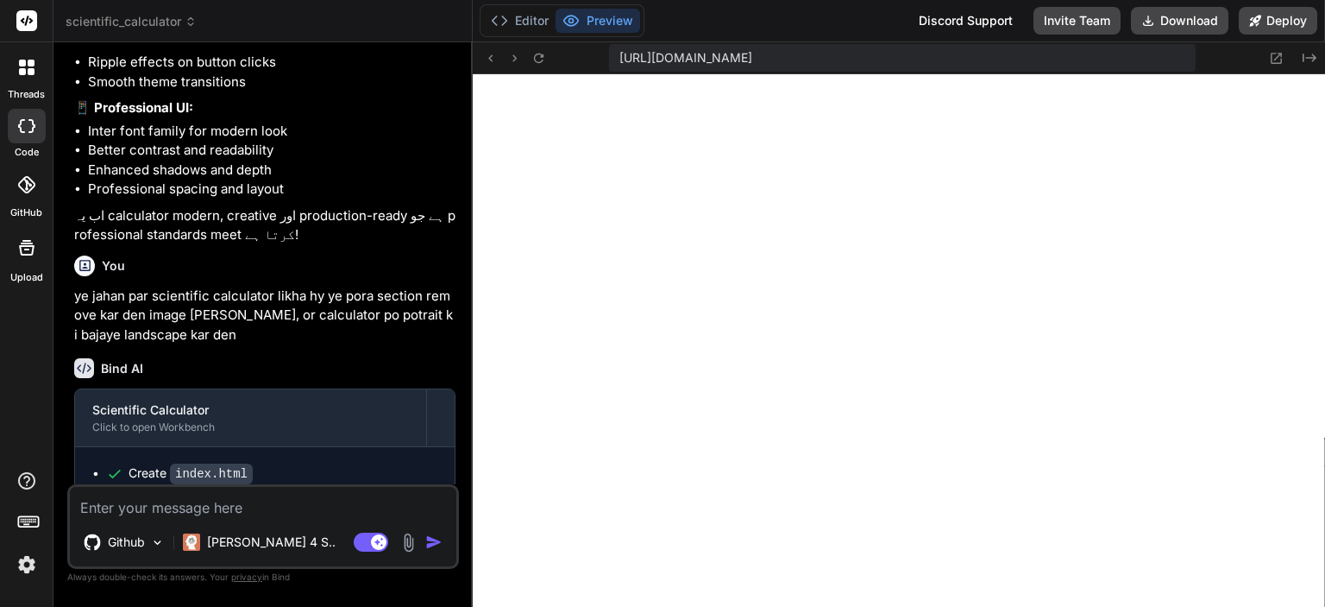
scroll to position [7867, 0]
click at [1280, 59] on icon at bounding box center [1276, 58] width 15 height 15
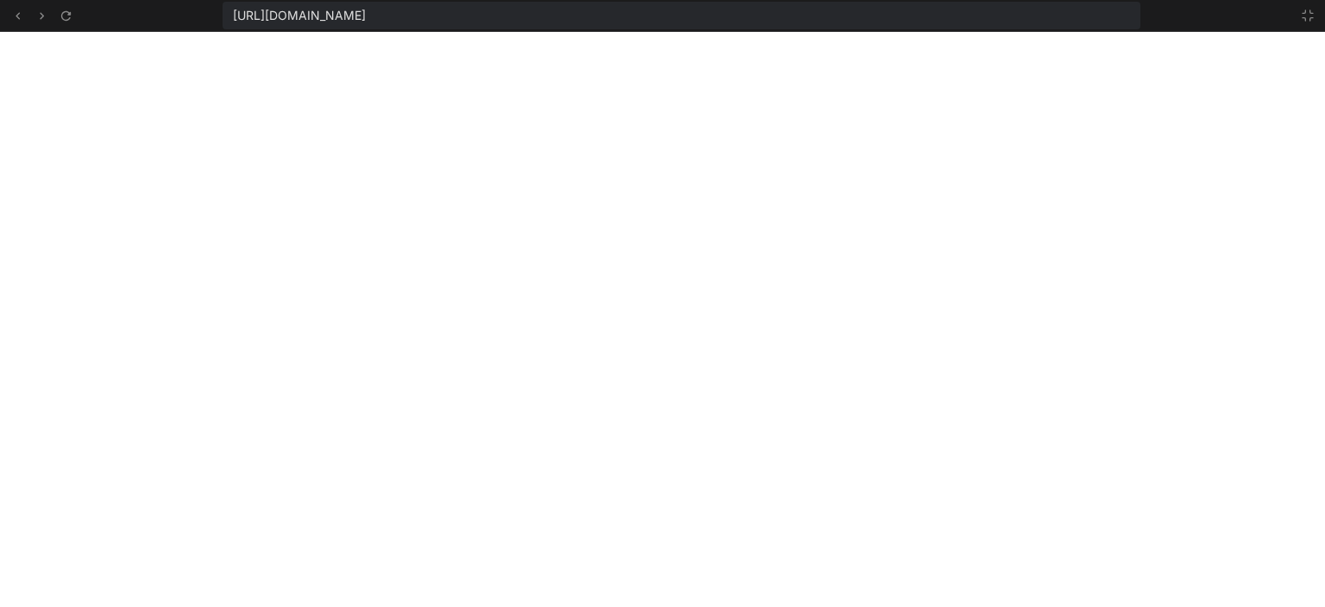
scroll to position [8009, 0]
click at [1303, 16] on icon at bounding box center [1308, 16] width 14 height 14
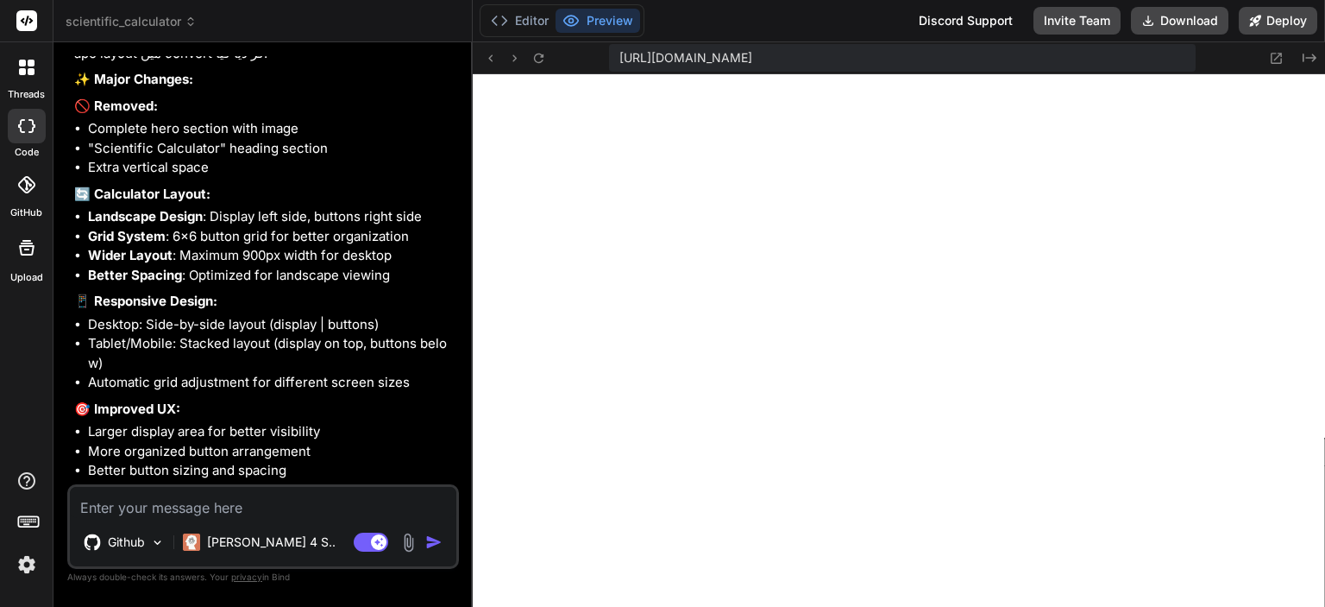
scroll to position [7261, 0]
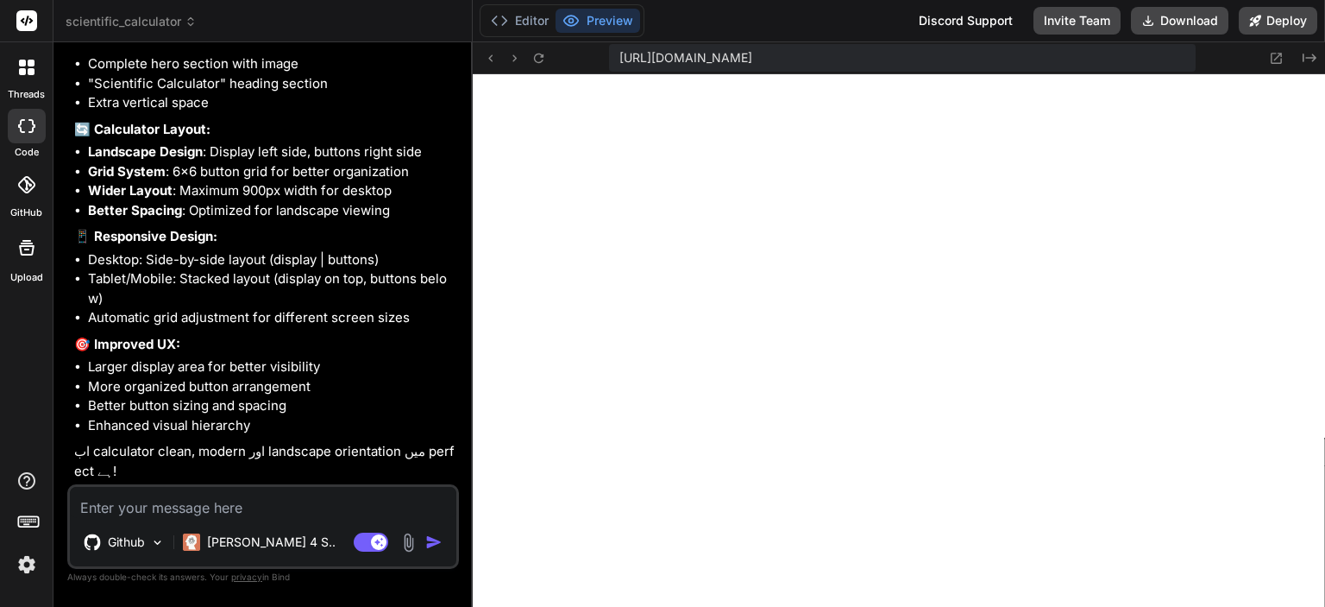
click at [177, 500] on textarea at bounding box center [263, 502] width 387 height 31
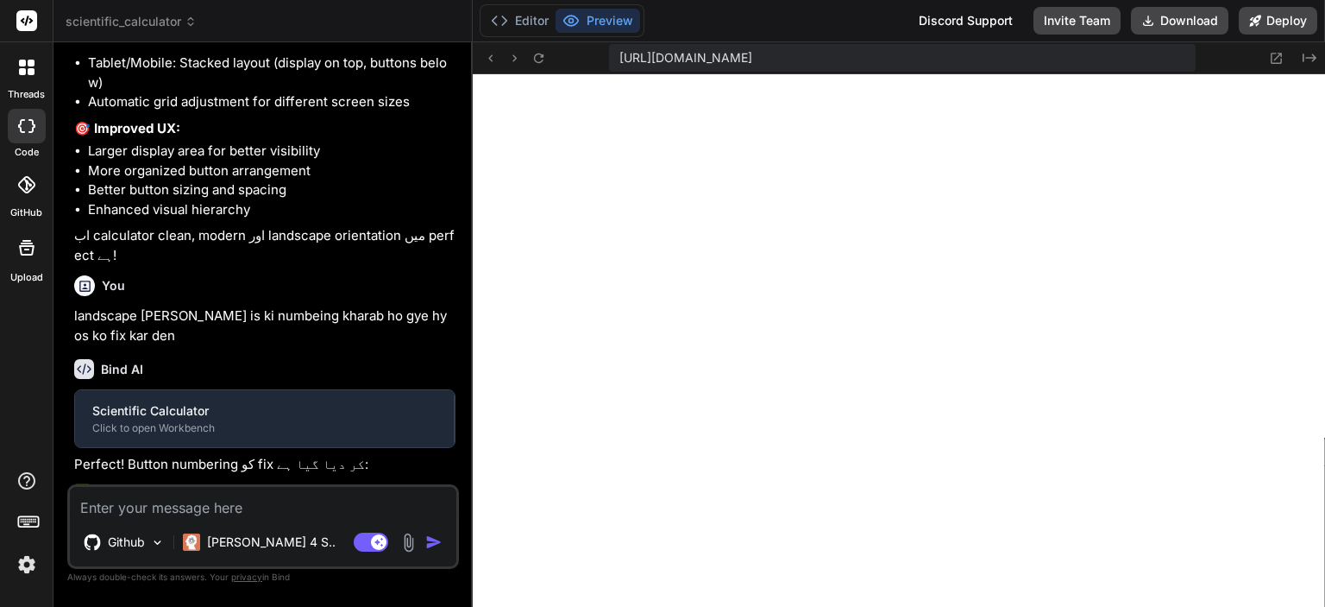
scroll to position [8818, 0]
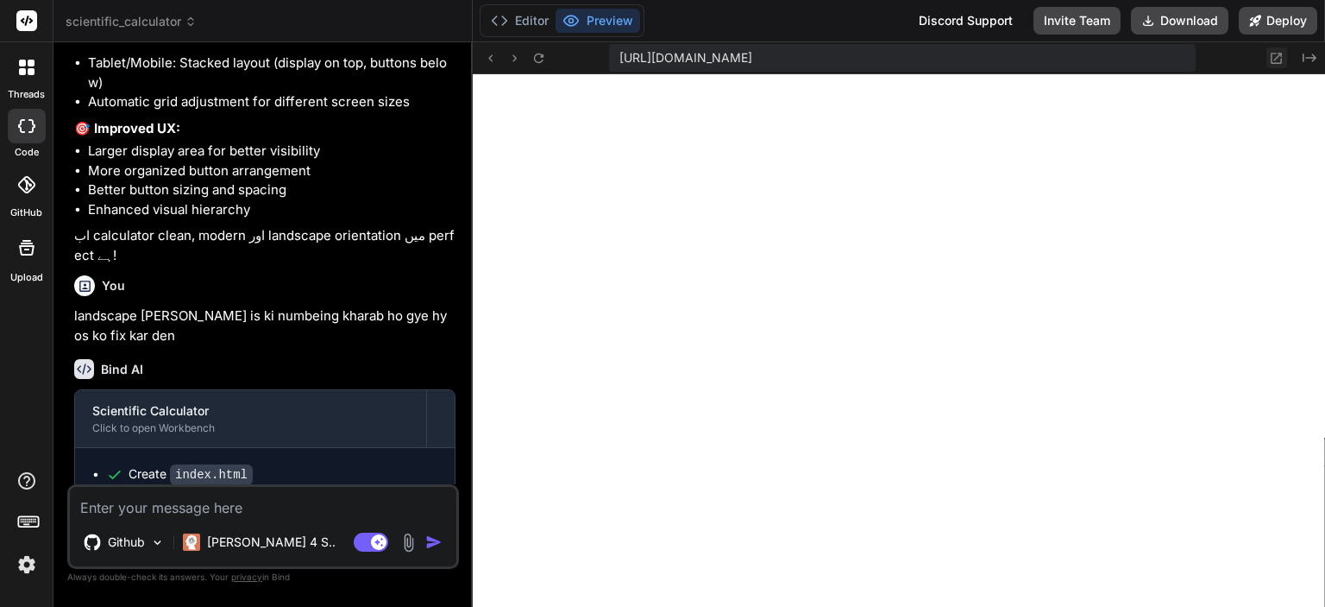
click at [1276, 57] on icon at bounding box center [1276, 58] width 15 height 15
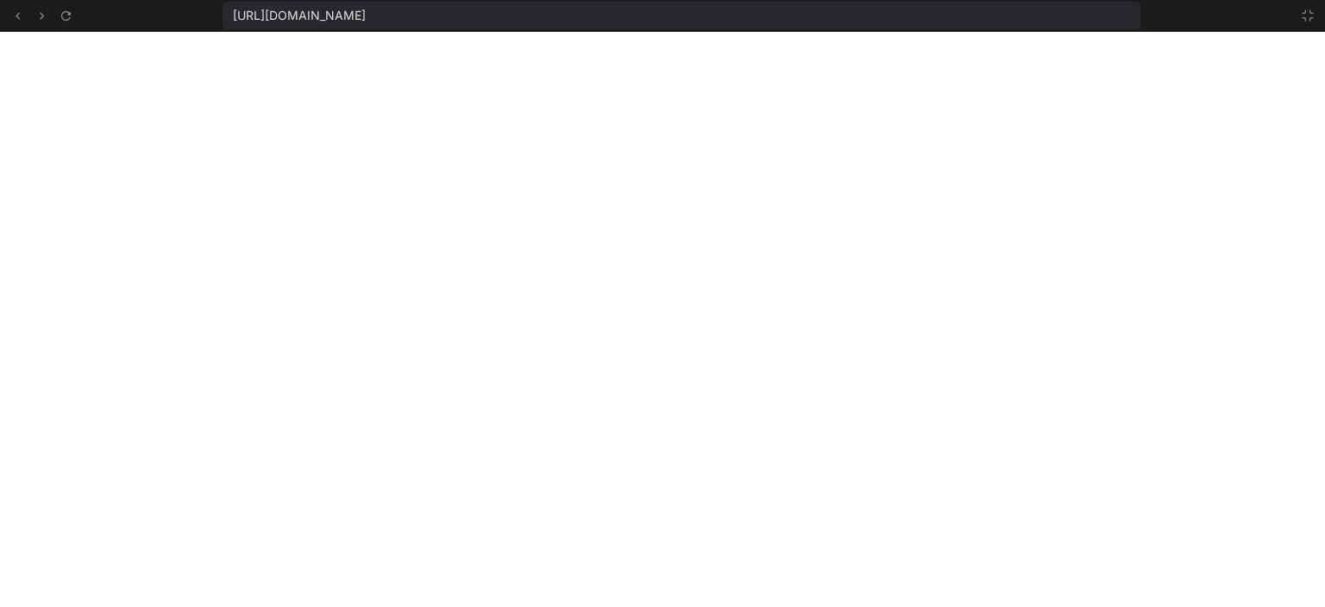
scroll to position [8958, 0]
click at [1305, 23] on button at bounding box center [1308, 15] width 21 height 21
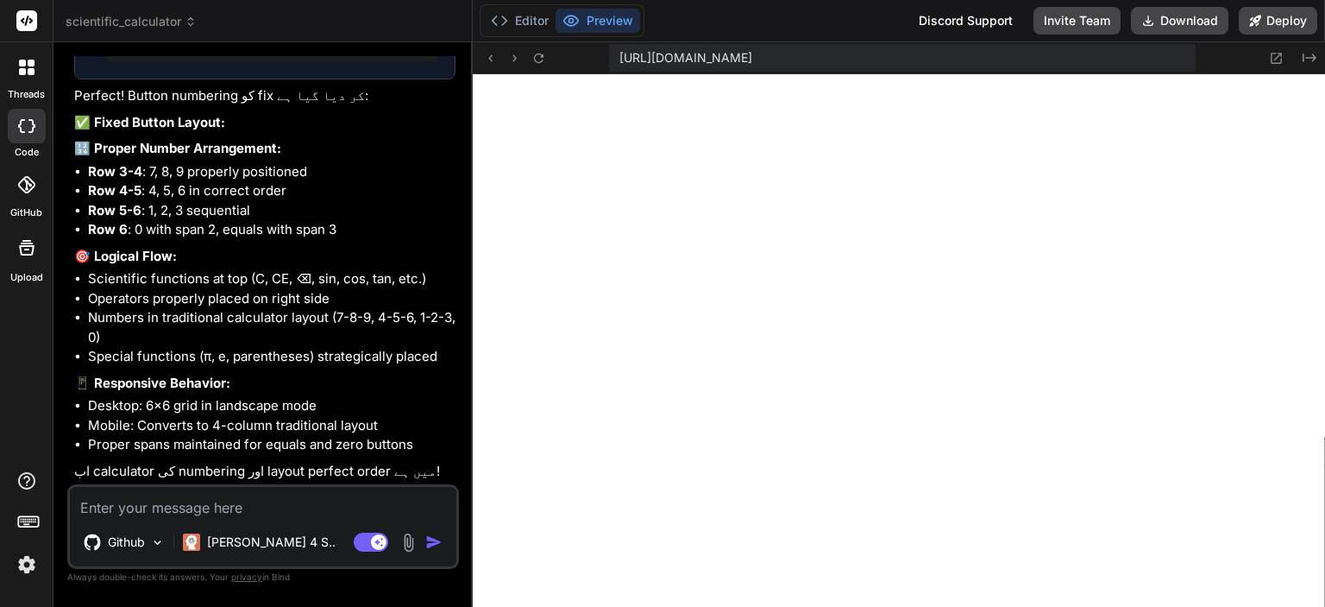
scroll to position [7990, 0]
click at [191, 510] on textarea at bounding box center [263, 502] width 387 height 31
click at [1286, 57] on button at bounding box center [1277, 57] width 21 height 21
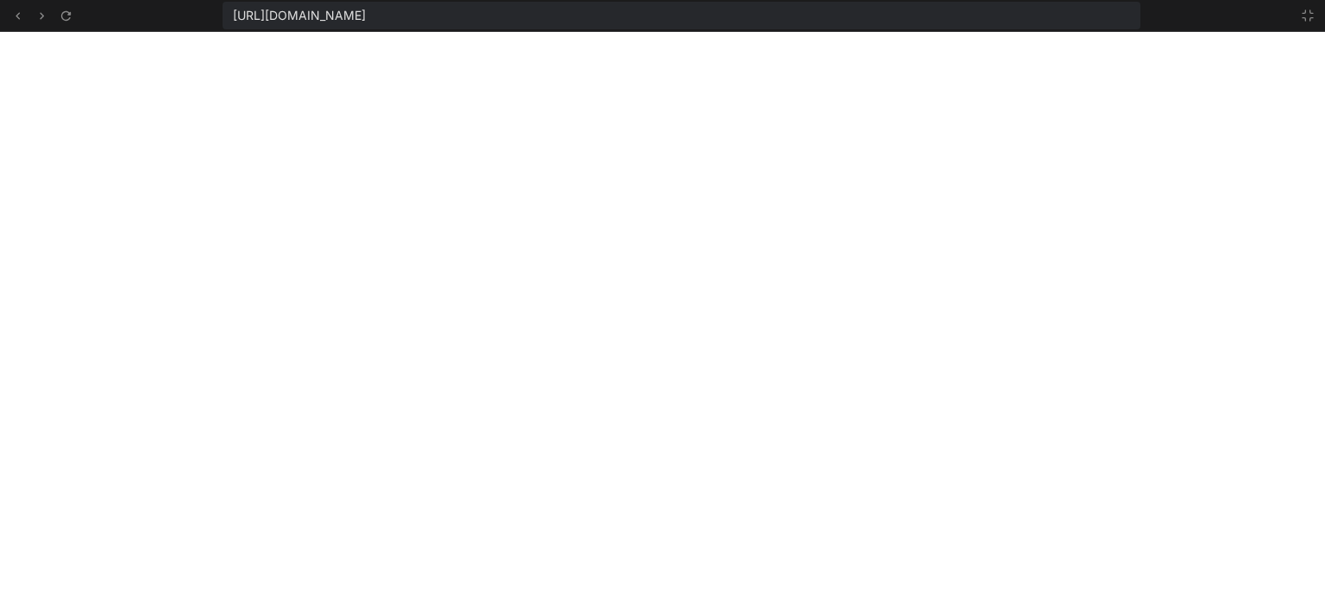
scroll to position [9241, 0]
click at [1306, 14] on icon at bounding box center [1308, 16] width 14 height 14
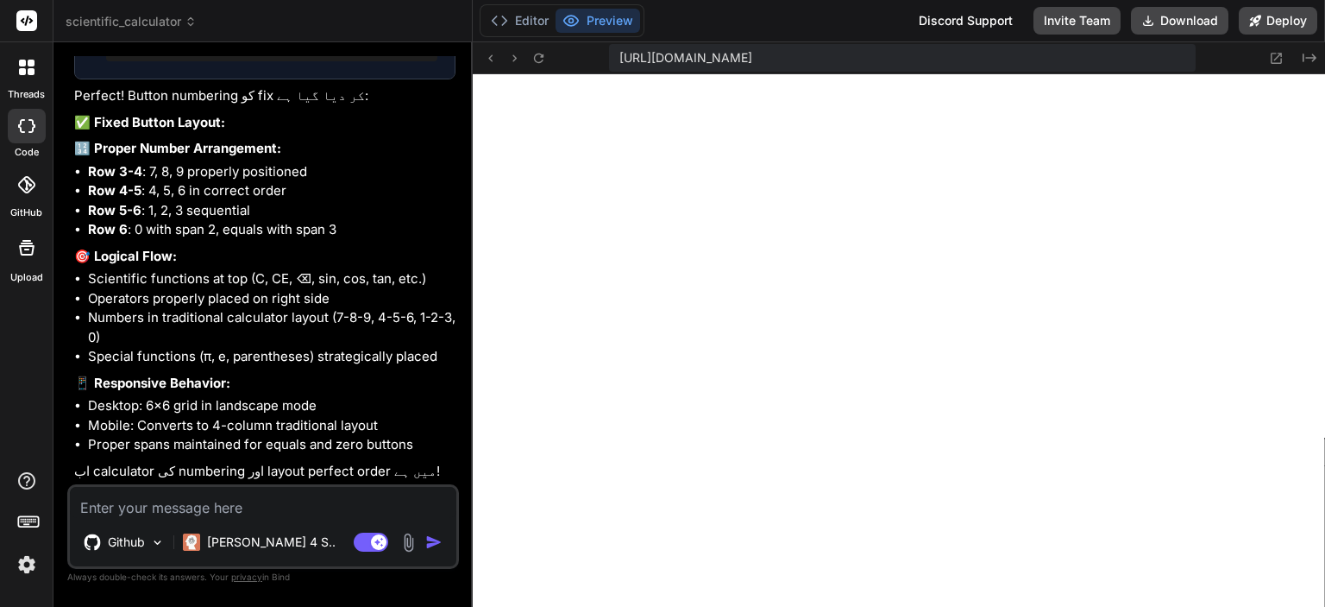
scroll to position [9381, 0]
click at [236, 505] on textarea at bounding box center [263, 502] width 387 height 31
click at [410, 535] on img at bounding box center [409, 542] width 20 height 20
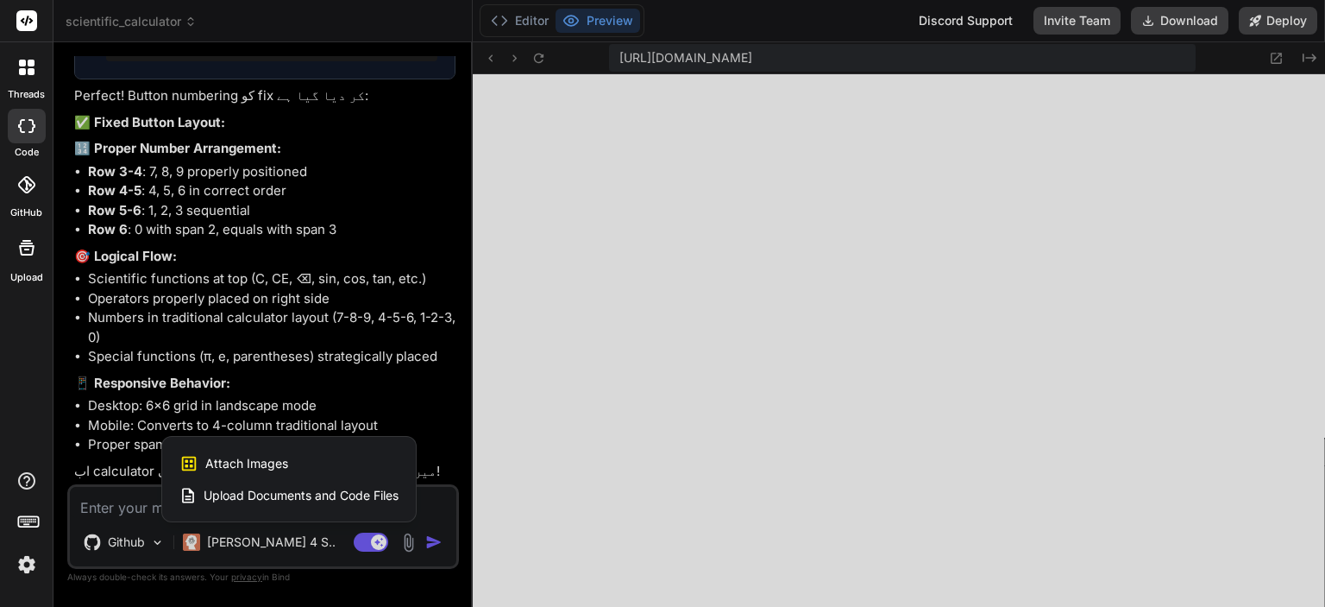
click at [299, 460] on div "Attach Images Image attachments are only supported in [PERSON_NAME] and Gemini …" at bounding box center [288, 463] width 219 height 33
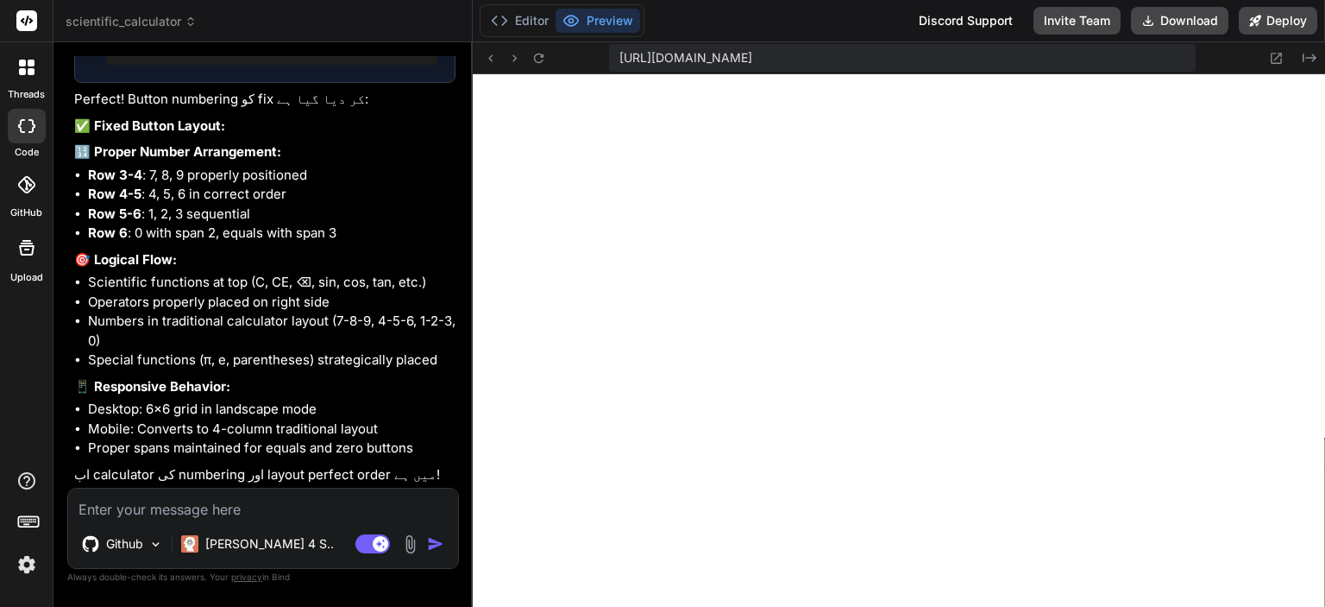
click at [408, 548] on img at bounding box center [410, 544] width 20 height 20
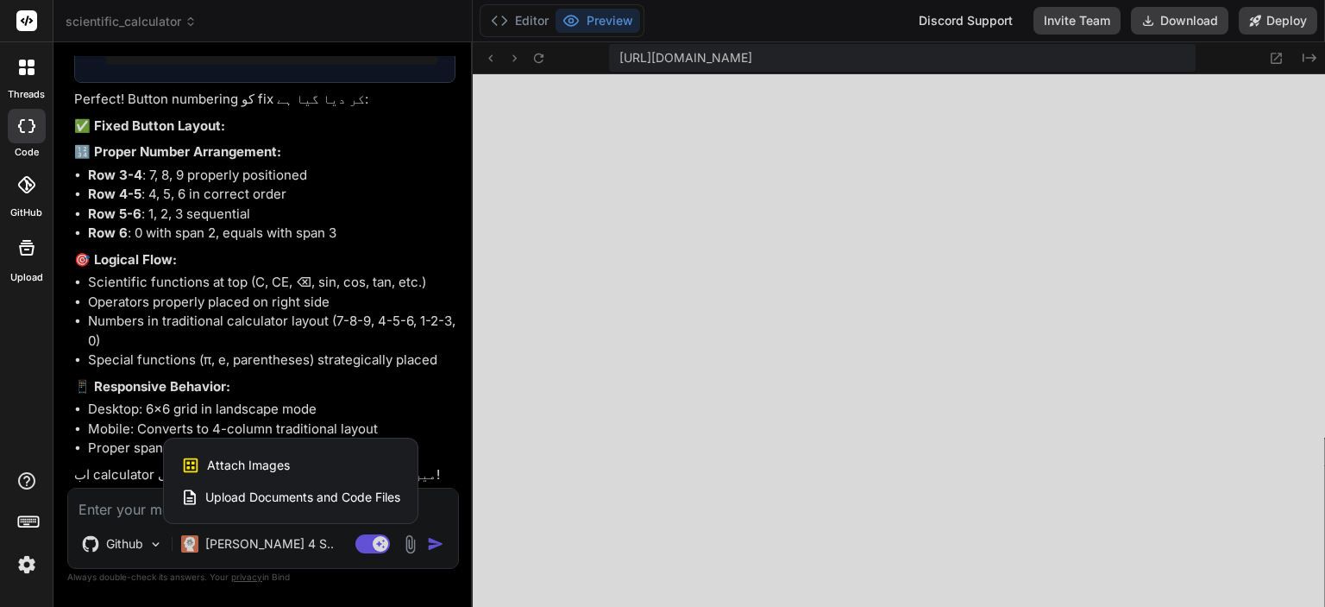
click at [250, 472] on span "Attach Images" at bounding box center [248, 464] width 83 height 17
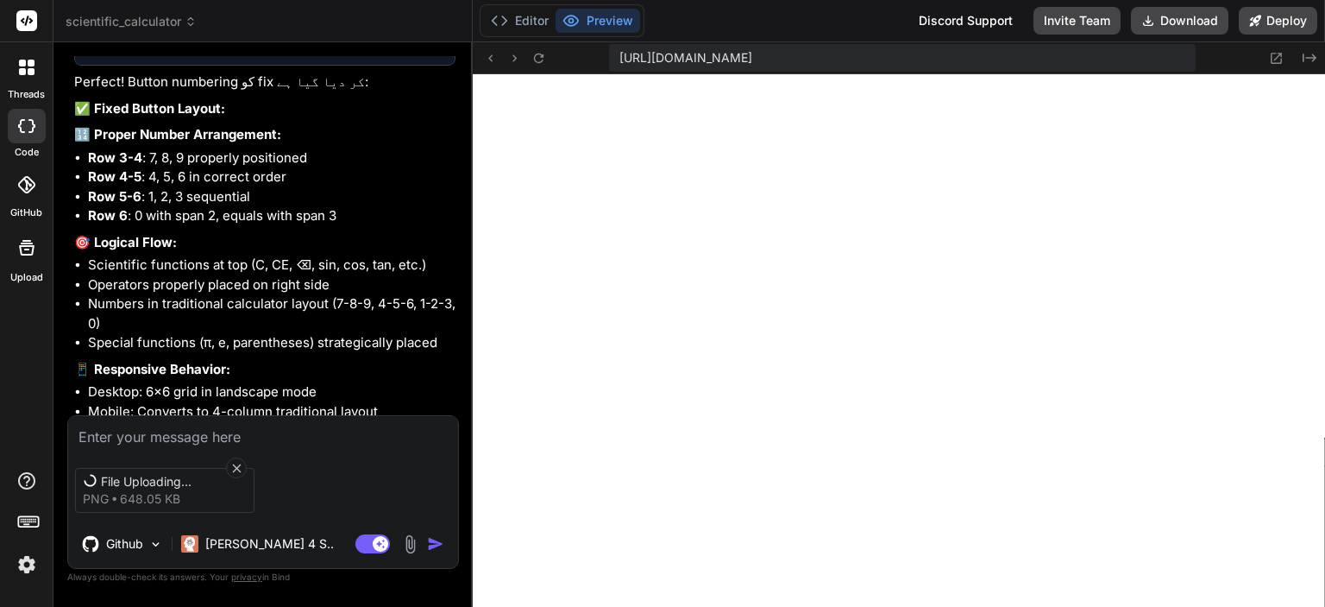
scroll to position [7990, 0]
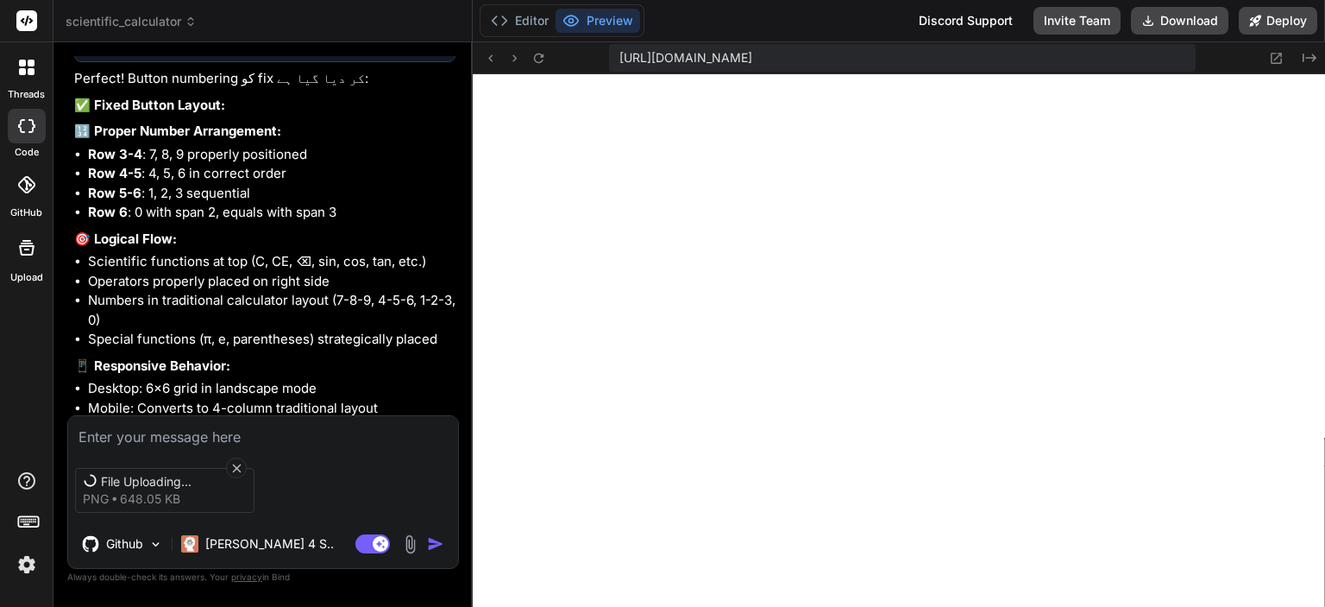
click at [175, 435] on textarea at bounding box center [263, 431] width 390 height 31
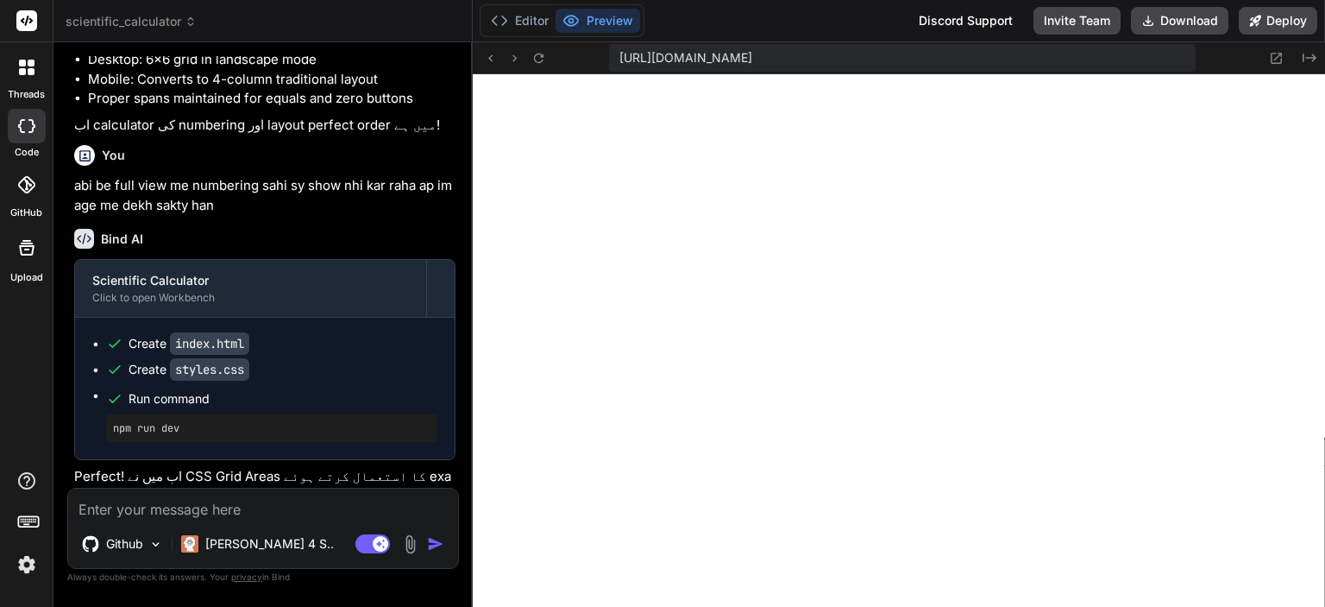
scroll to position [8404, 0]
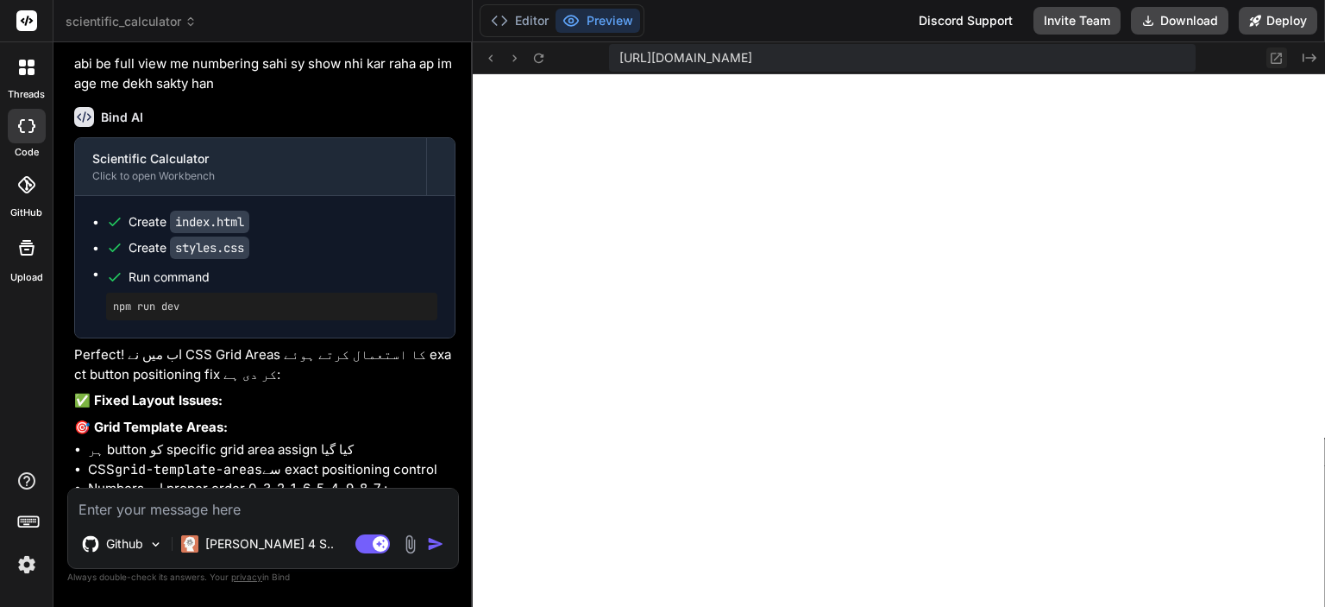
click at [1275, 49] on button at bounding box center [1277, 57] width 21 height 21
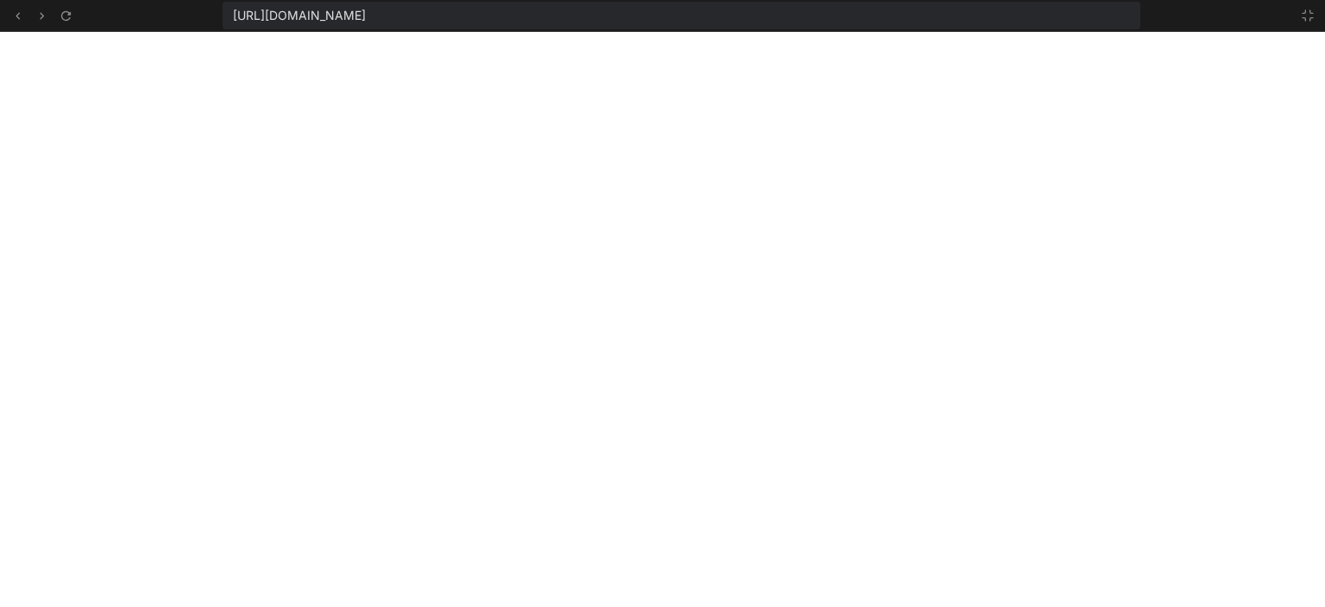
scroll to position [10366, 0]
click at [1304, 11] on icon at bounding box center [1308, 16] width 14 height 14
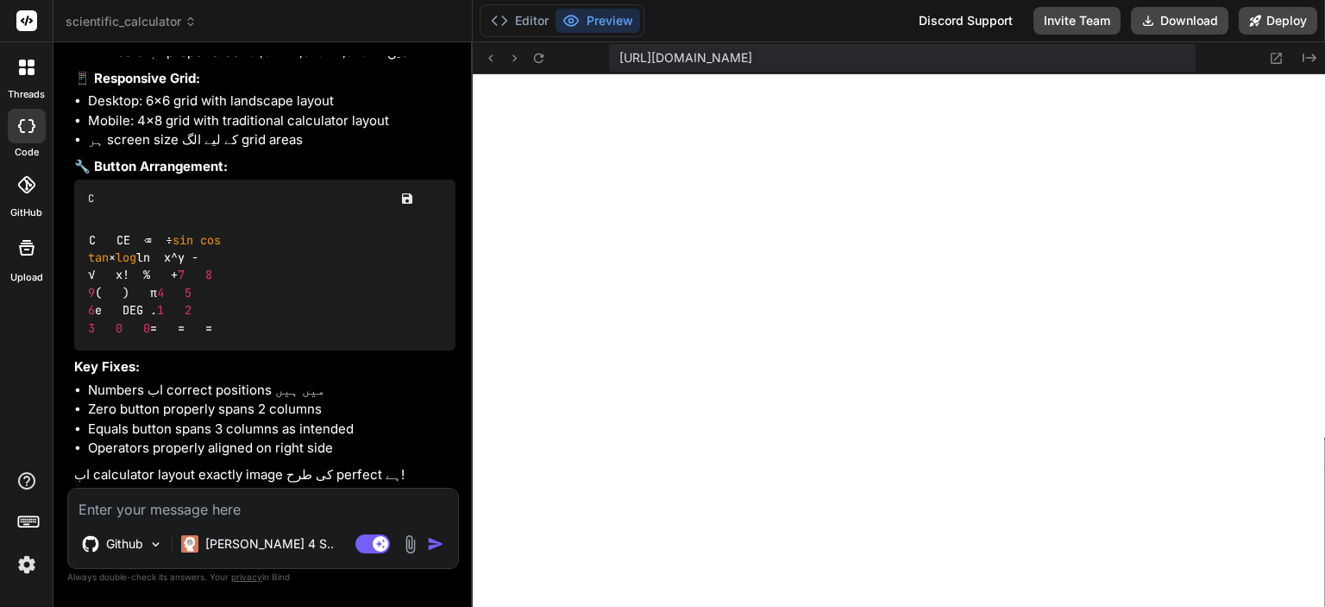
scroll to position [8884, 0]
click at [168, 506] on textarea at bounding box center [263, 503] width 390 height 31
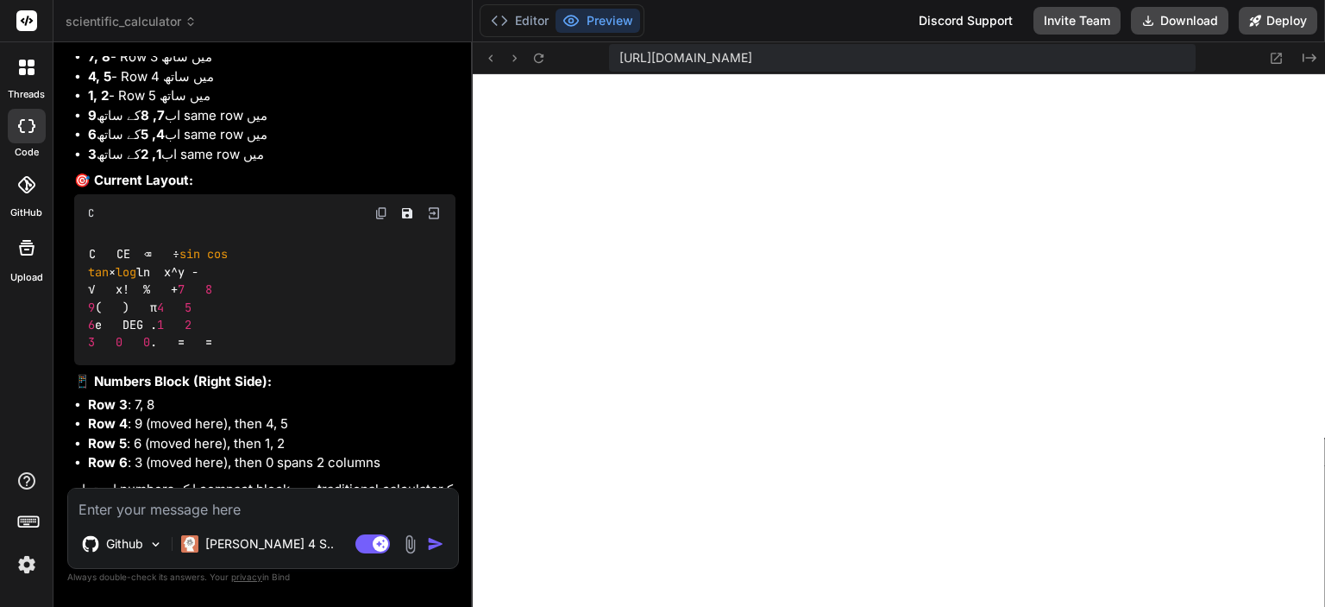
scroll to position [9781, 0]
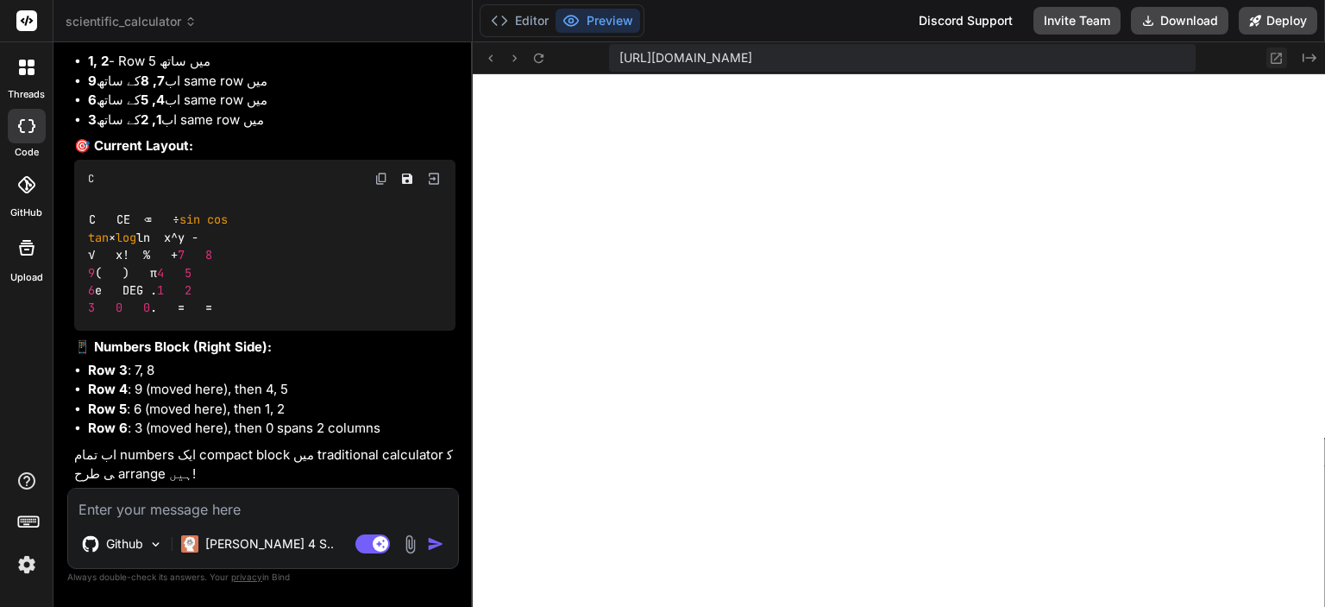
click at [1276, 55] on icon at bounding box center [1276, 58] width 15 height 15
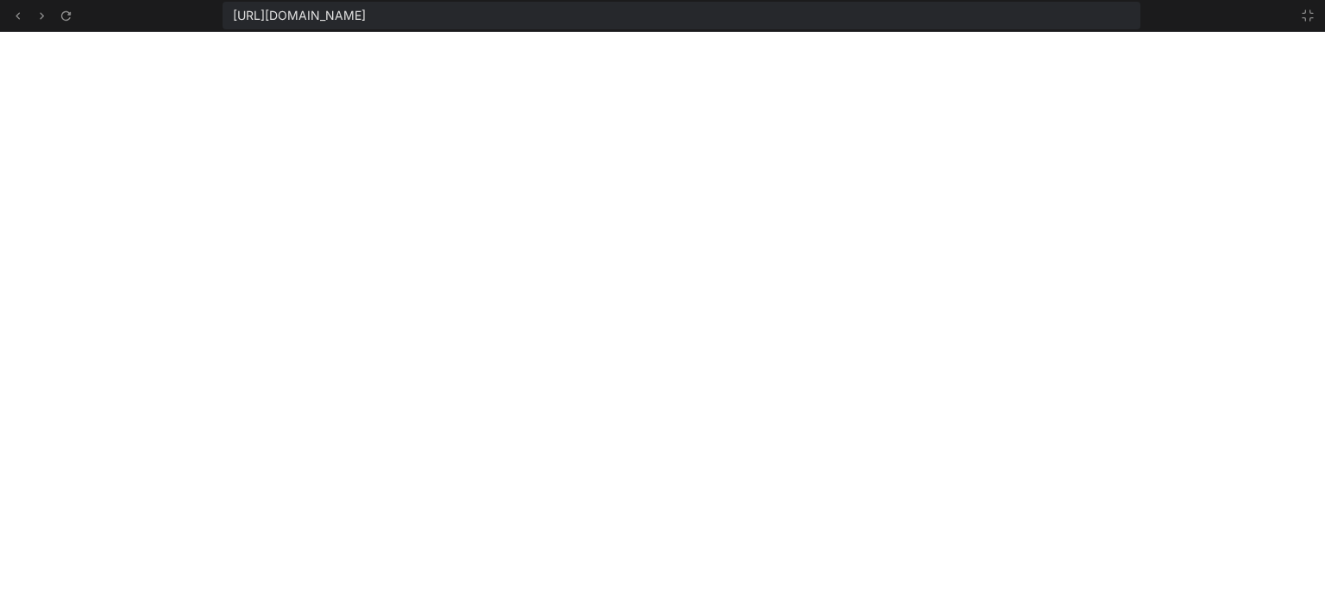
scroll to position [11493, 0]
